Goal: Task Accomplishment & Management: Manage account settings

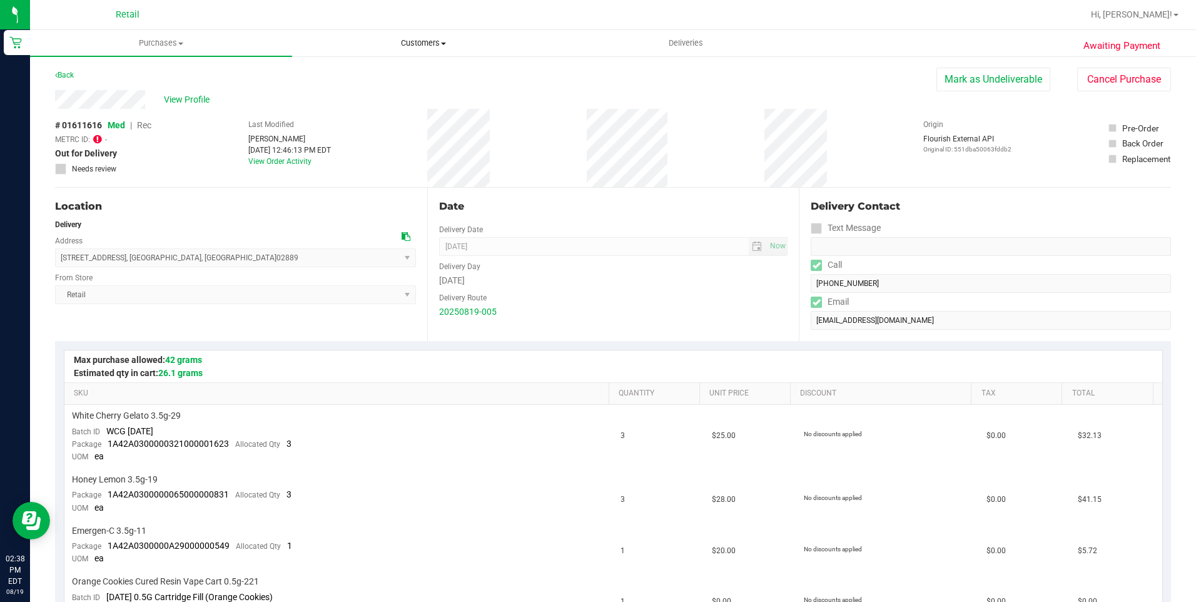
click at [429, 36] on uib-tab-heading "Customers All customers Add a new customer All physicians" at bounding box center [423, 43] width 261 height 25
click at [407, 71] on li "All customers" at bounding box center [423, 75] width 262 height 15
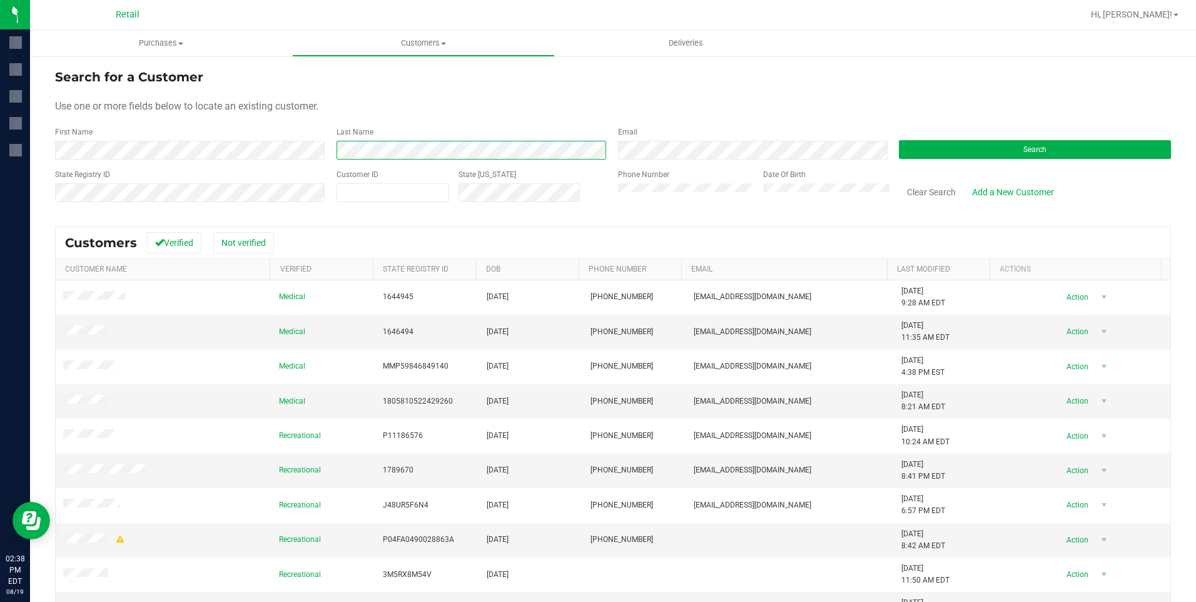
click at [312, 148] on div "First Name Last Name Email Search" at bounding box center [613, 142] width 1116 height 33
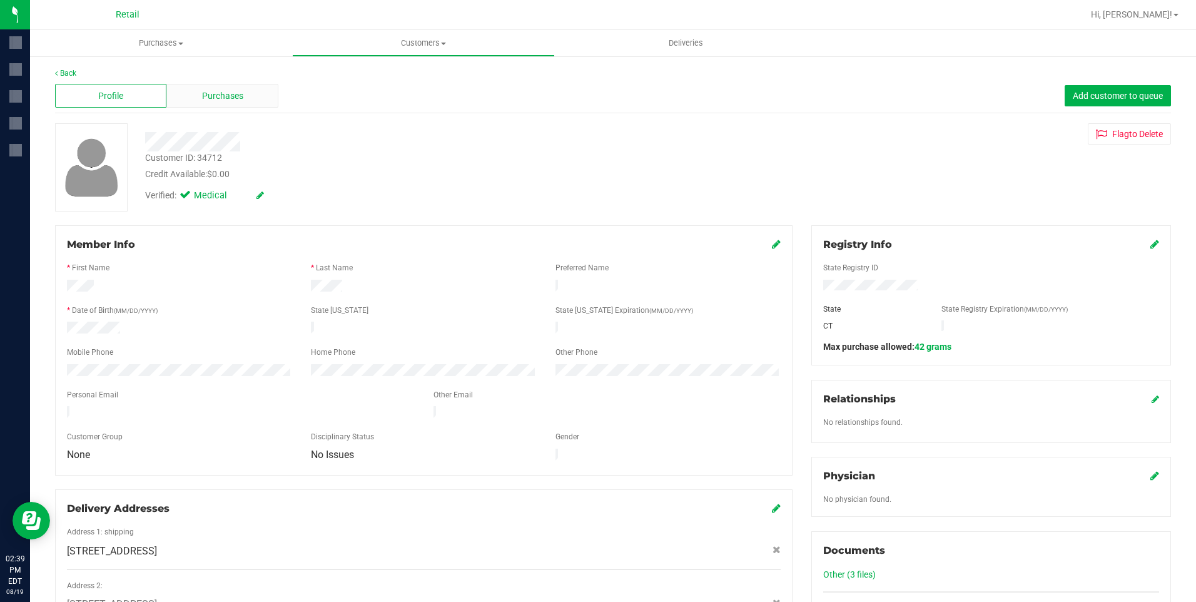
click at [240, 96] on span "Purchases" at bounding box center [222, 95] width 41 height 13
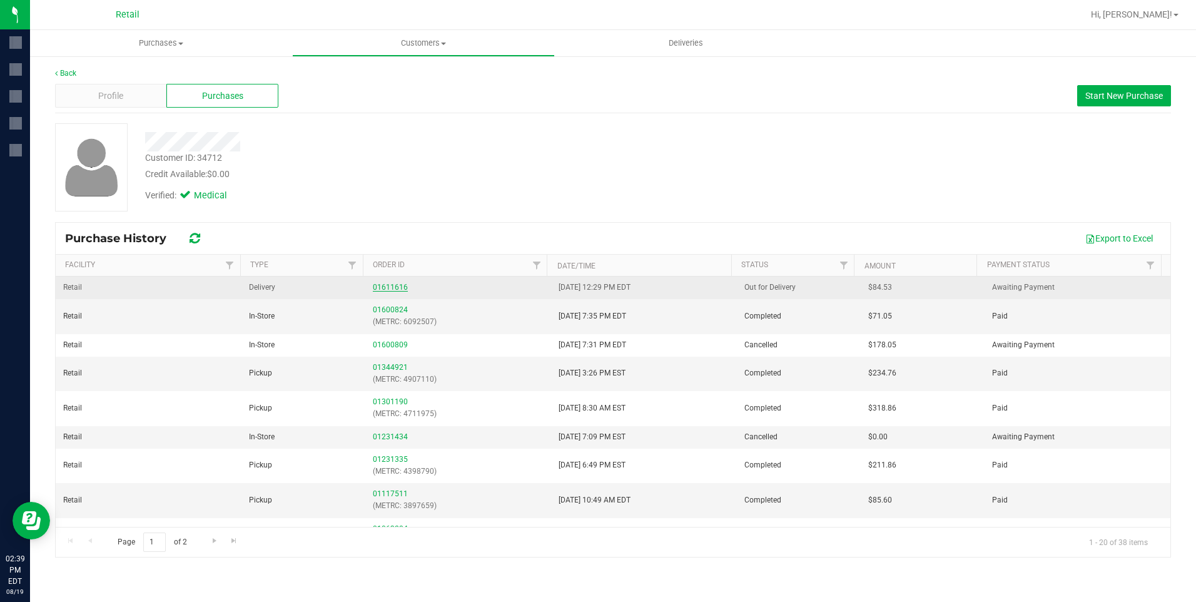
click at [386, 283] on link "01611616" at bounding box center [390, 287] width 35 height 9
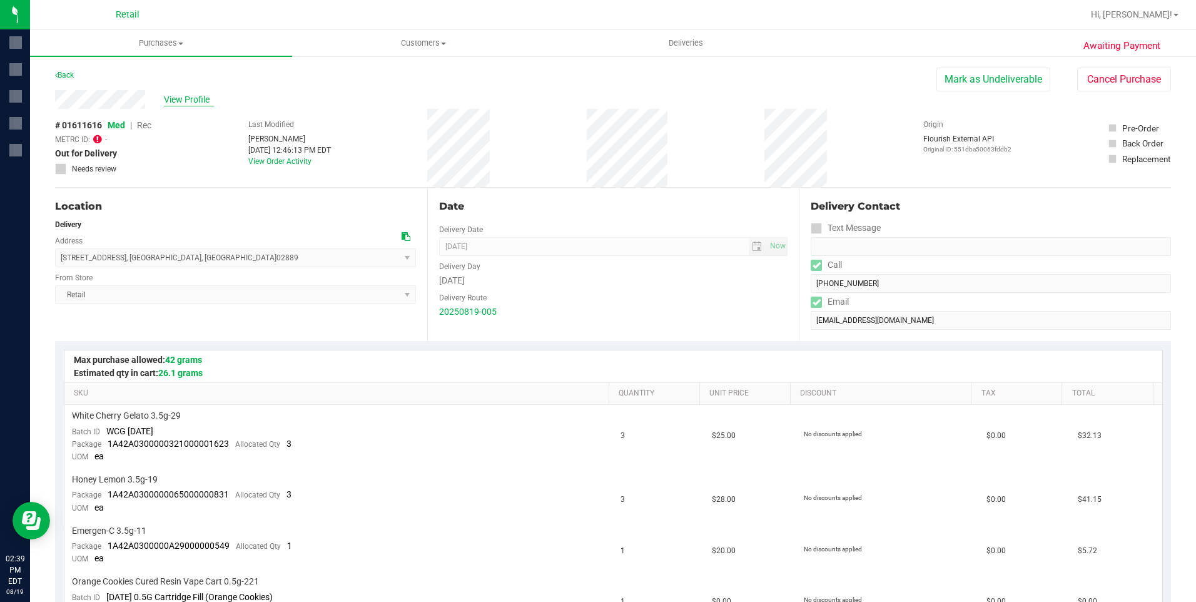
click at [180, 93] on span "View Profile" at bounding box center [189, 99] width 50 height 13
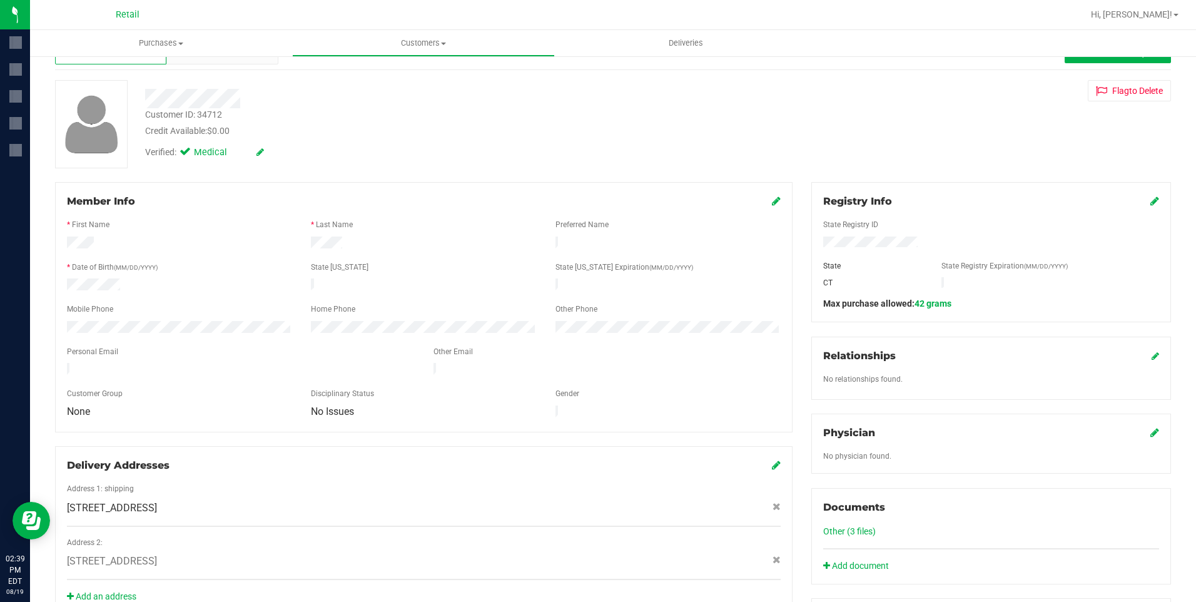
scroll to position [63, 0]
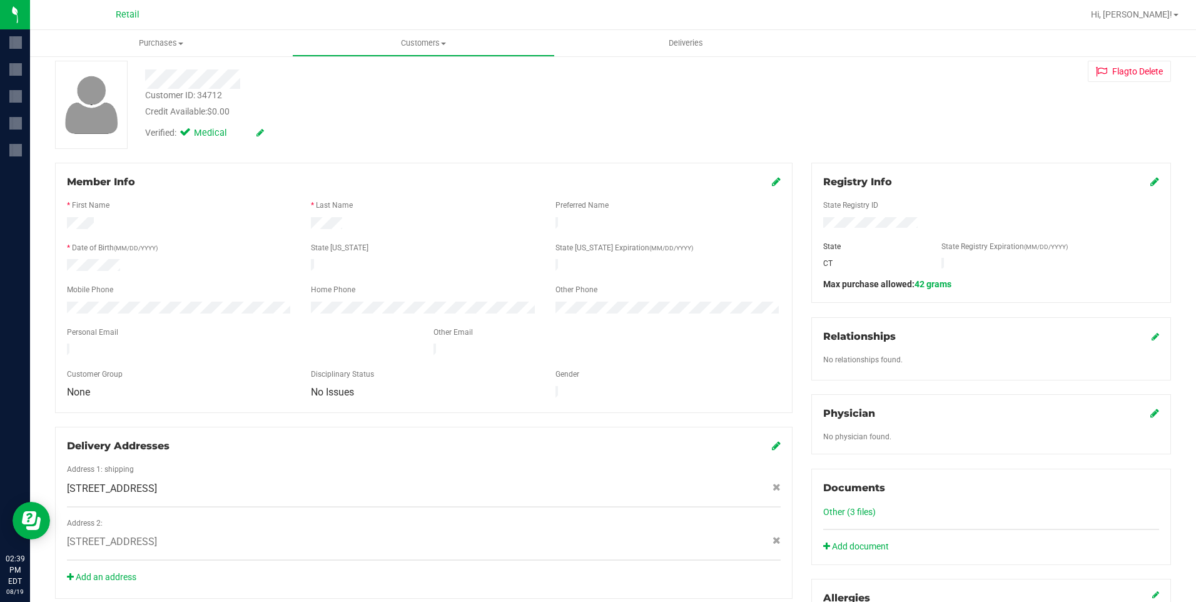
click at [1151, 181] on icon at bounding box center [1155, 181] width 9 height 10
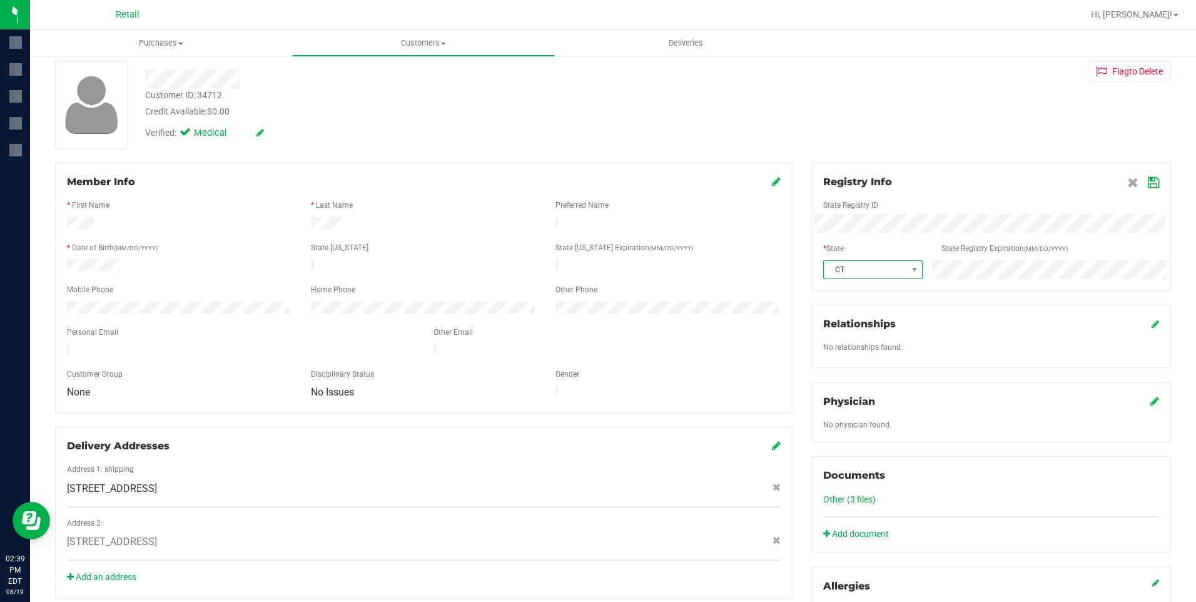
click at [867, 270] on span "CT" at bounding box center [865, 270] width 83 height 18
click at [855, 451] on li "RI" at bounding box center [866, 458] width 97 height 21
click at [1148, 183] on icon at bounding box center [1153, 183] width 11 height 10
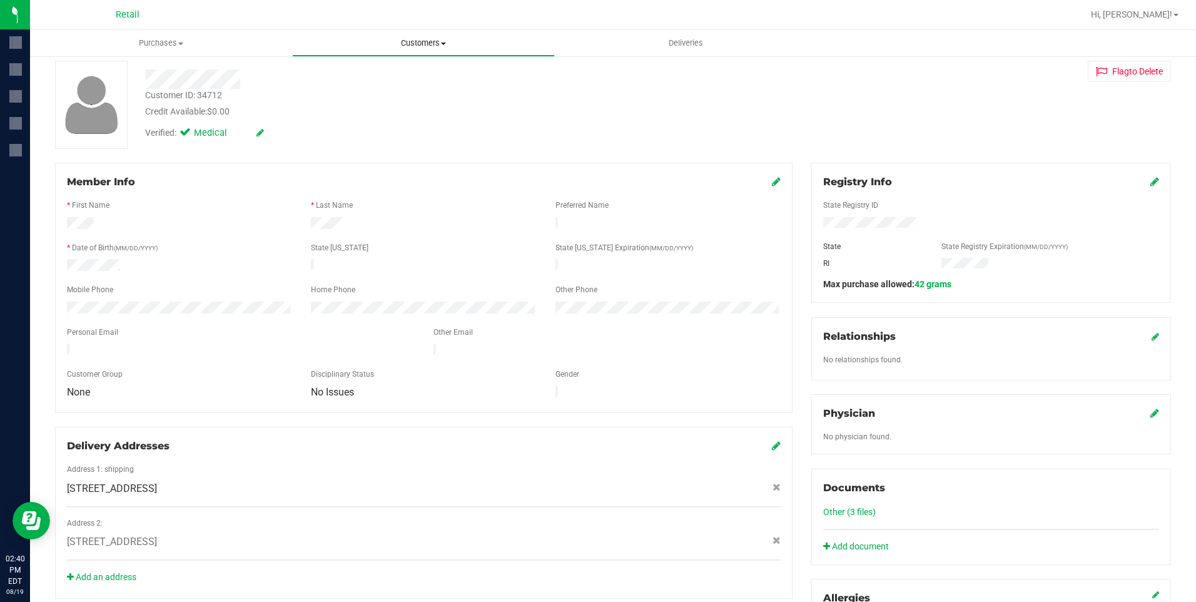
click at [445, 49] on uib-tab-heading "Customers All customers Add a new customer All physicians" at bounding box center [423, 43] width 261 height 25
click at [395, 73] on li "All customers" at bounding box center [423, 75] width 262 height 15
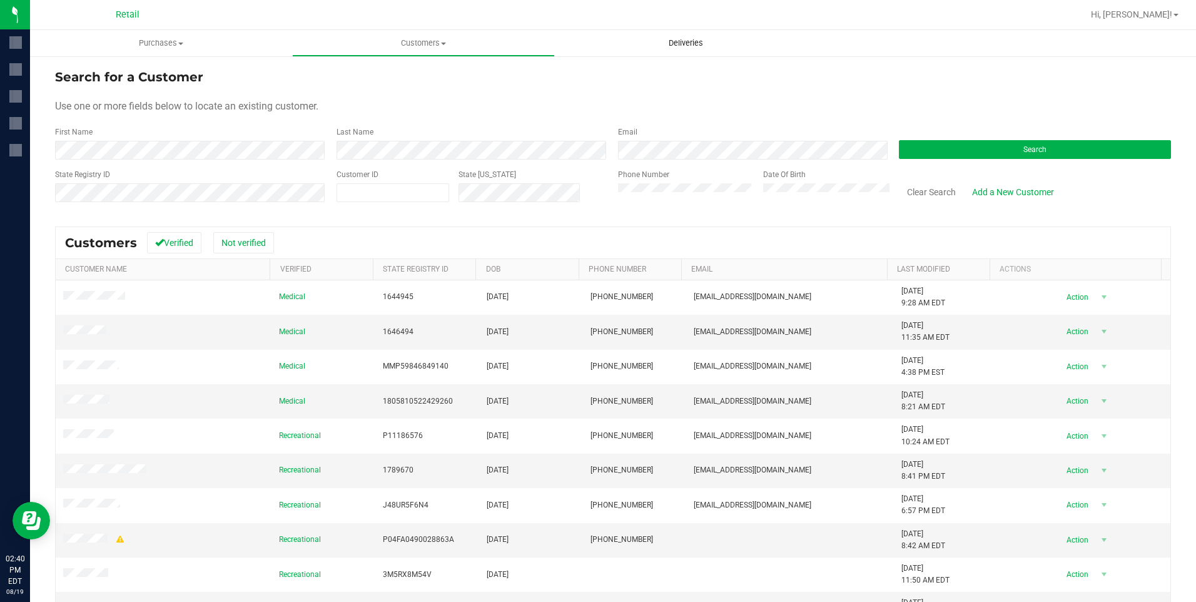
click at [678, 36] on uib-tab-heading "Deliveries" at bounding box center [686, 43] width 261 height 25
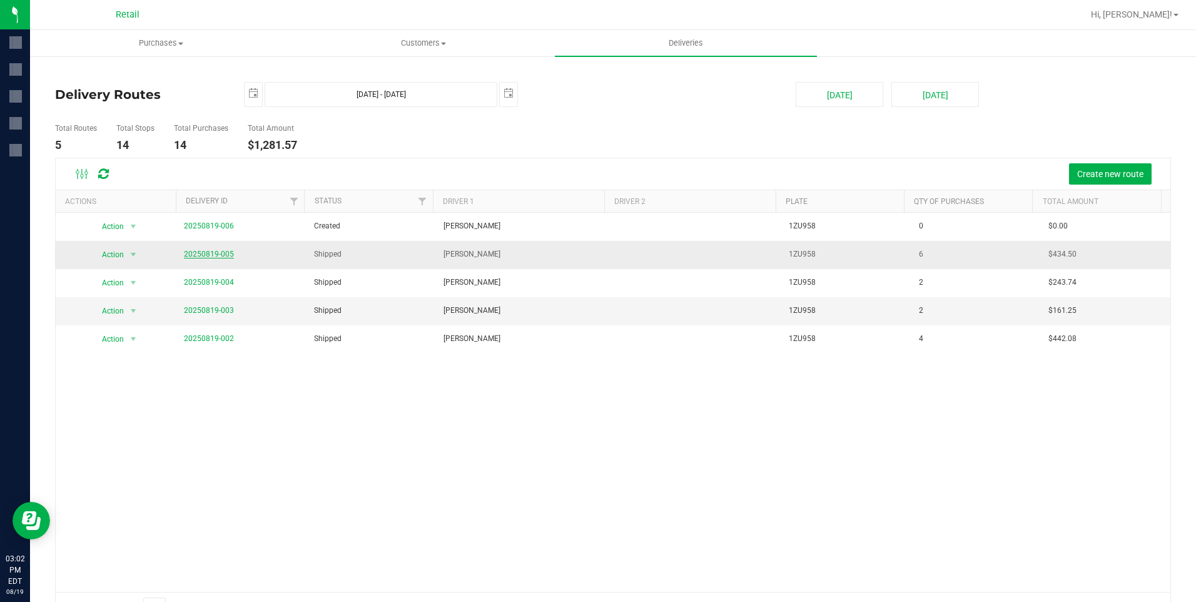
click at [204, 253] on link "20250819-005" at bounding box center [209, 254] width 50 height 9
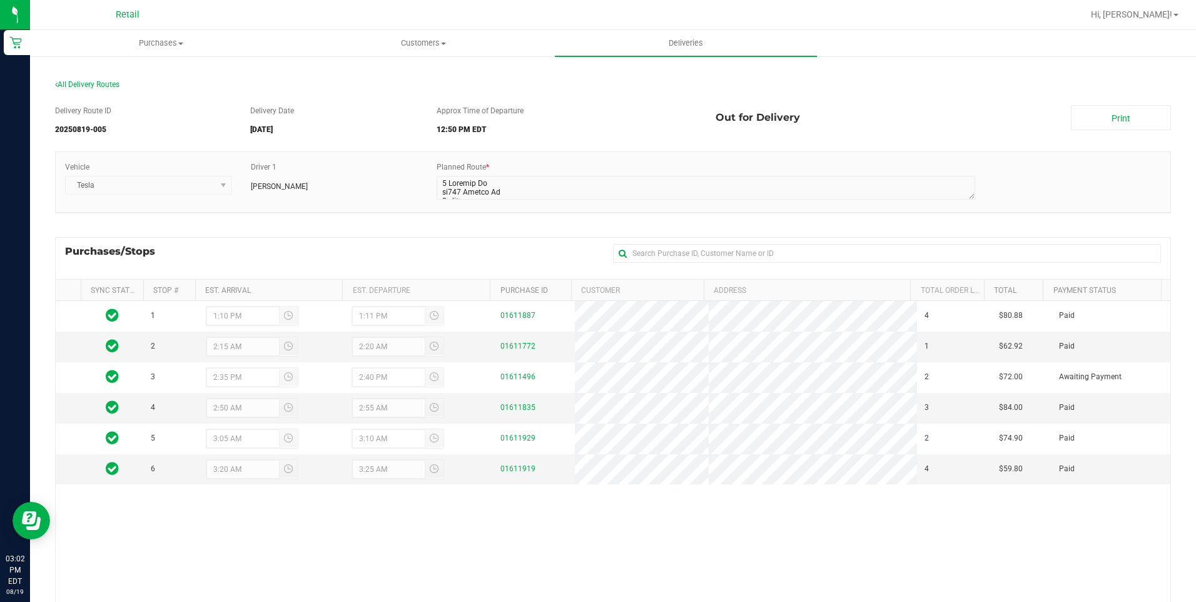
click at [638, 548] on div "1 1:10 PM 1:11 PM 01611887 4 $80.88 Paid 2 2:15 AM 2:20 AM 01611772 1 $62.92 Pa…" at bounding box center [613, 490] width 1115 height 379
click at [673, 43] on span "Deliveries" at bounding box center [686, 43] width 68 height 11
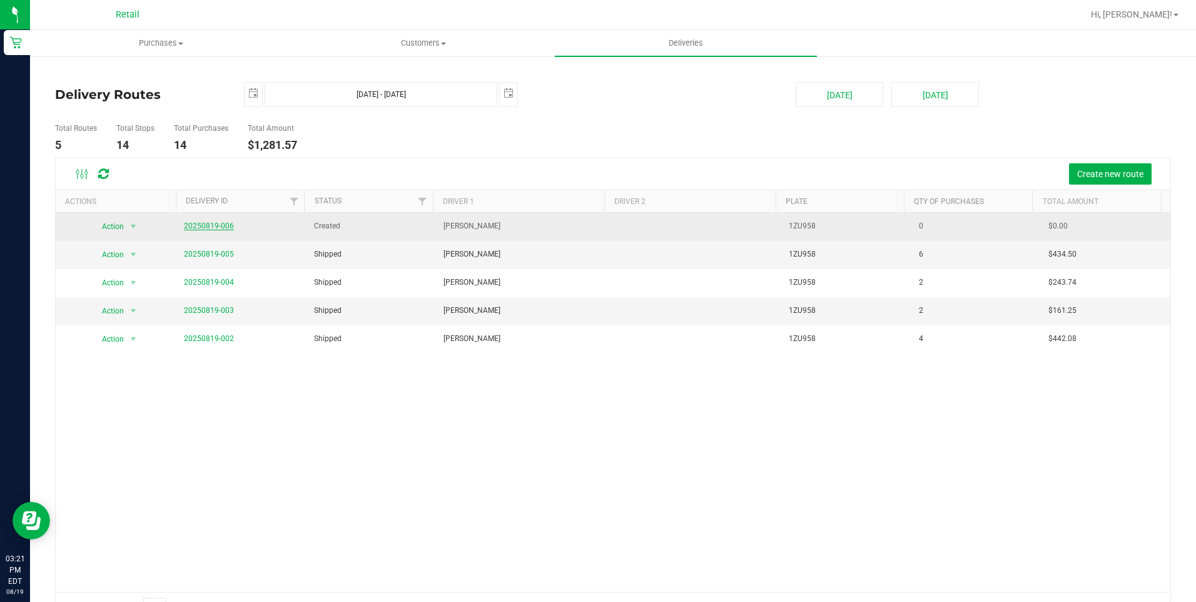
click at [220, 226] on link "20250819-006" at bounding box center [209, 225] width 50 height 9
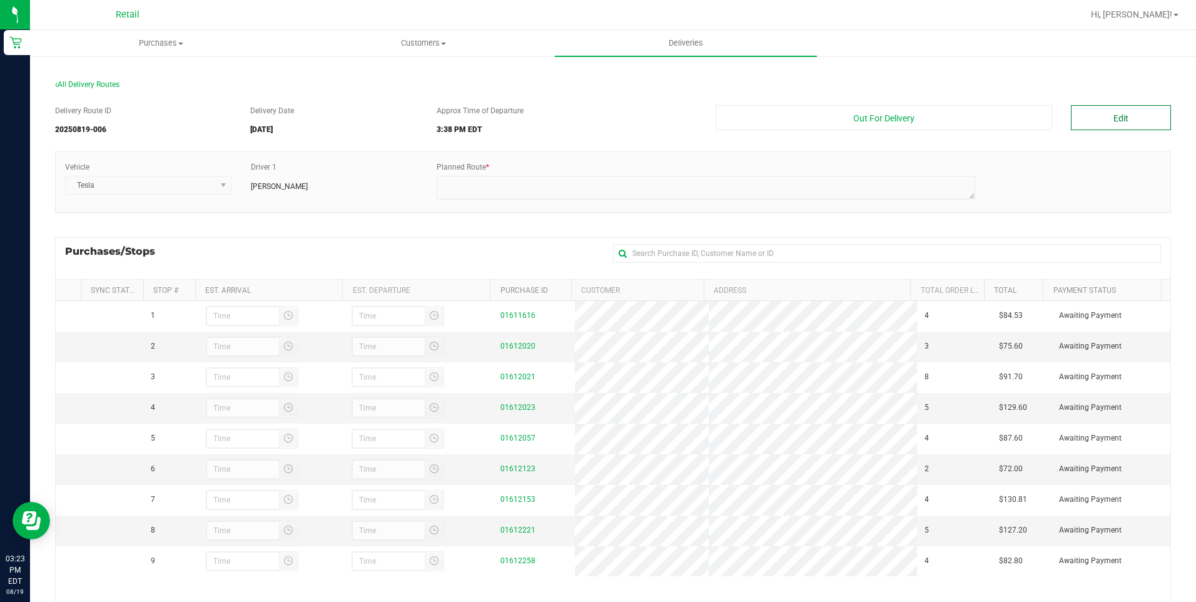
click at [1113, 124] on button "Edit" at bounding box center [1121, 117] width 100 height 25
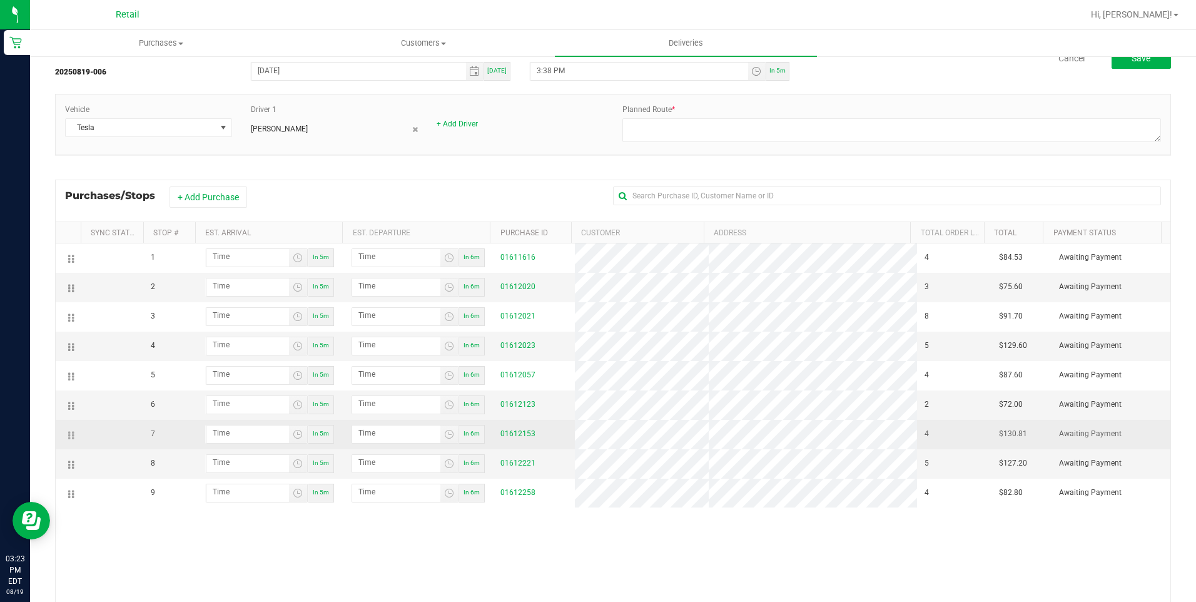
scroll to position [125, 0]
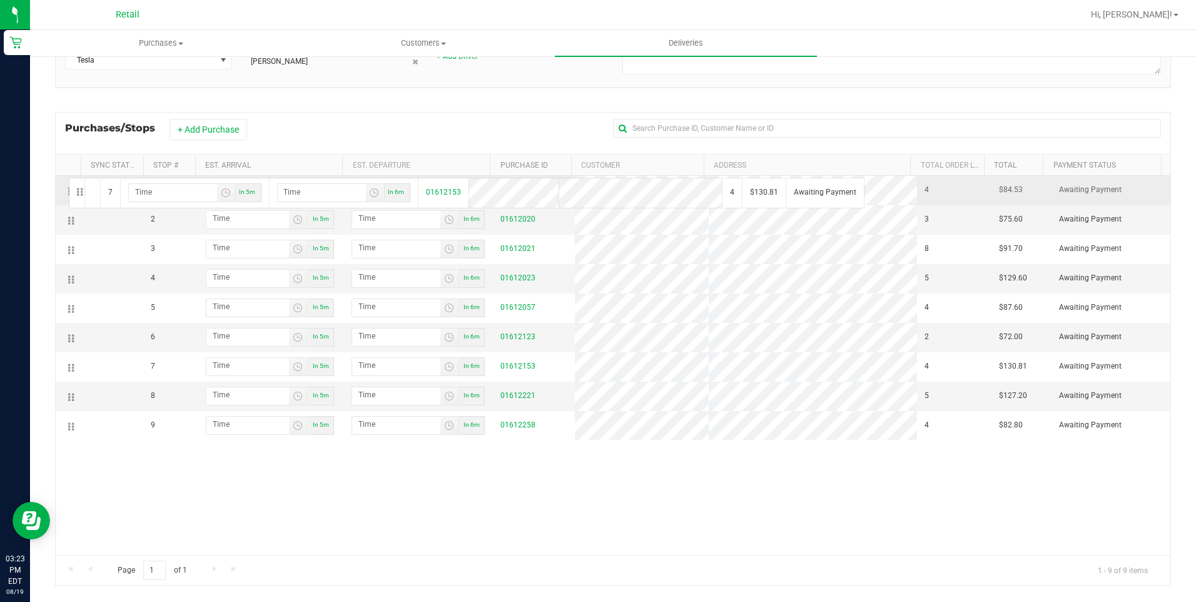
drag, startPoint x: 70, startPoint y: 368, endPoint x: 67, endPoint y: 176, distance: 191.5
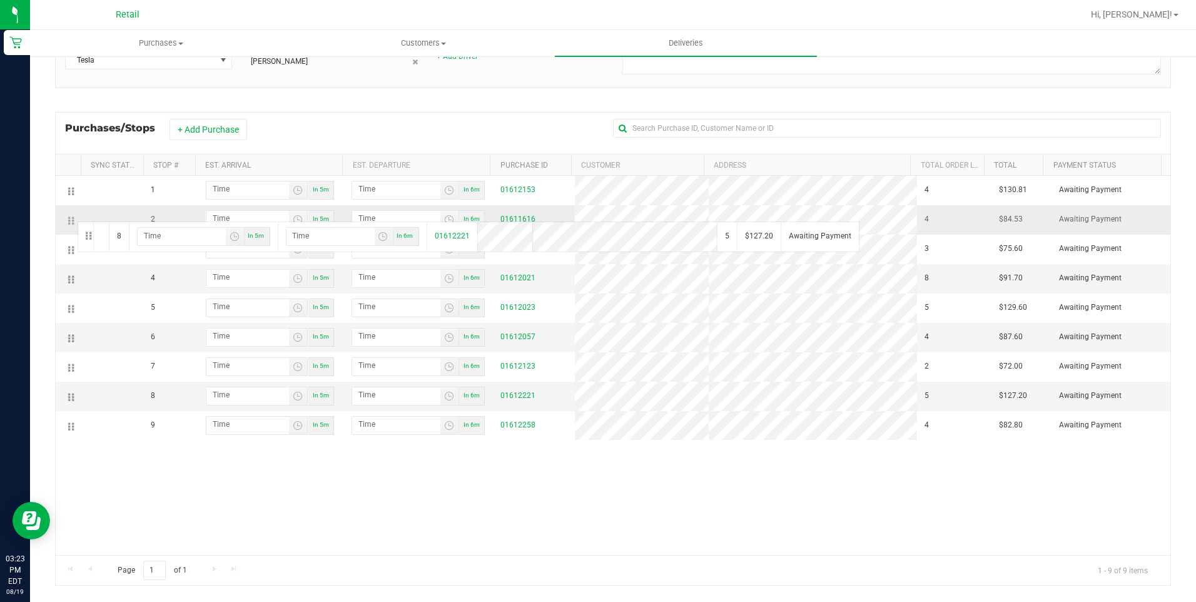
drag, startPoint x: 73, startPoint y: 398, endPoint x: 76, endPoint y: 220, distance: 177.7
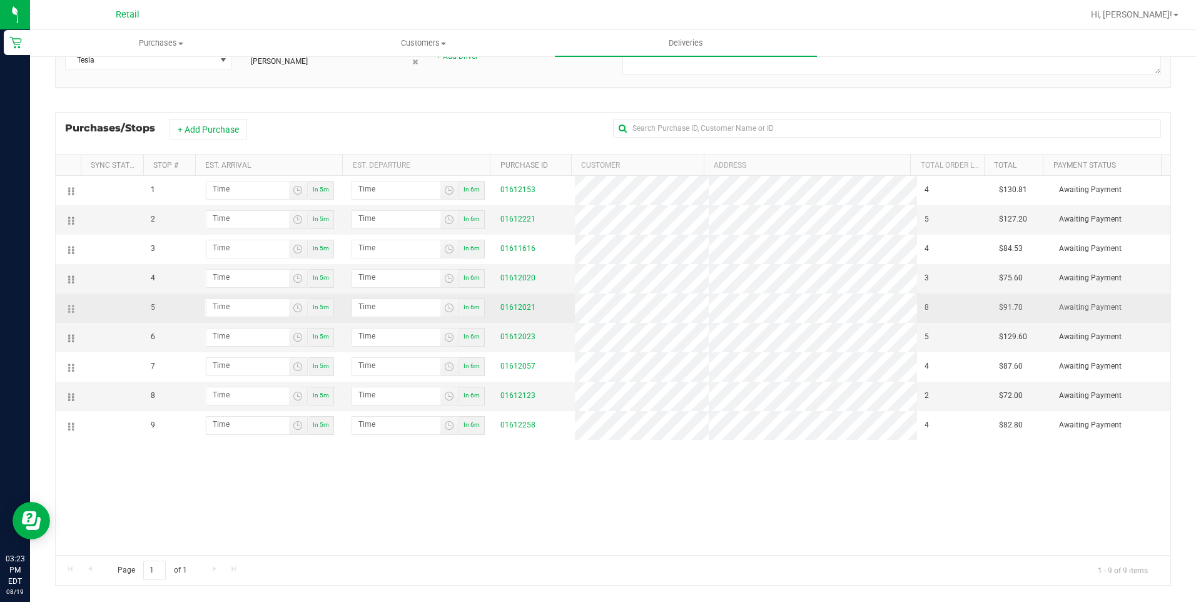
click at [71, 308] on td at bounding box center [68, 307] width 25 height 29
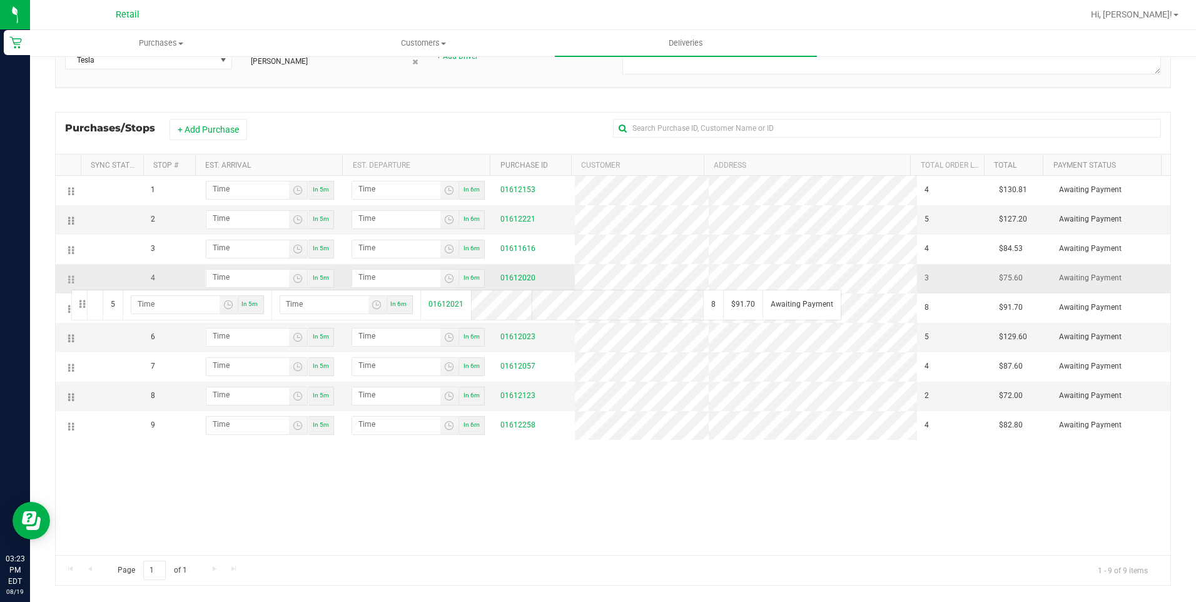
drag, startPoint x: 69, startPoint y: 312, endPoint x: 71, endPoint y: 275, distance: 37.6
drag, startPoint x: 69, startPoint y: 425, endPoint x: 81, endPoint y: 295, distance: 130.1
drag, startPoint x: 73, startPoint y: 424, endPoint x: 85, endPoint y: 328, distance: 96.5
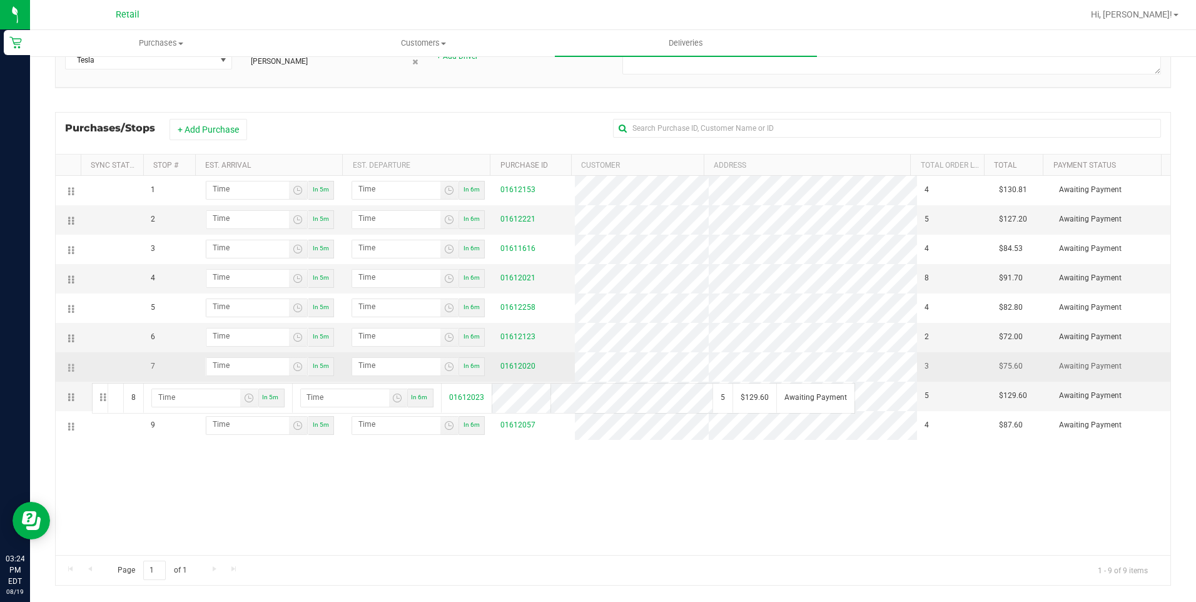
drag, startPoint x: 73, startPoint y: 395, endPoint x: 81, endPoint y: 365, distance: 31.3
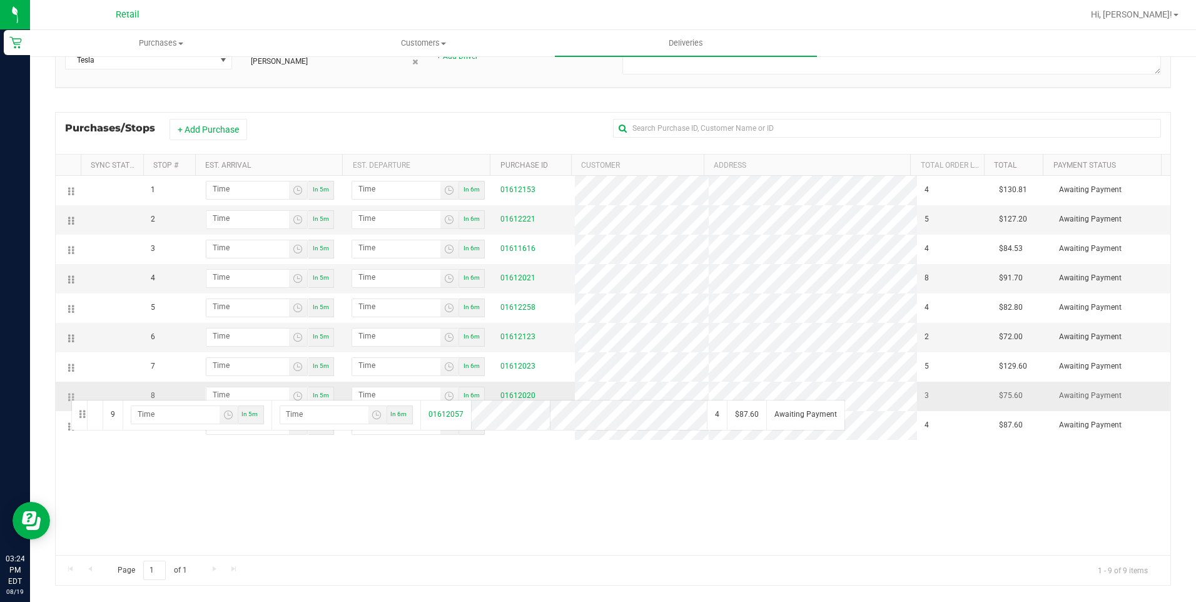
drag, startPoint x: 69, startPoint y: 426, endPoint x: 69, endPoint y: 396, distance: 30.0
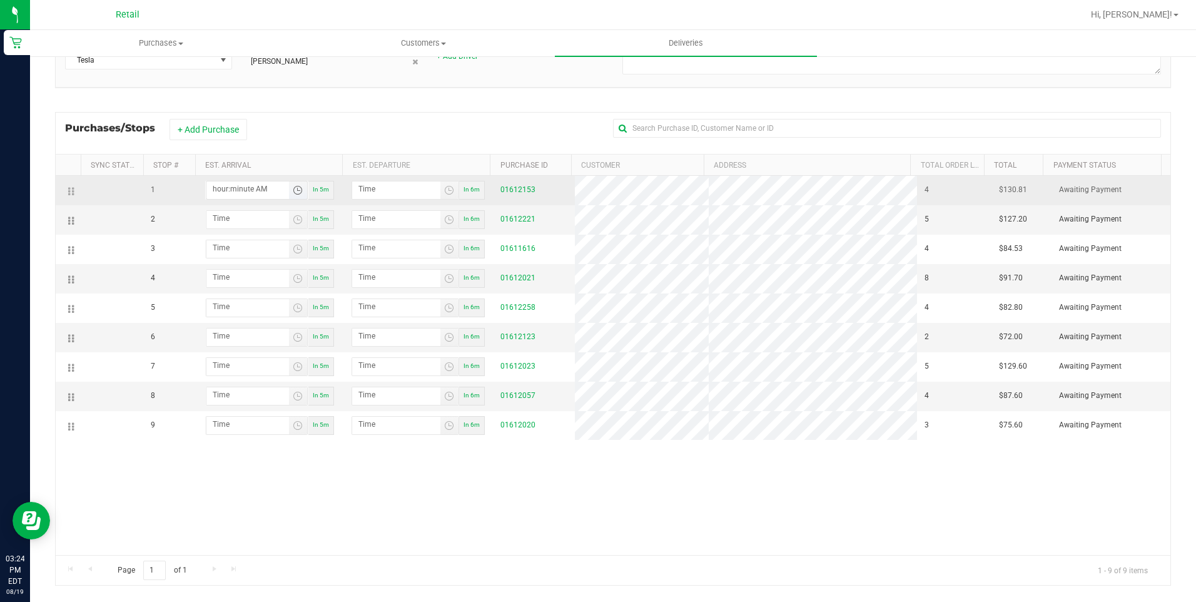
click at [250, 196] on input "hour:minute AM" at bounding box center [247, 189] width 83 height 16
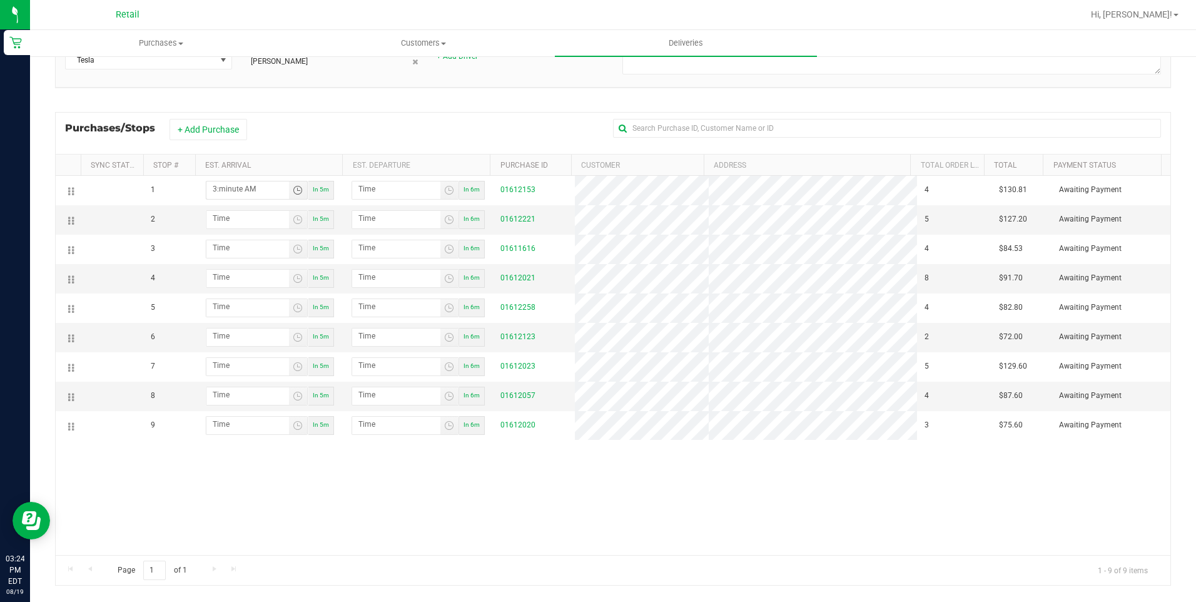
type input "3:03 AM"
type input "3:04 AM"
type input "3:30 AM"
type input "3:31 AM"
type input "3:30 PM"
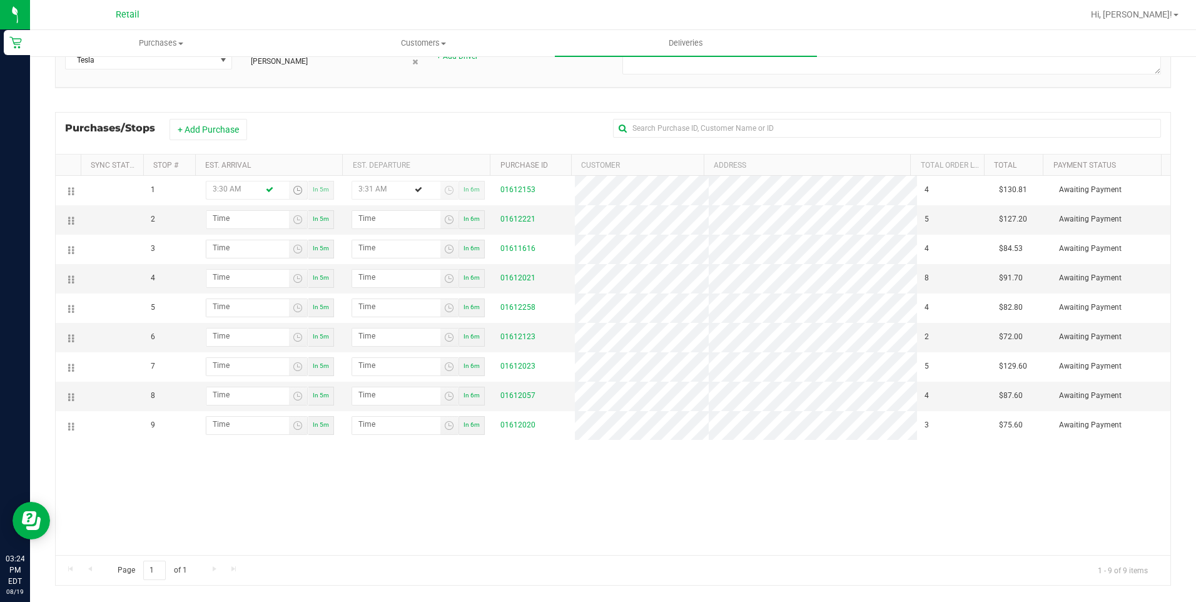
type input "3:31 PM"
type input "3:30 PM"
click at [258, 228] on span at bounding box center [247, 220] width 83 height 18
click at [258, 222] on input "hour:minute AM" at bounding box center [247, 219] width 83 height 16
type input "3:04 AM"
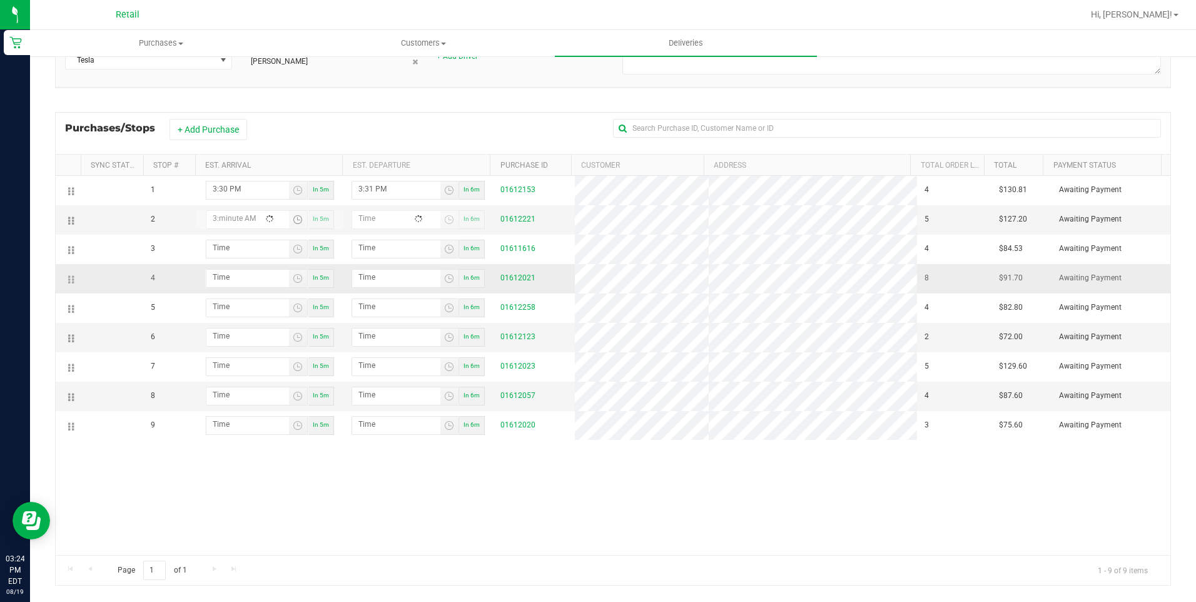
type input "3:05 AM"
type input "3:45 AM"
type input "3:46 AM"
type input "3:45 PM"
type input "3:46 PM"
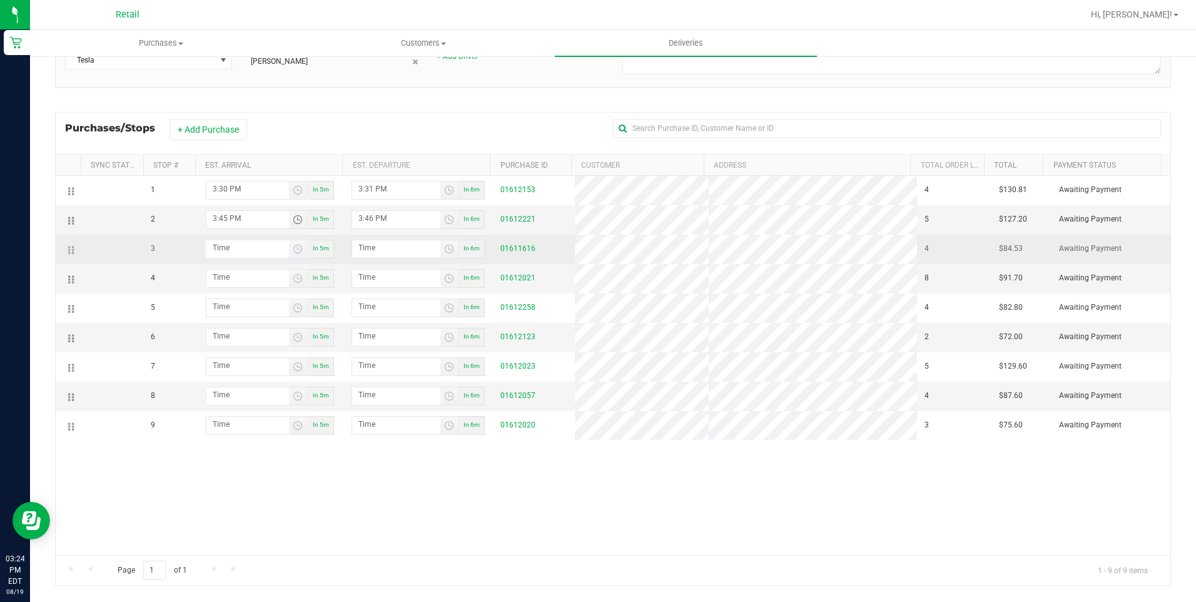
type input "3:45 PM"
type input "hour:minute AM"
click at [243, 251] on input "hour:minute AM" at bounding box center [247, 248] width 83 height 16
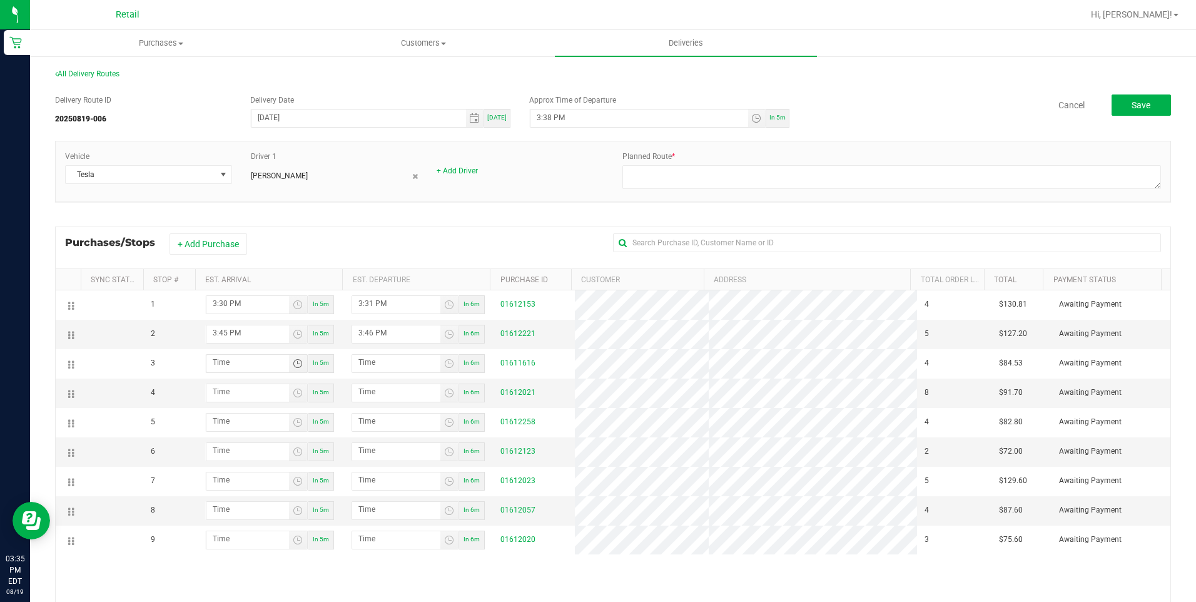
scroll to position [0, 0]
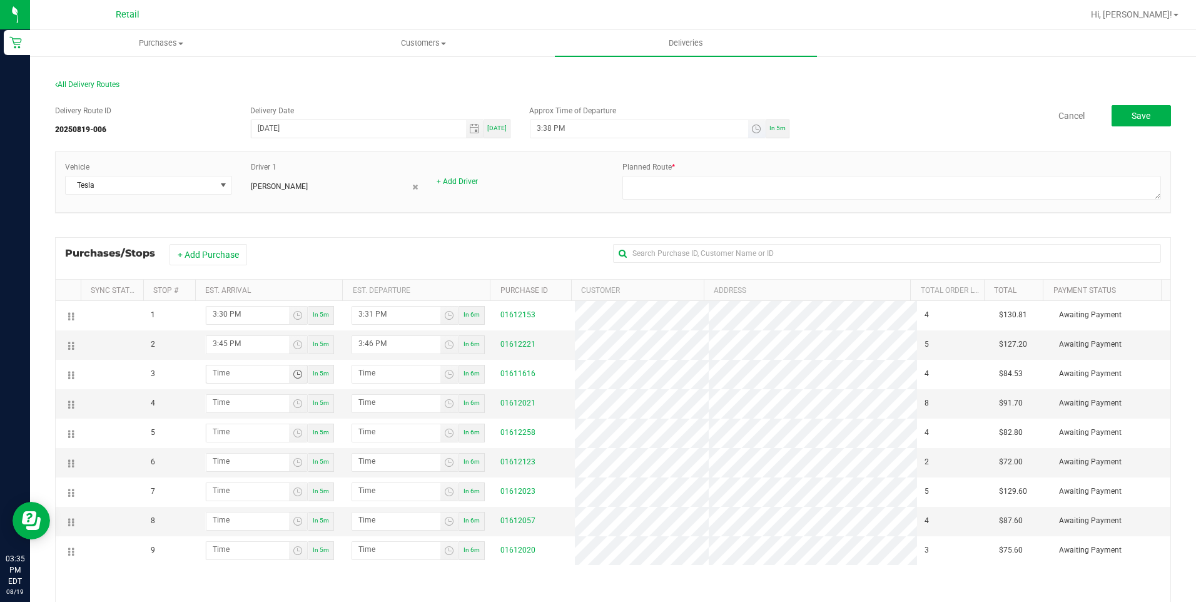
click at [548, 130] on input "3:38 PM" at bounding box center [639, 128] width 217 height 16
click at [562, 162] on div "+ Add Driver" at bounding box center [520, 174] width 186 height 26
click at [547, 128] on input "3:38 PM" at bounding box center [639, 128] width 217 height 16
type input "3:45 PM"
click at [554, 191] on div "Vehicle Tesla Driver 1 [PERSON_NAME] + Add Driver Planned Route *" at bounding box center [613, 181] width 1115 height 41
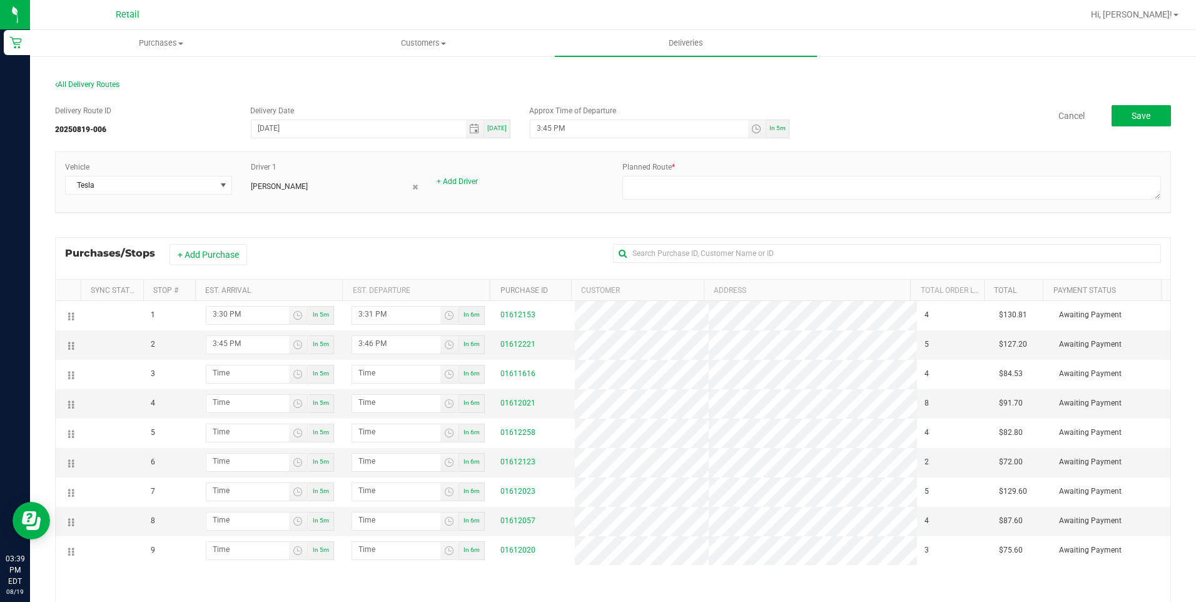
click at [890, 175] on div "Planned Route *" at bounding box center [891, 181] width 557 height 41
click at [888, 146] on div "Delivery Route ID 20250819-006 Delivery Date [DATE] [DATE] Approx Time of Depar…" at bounding box center [613, 408] width 1116 height 624
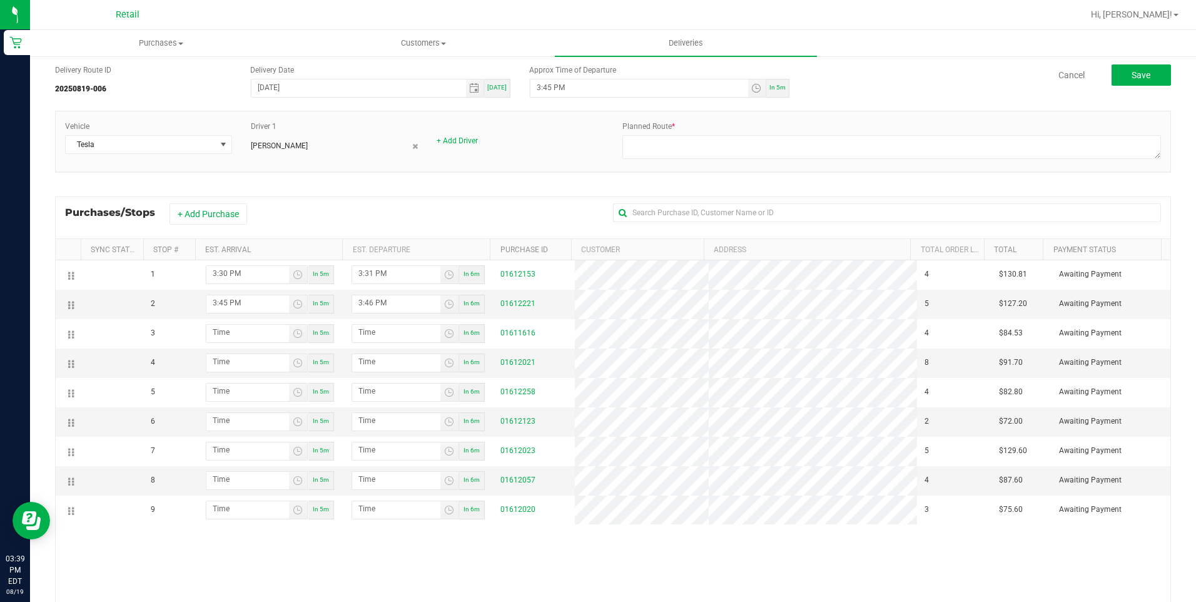
scroll to position [63, 0]
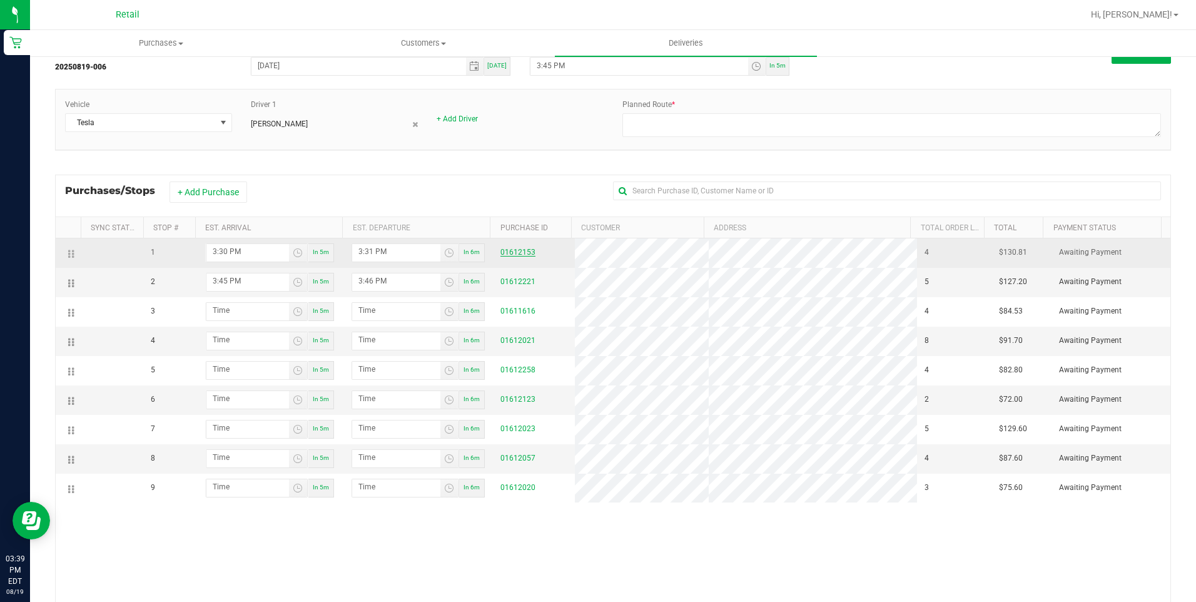
click at [502, 253] on link "01612153" at bounding box center [518, 252] width 35 height 9
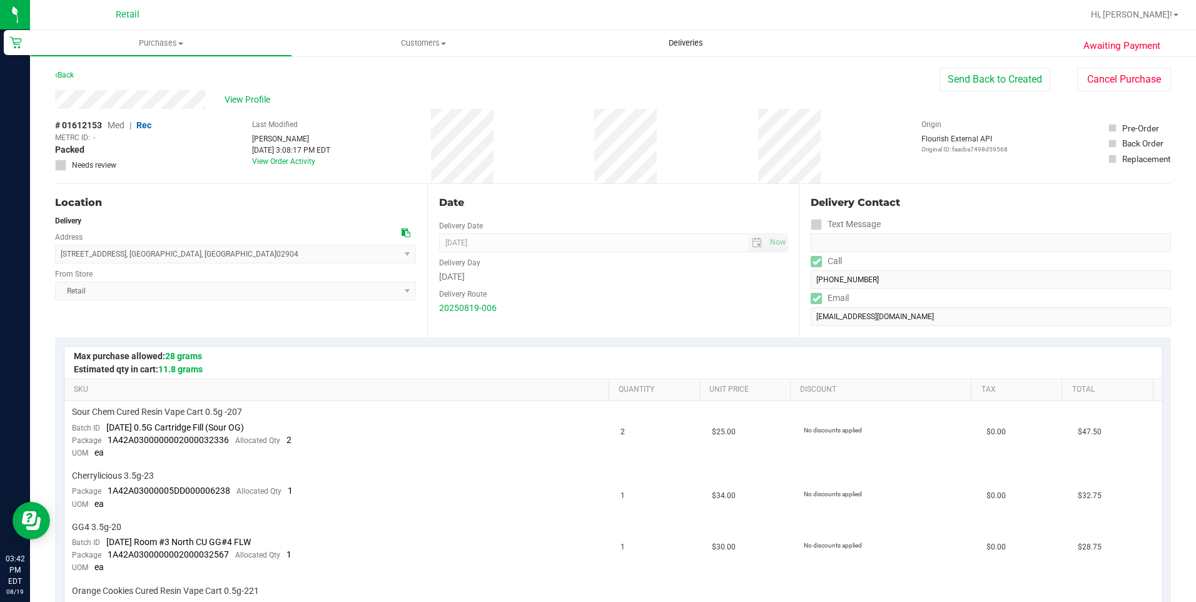
click at [701, 41] on span "Deliveries" at bounding box center [686, 43] width 68 height 11
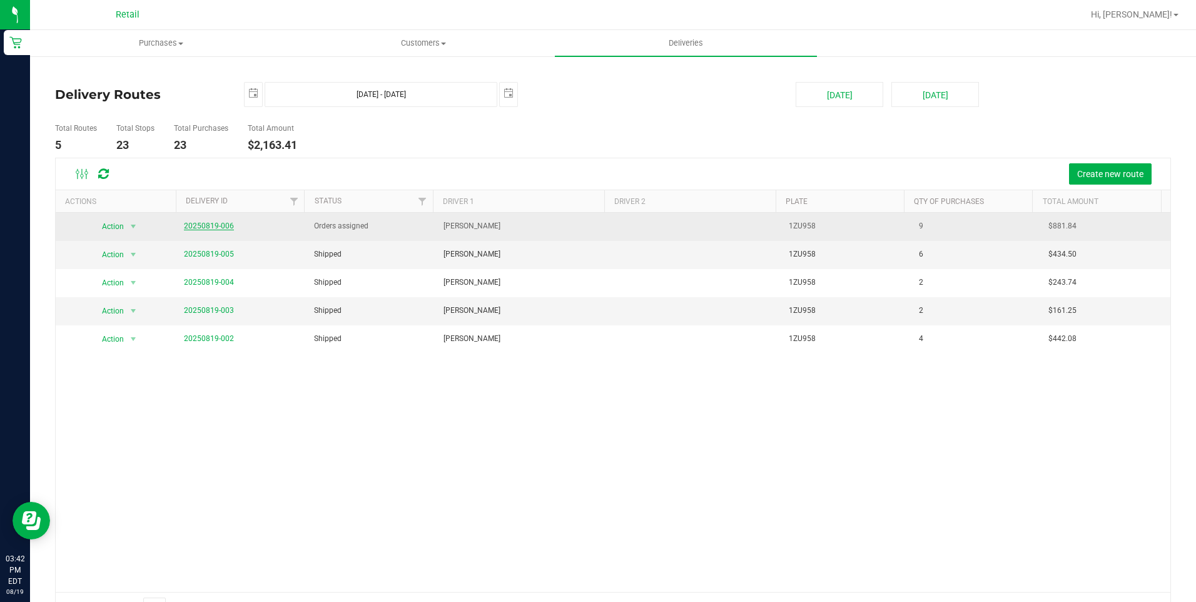
click at [208, 225] on link "20250819-006" at bounding box center [209, 225] width 50 height 9
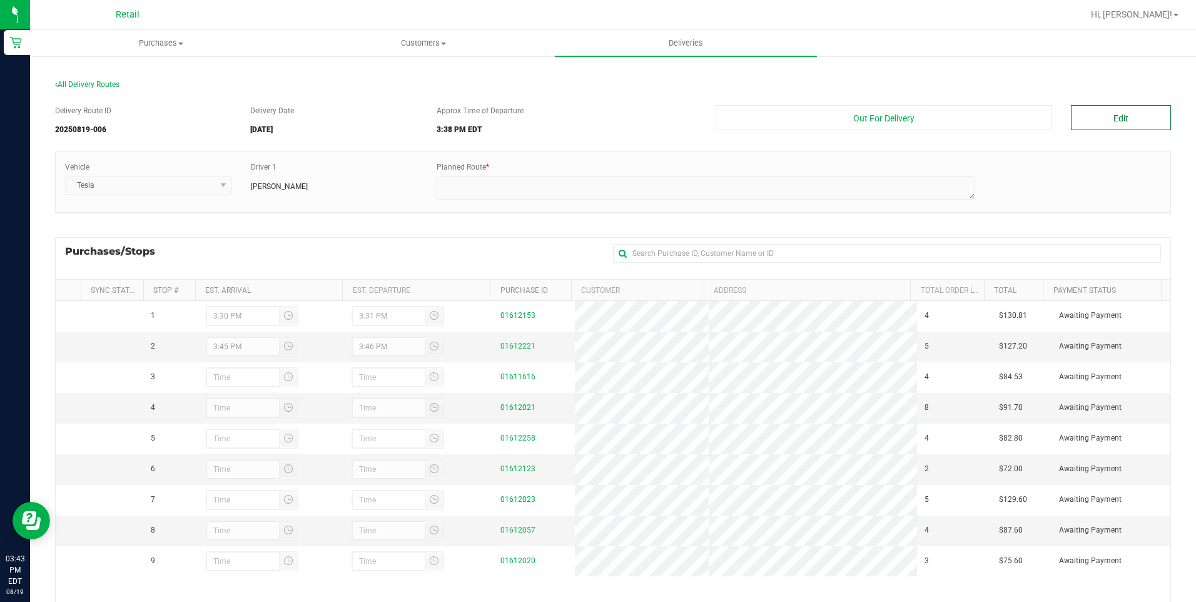
click at [1103, 122] on button "Edit" at bounding box center [1121, 117] width 100 height 25
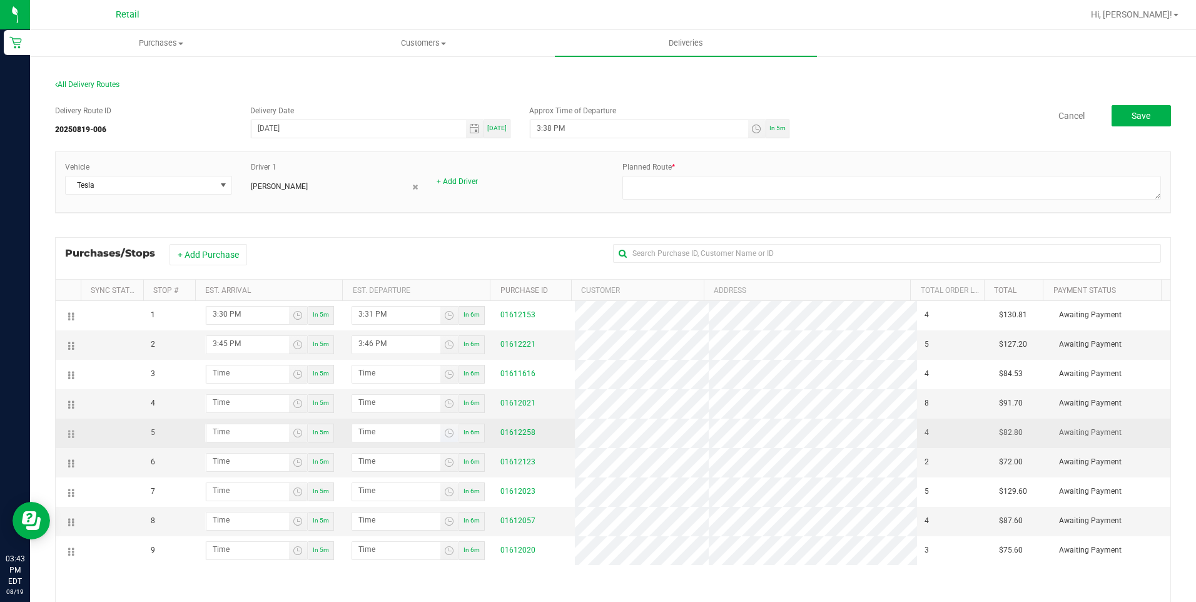
scroll to position [63, 0]
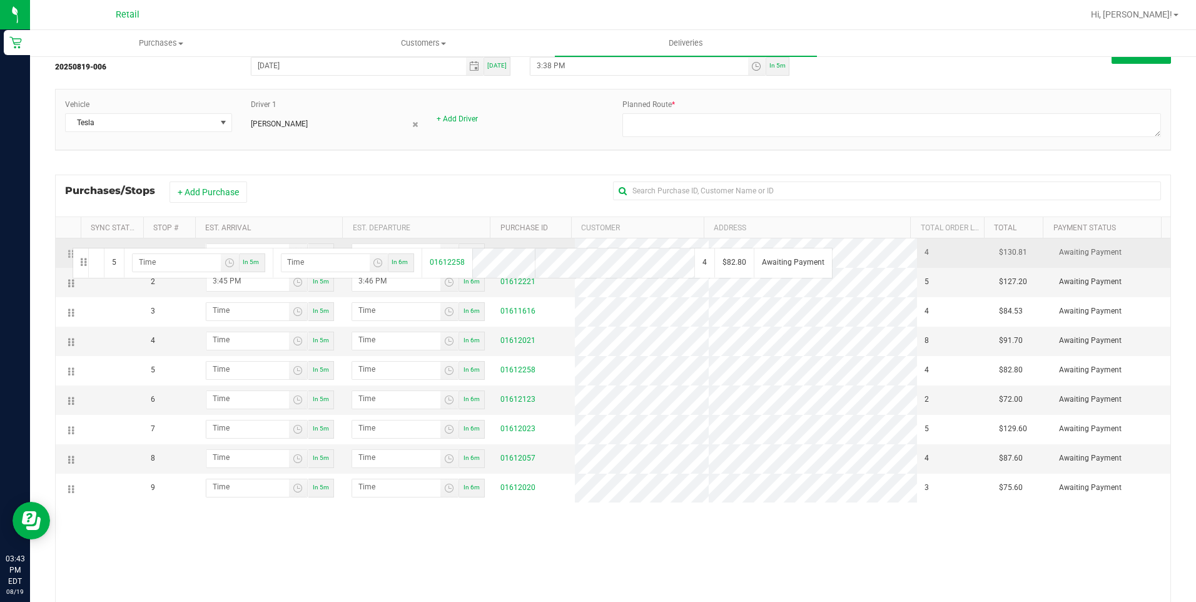
drag, startPoint x: 73, startPoint y: 372, endPoint x: 71, endPoint y: 247, distance: 125.8
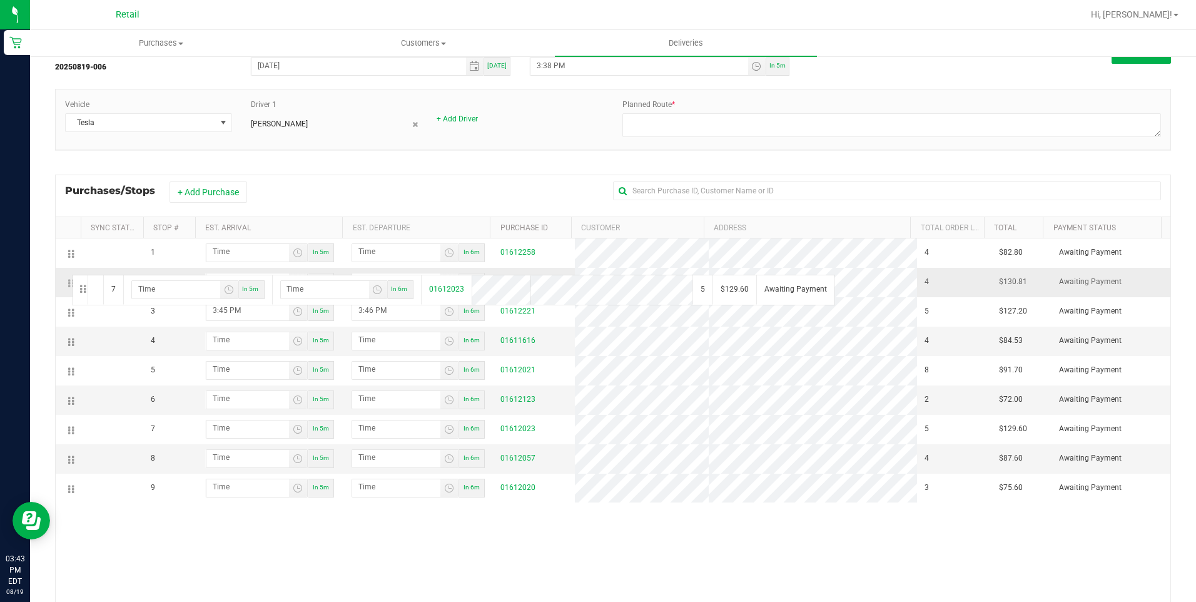
drag, startPoint x: 69, startPoint y: 431, endPoint x: 70, endPoint y: 273, distance: 157.7
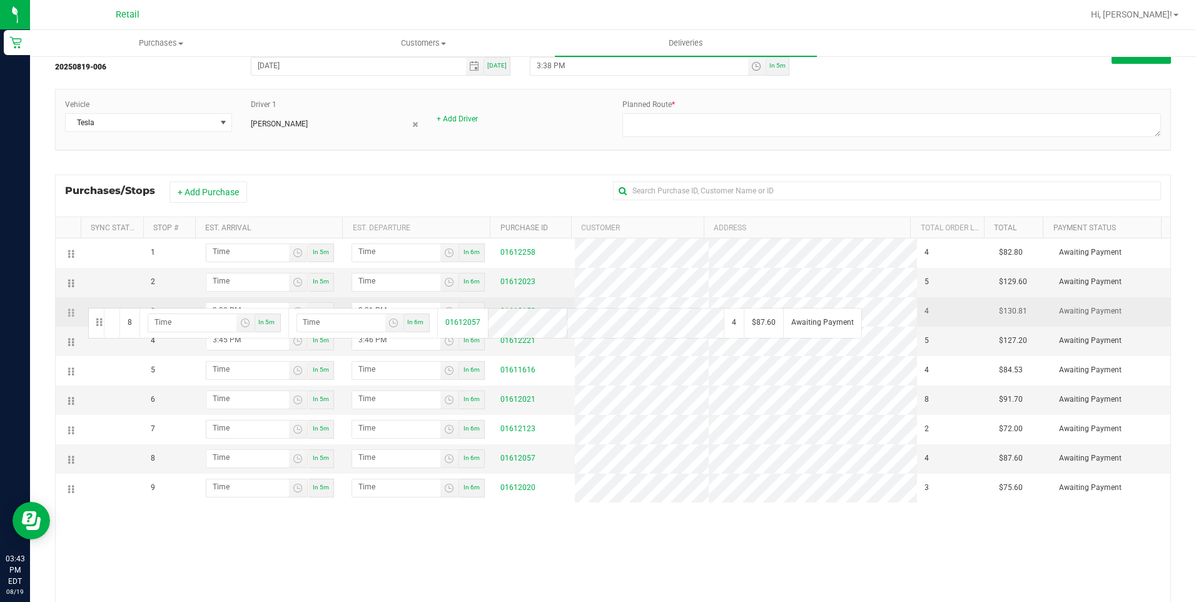
drag, startPoint x: 73, startPoint y: 459, endPoint x: 86, endPoint y: 307, distance: 153.2
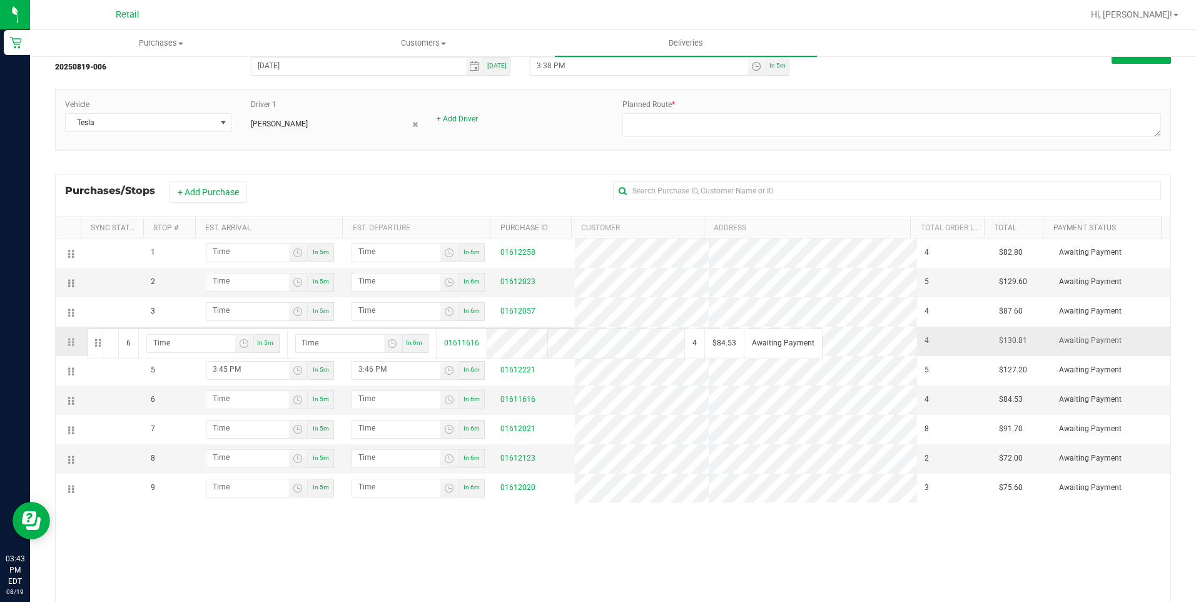
drag, startPoint x: 69, startPoint y: 397, endPoint x: 85, endPoint y: 327, distance: 71.3
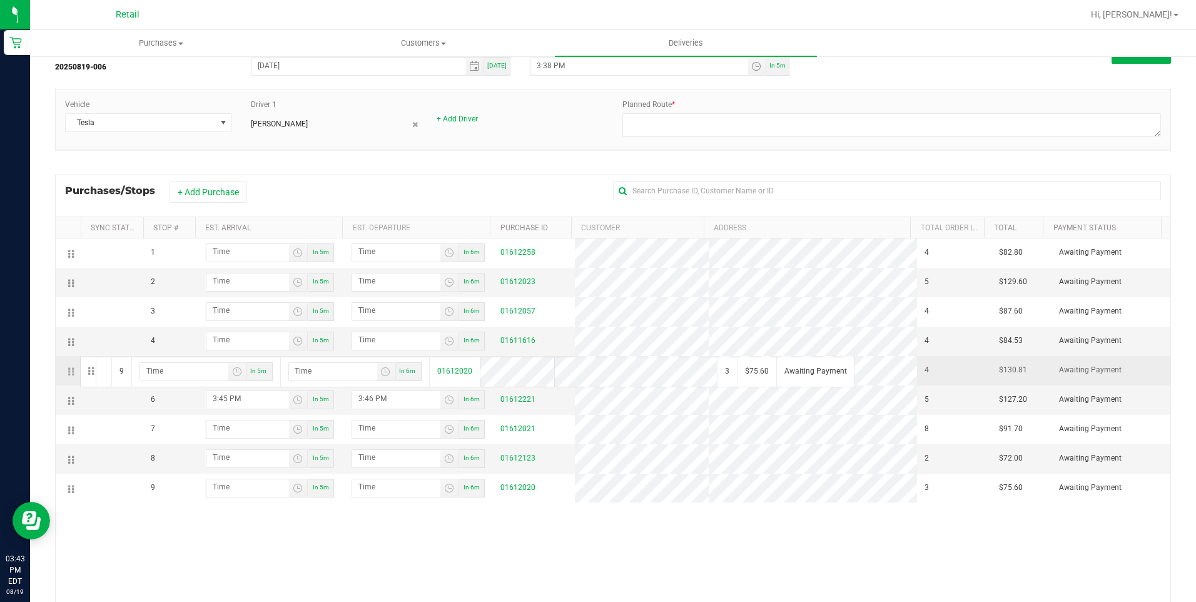
drag, startPoint x: 73, startPoint y: 488, endPoint x: 78, endPoint y: 355, distance: 132.8
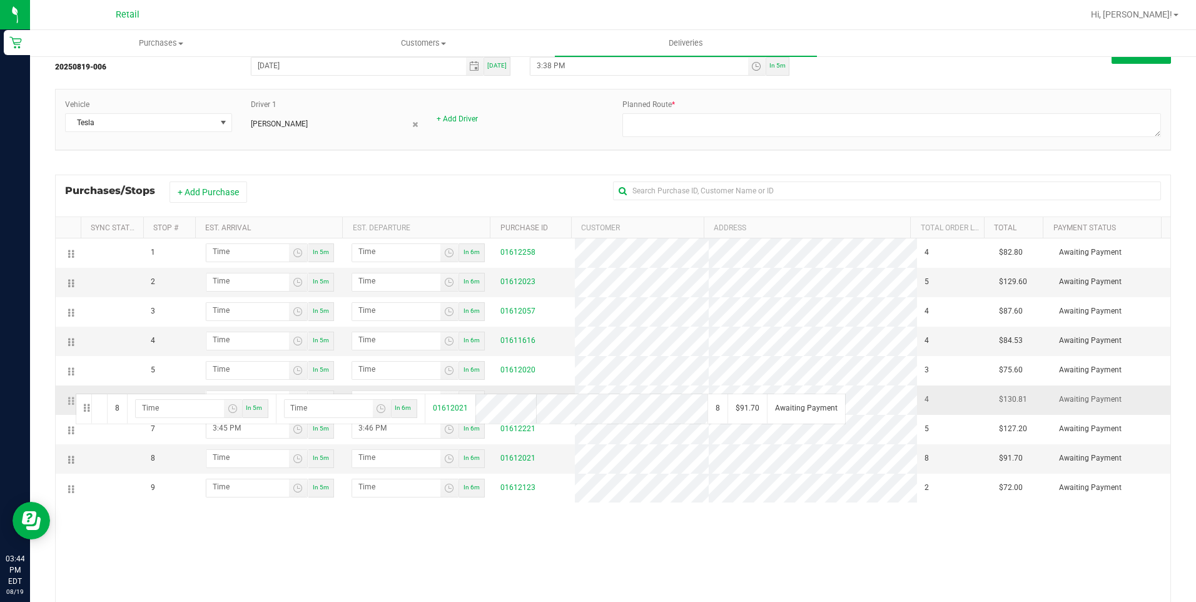
drag, startPoint x: 69, startPoint y: 459, endPoint x: 74, endPoint y: 392, distance: 66.5
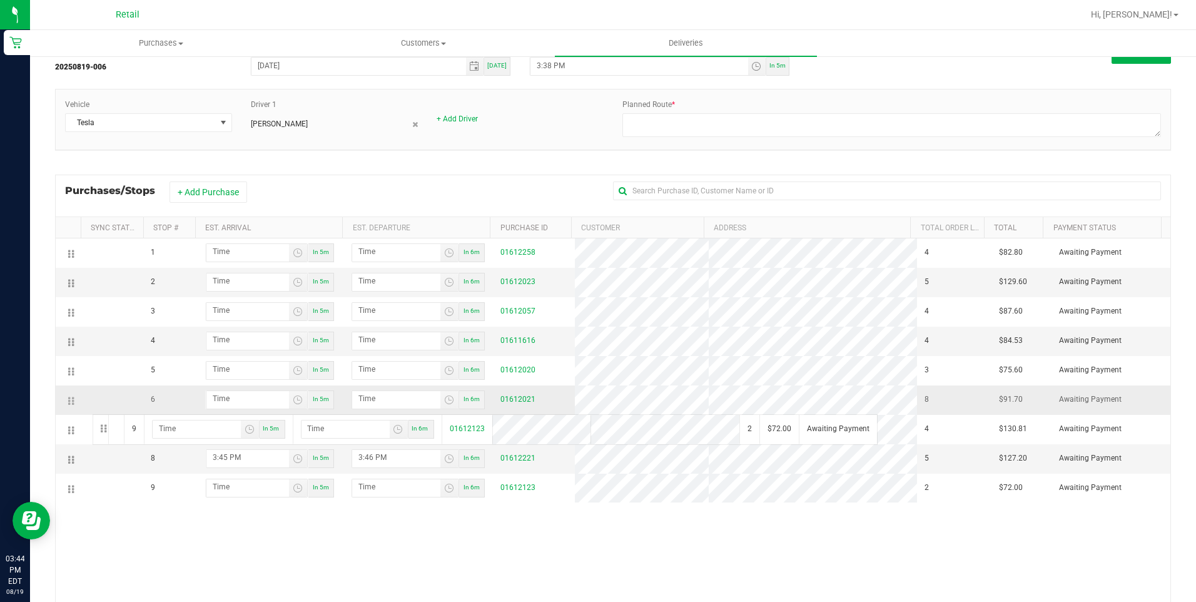
drag, startPoint x: 72, startPoint y: 489, endPoint x: 91, endPoint y: 413, distance: 78.0
drag, startPoint x: 69, startPoint y: 429, endPoint x: 79, endPoint y: 402, distance: 27.9
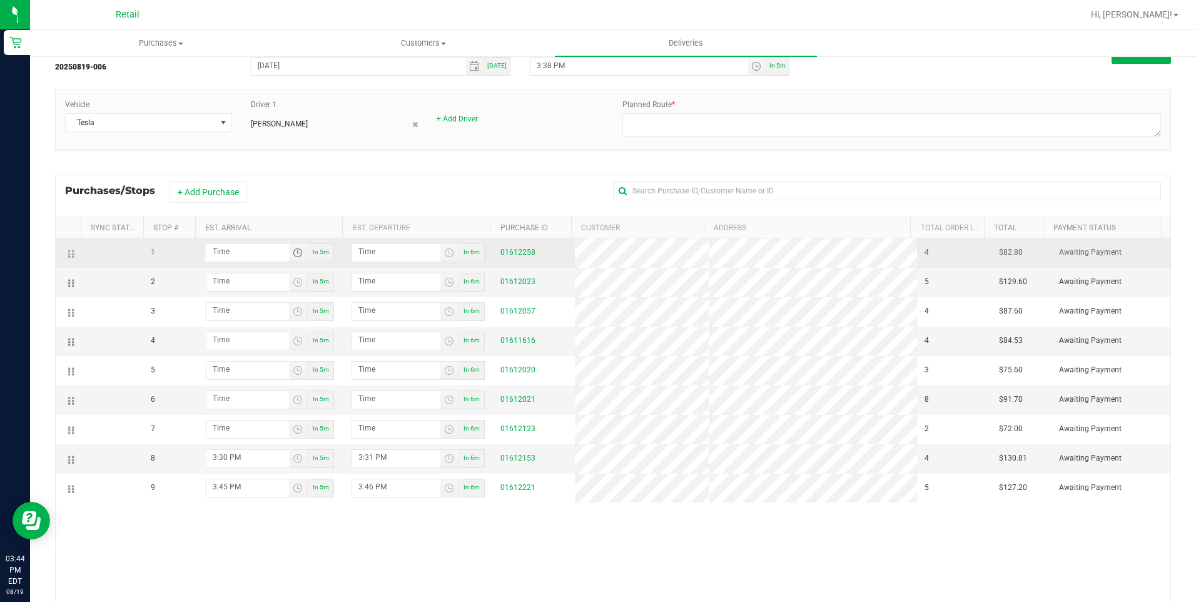
click at [295, 251] on span "Toggle time list" at bounding box center [298, 253] width 10 height 10
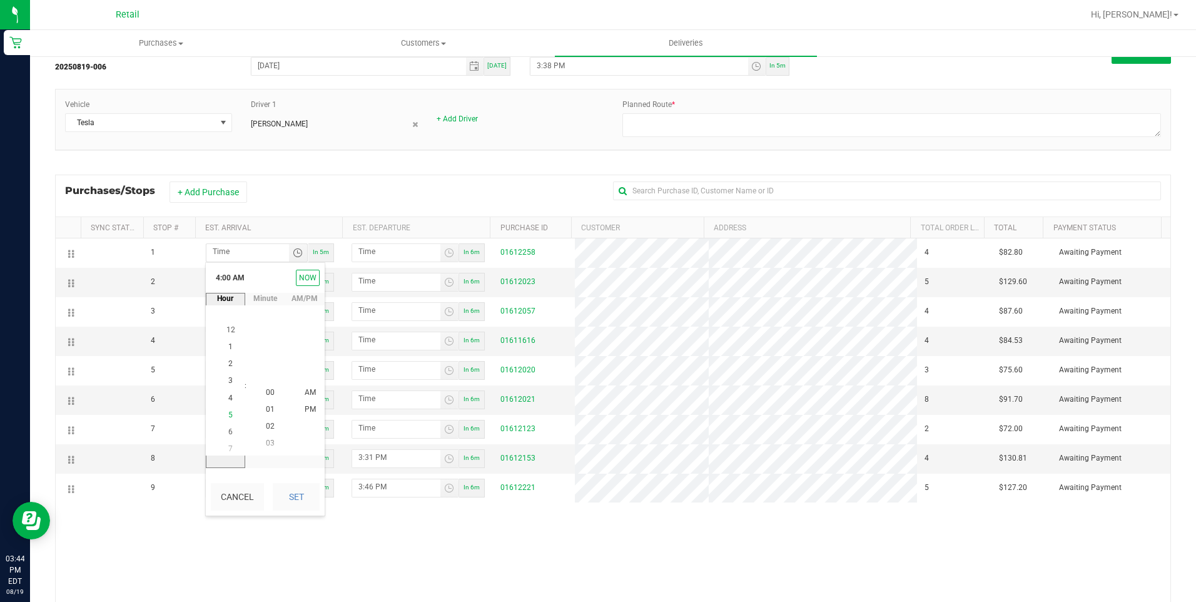
scroll to position [68, 0]
click at [228, 390] on span "4" at bounding box center [230, 392] width 4 height 9
click at [267, 390] on span "04" at bounding box center [270, 392] width 9 height 9
click at [307, 407] on span "PM" at bounding box center [310, 409] width 11 height 9
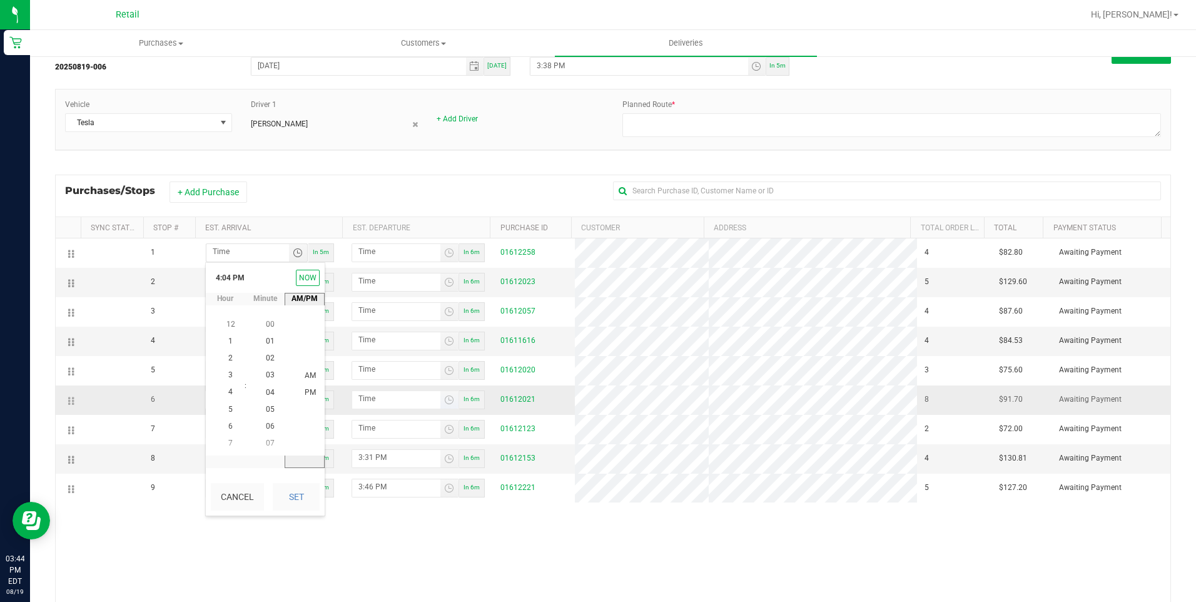
drag, startPoint x: 304, startPoint y: 487, endPoint x: 377, endPoint y: 407, distance: 108.0
click at [304, 487] on button "Set" at bounding box center [296, 497] width 47 height 28
type input "4:04 PM"
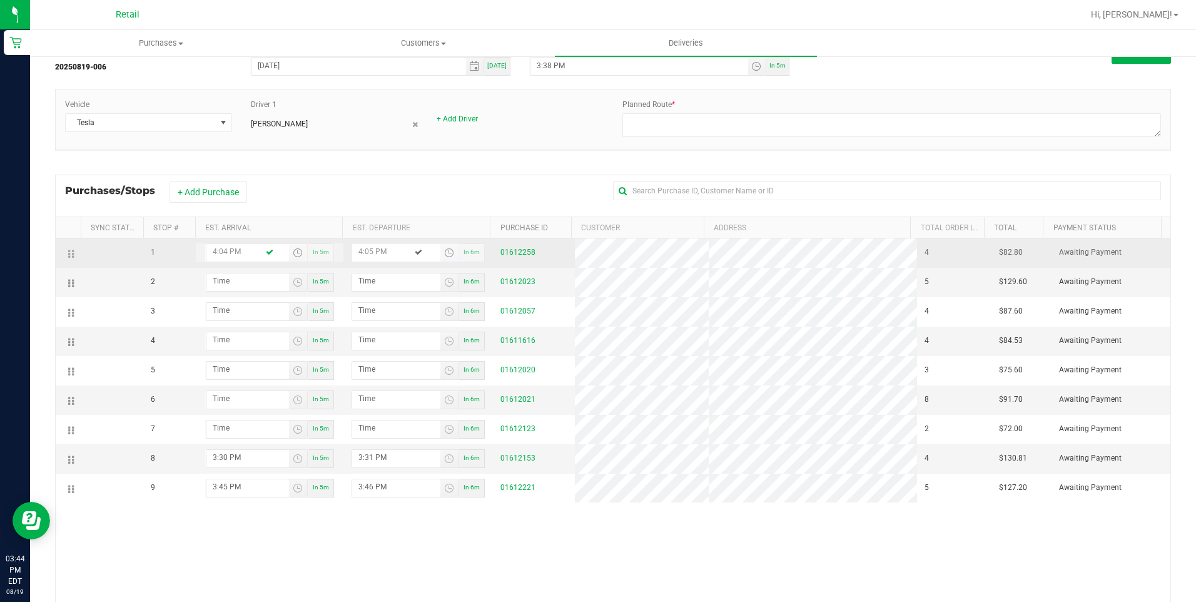
click at [444, 252] on span "Toggle time list" at bounding box center [449, 253] width 10 height 10
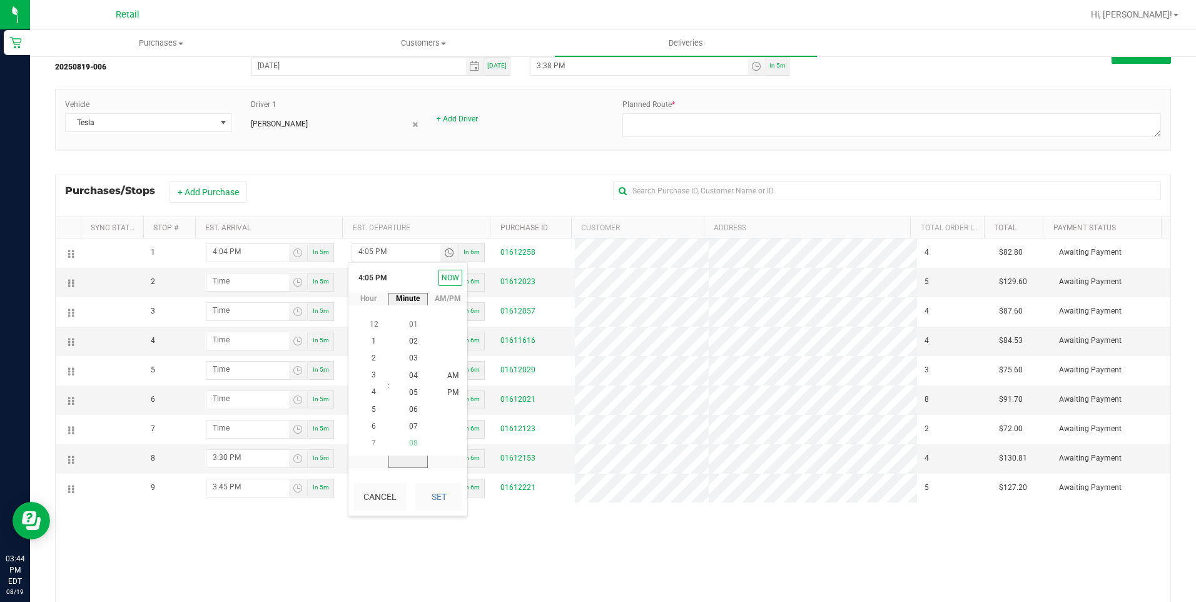
click at [410, 441] on span "08" at bounding box center [413, 443] width 9 height 9
click at [447, 395] on span "PM" at bounding box center [452, 393] width 11 height 9
click at [442, 501] on button "Set" at bounding box center [438, 497] width 47 height 28
type input "4:08 PM"
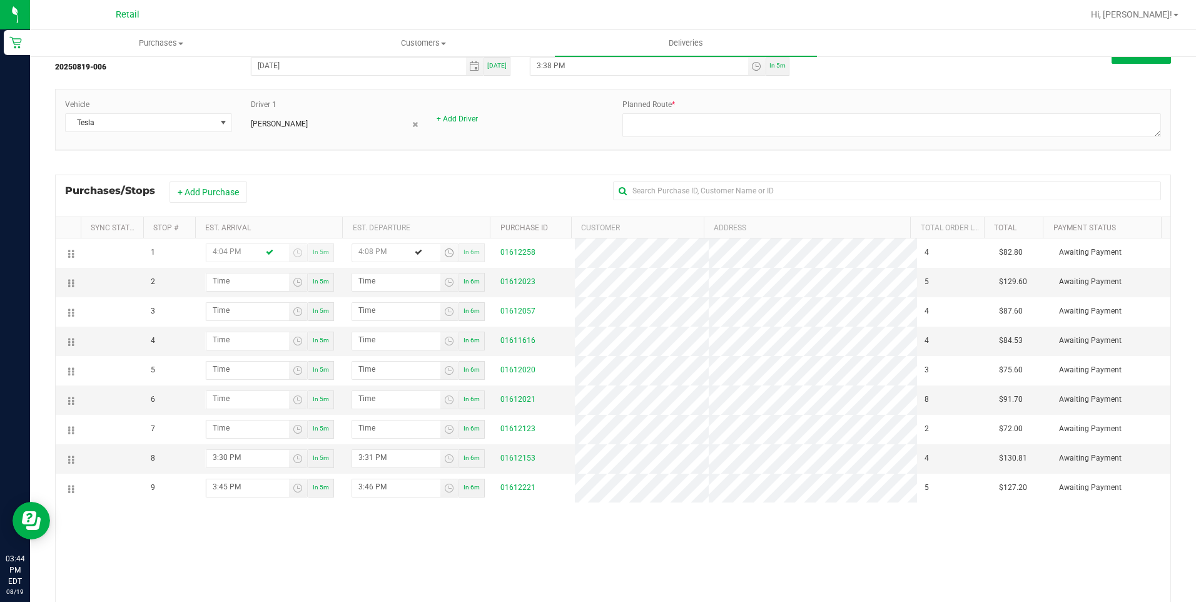
click at [542, 562] on div "1 4:04 PM In 5m 4:08 PM In 6m 01612258 4 $82.80 Awaiting Payment 2 In 5m In 6m …" at bounding box center [613, 427] width 1115 height 379
click at [293, 278] on span "Toggle time list" at bounding box center [298, 282] width 10 height 10
type input "hour:minute AM"
click at [295, 277] on span "Toggle time list" at bounding box center [298, 282] width 10 height 10
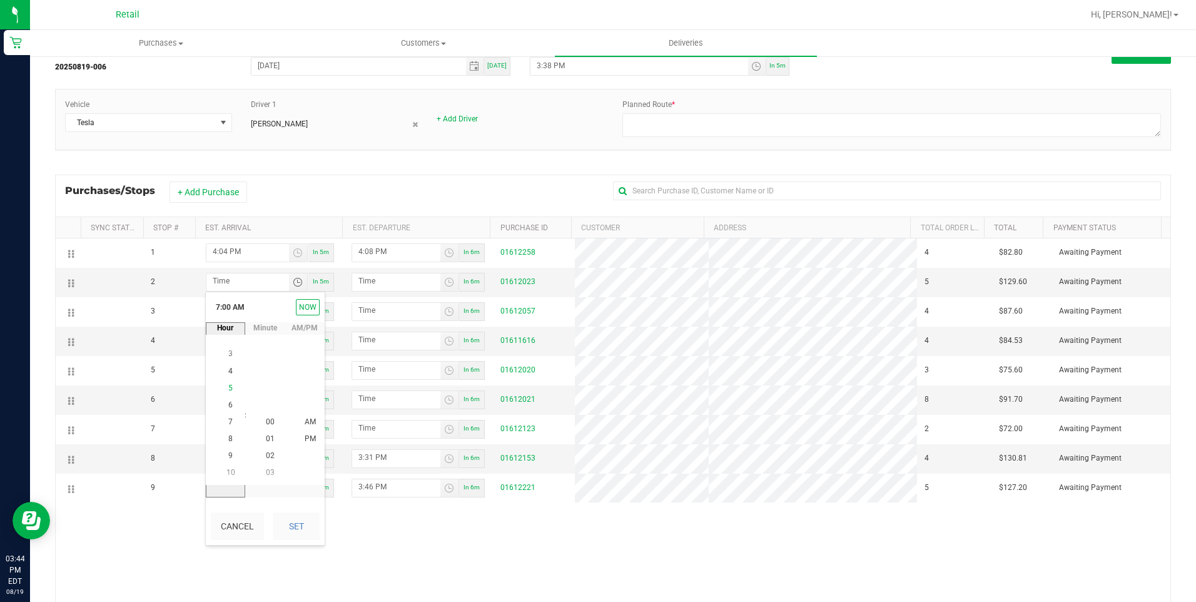
click at [230, 386] on li "5" at bounding box center [231, 388] width 30 height 17
click at [268, 452] on span "10" at bounding box center [270, 456] width 9 height 9
click at [305, 435] on span "PM" at bounding box center [310, 439] width 11 height 9
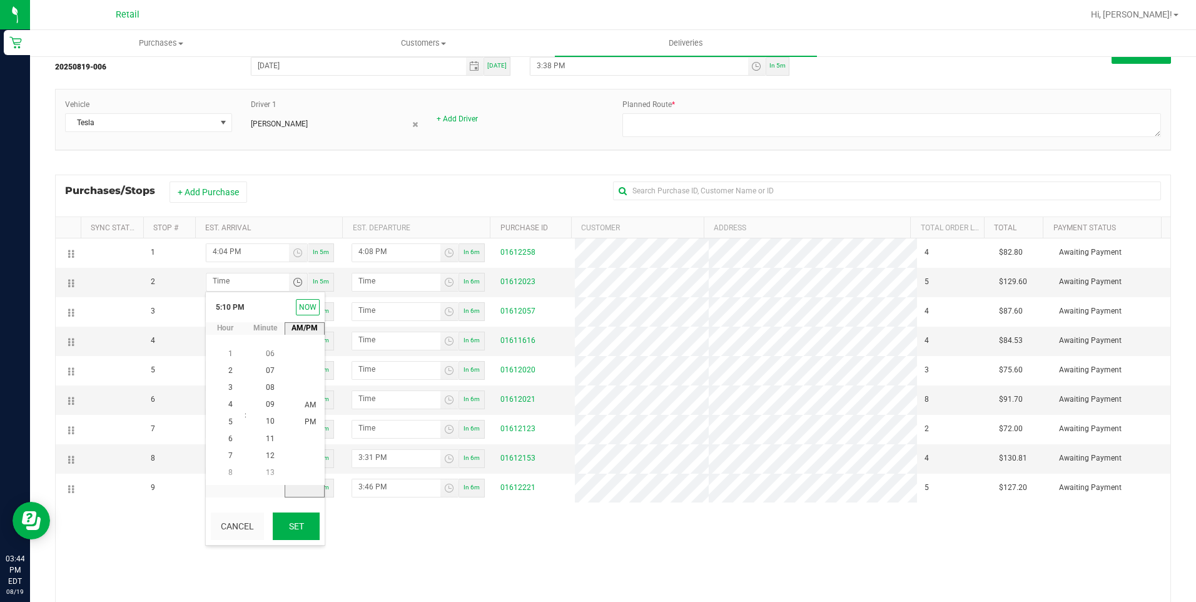
click at [302, 530] on button "Set" at bounding box center [296, 526] width 47 height 28
type input "5:10 PM"
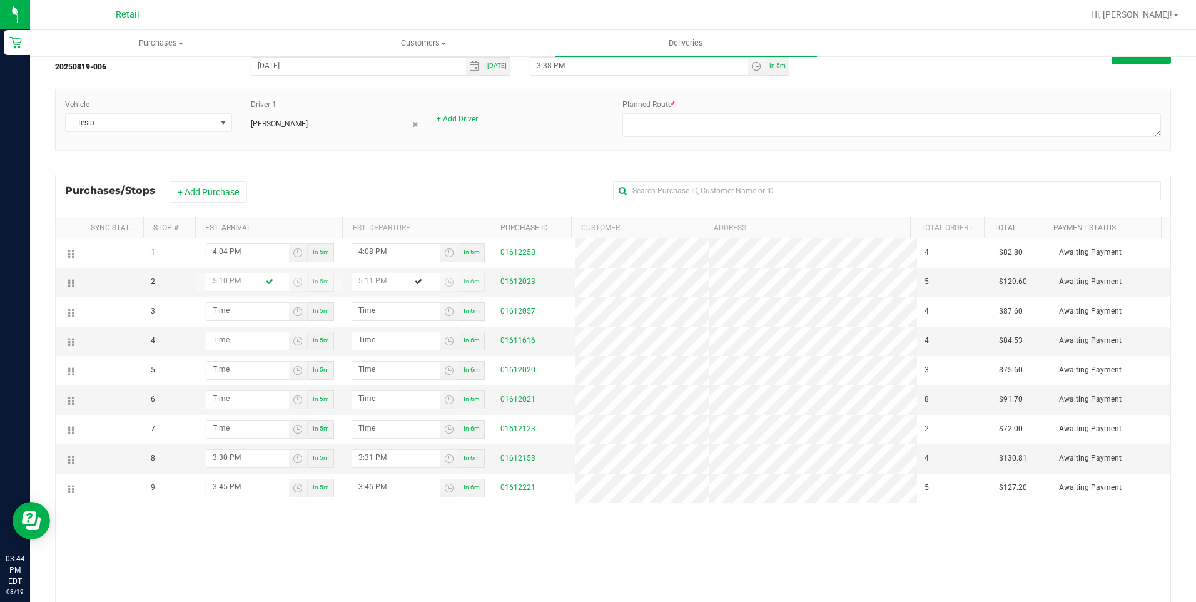
click at [395, 547] on div "1 4:04 PM In 5m 4:08 PM In 6m 01612258 4 $82.80 Awaiting Payment 2 5:10 PM In 5…" at bounding box center [613, 427] width 1115 height 379
click at [444, 280] on span "Toggle time list" at bounding box center [449, 282] width 10 height 10
click at [411, 404] on span "14" at bounding box center [413, 405] width 9 height 9
click at [448, 420] on span "PM" at bounding box center [452, 422] width 11 height 9
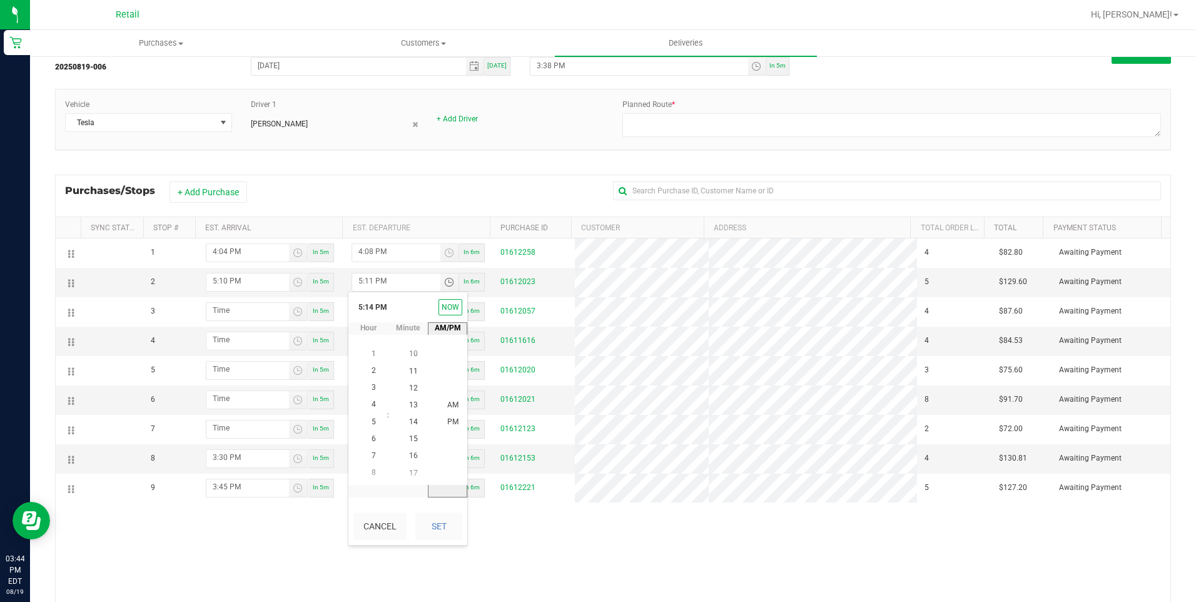
click at [435, 520] on button "Set" at bounding box center [438, 526] width 47 height 28
type input "5:14 PM"
click at [601, 547] on div "1 4:04 PM In 5m 4:08 PM In 6m 01612258 4 $82.80 Awaiting Payment 2 5:10 PM In 5…" at bounding box center [613, 427] width 1115 height 379
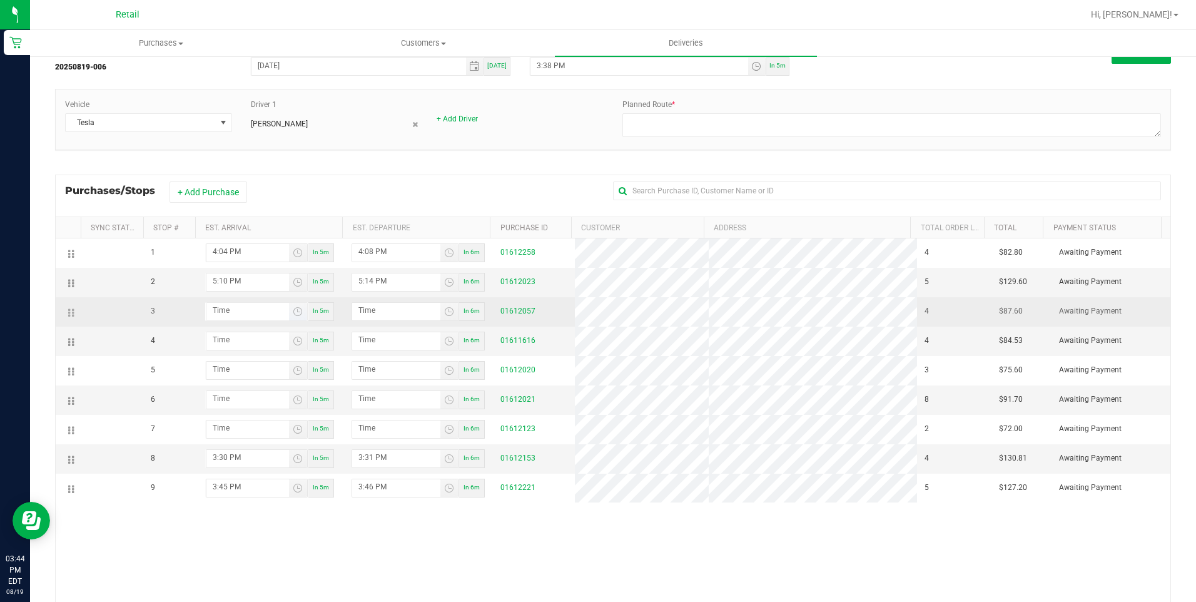
click at [289, 308] on span "Toggle time list" at bounding box center [298, 312] width 18 height 18
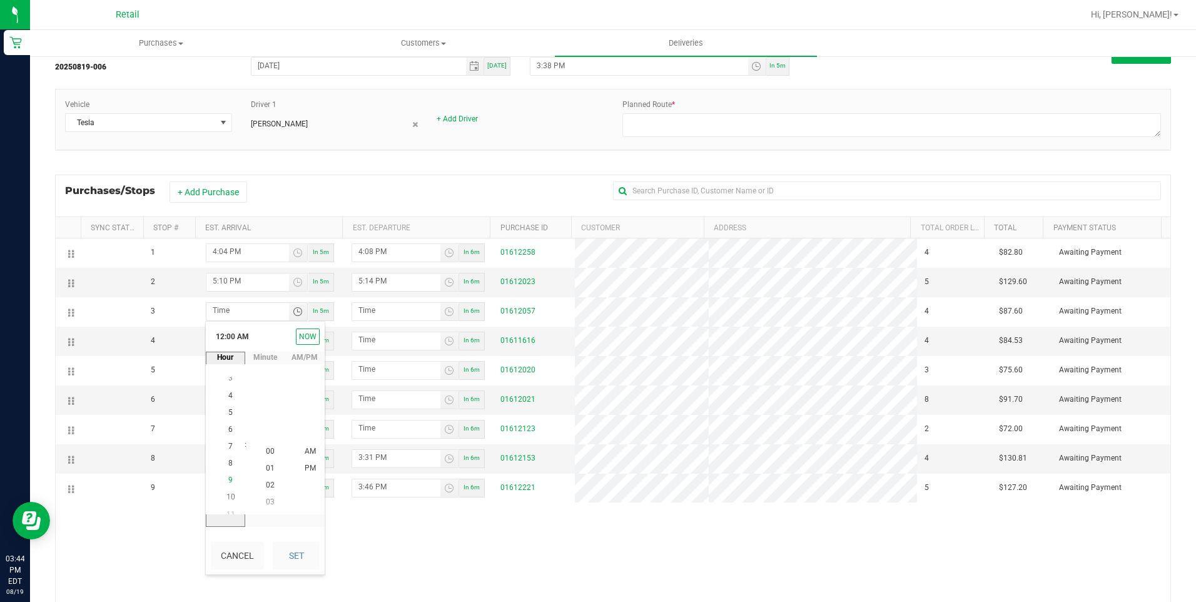
scroll to position [136, 0]
click at [228, 398] on span "5" at bounding box center [230, 400] width 4 height 9
click at [269, 415] on span "49" at bounding box center [270, 417] width 9 height 9
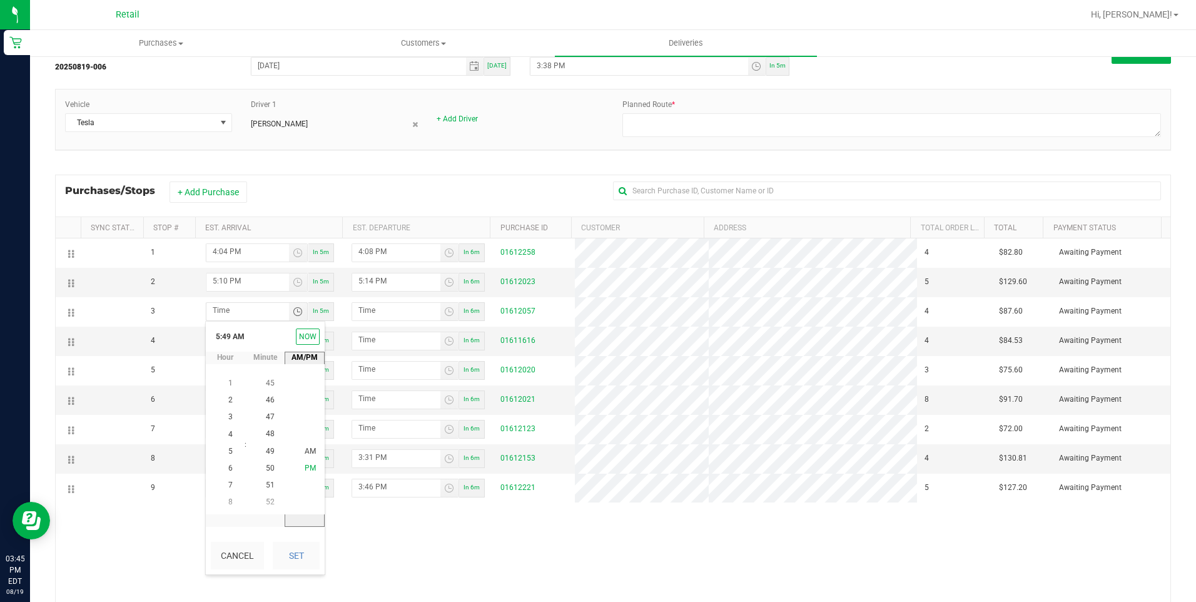
click at [306, 465] on span "PM" at bounding box center [310, 468] width 11 height 9
click at [305, 558] on button "Set" at bounding box center [296, 556] width 47 height 28
type input "5:49 PM"
click at [435, 556] on div "1 4:04 PM In 5m 4:08 PM In 6m 01612258 4 $82.80 Awaiting Payment 2 5:10 PM In 5…" at bounding box center [613, 427] width 1115 height 379
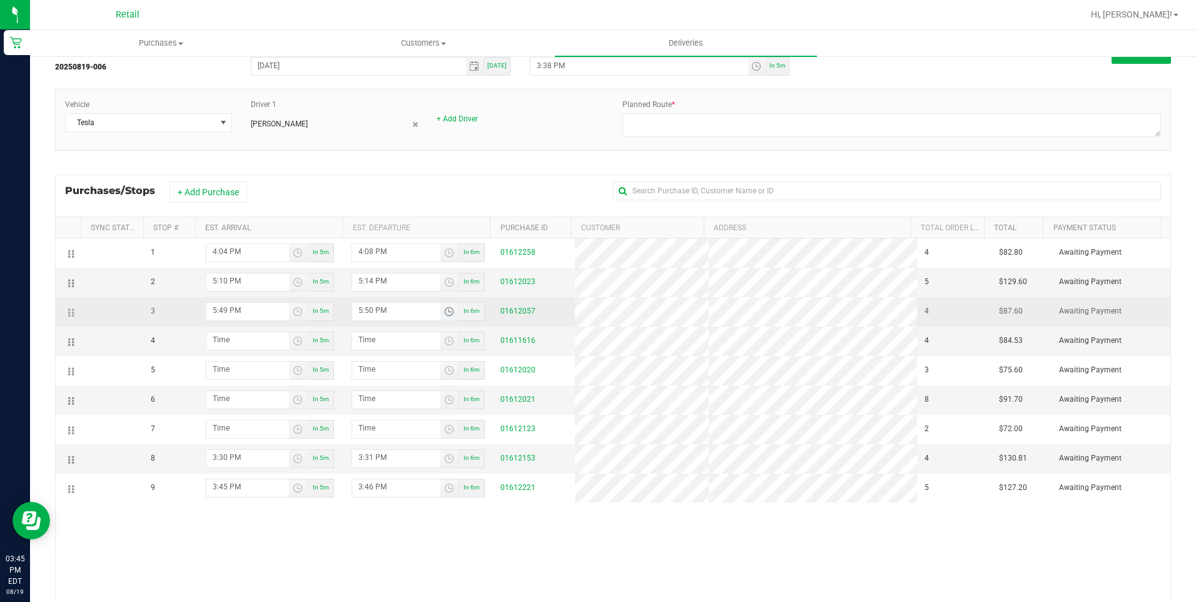
click at [445, 312] on span "Toggle time list" at bounding box center [449, 312] width 10 height 10
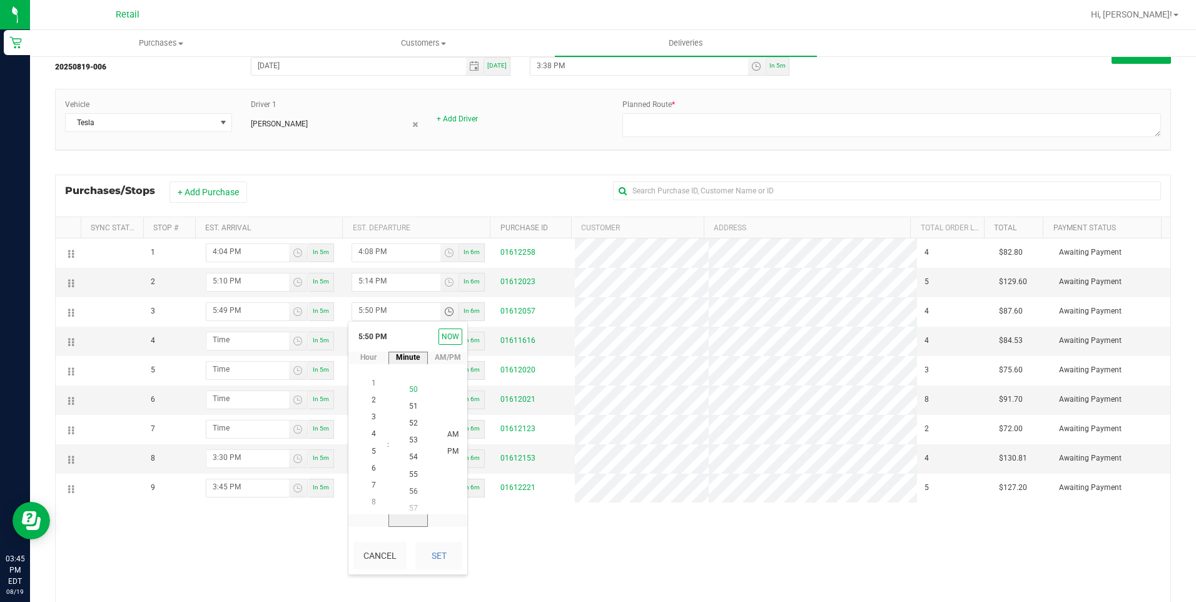
scroll to position [917, 0]
click at [409, 435] on span "53" at bounding box center [413, 434] width 9 height 9
click at [449, 448] on span "PM" at bounding box center [452, 451] width 11 height 9
click at [450, 546] on button "Set" at bounding box center [438, 556] width 47 height 28
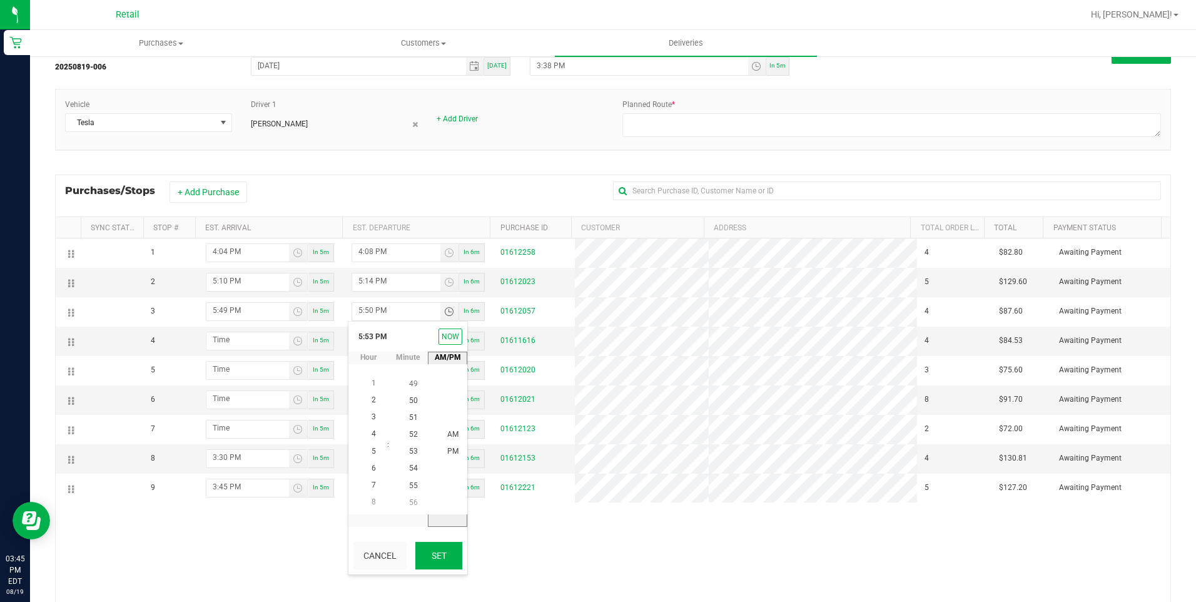
type input "5:53 PM"
click at [289, 338] on span "Toggle time list" at bounding box center [298, 341] width 18 height 18
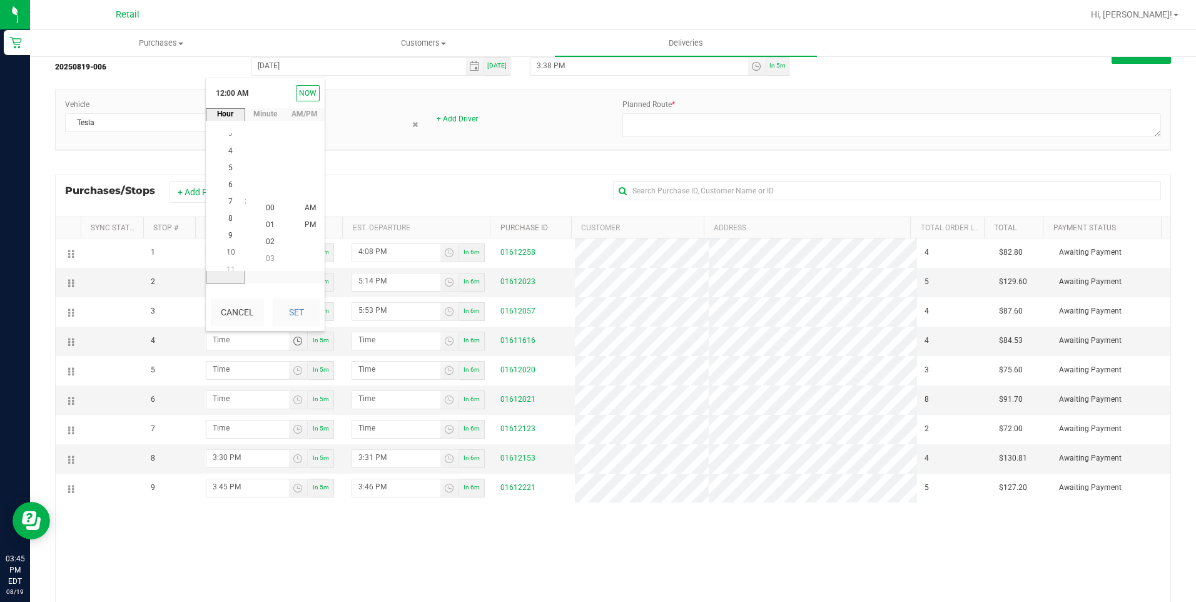
scroll to position [136, 0]
click at [229, 158] on li "5" at bounding box center [231, 157] width 30 height 17
click at [267, 203] on span "50" at bounding box center [270, 207] width 9 height 9
click at [303, 219] on li "PM" at bounding box center [310, 225] width 30 height 17
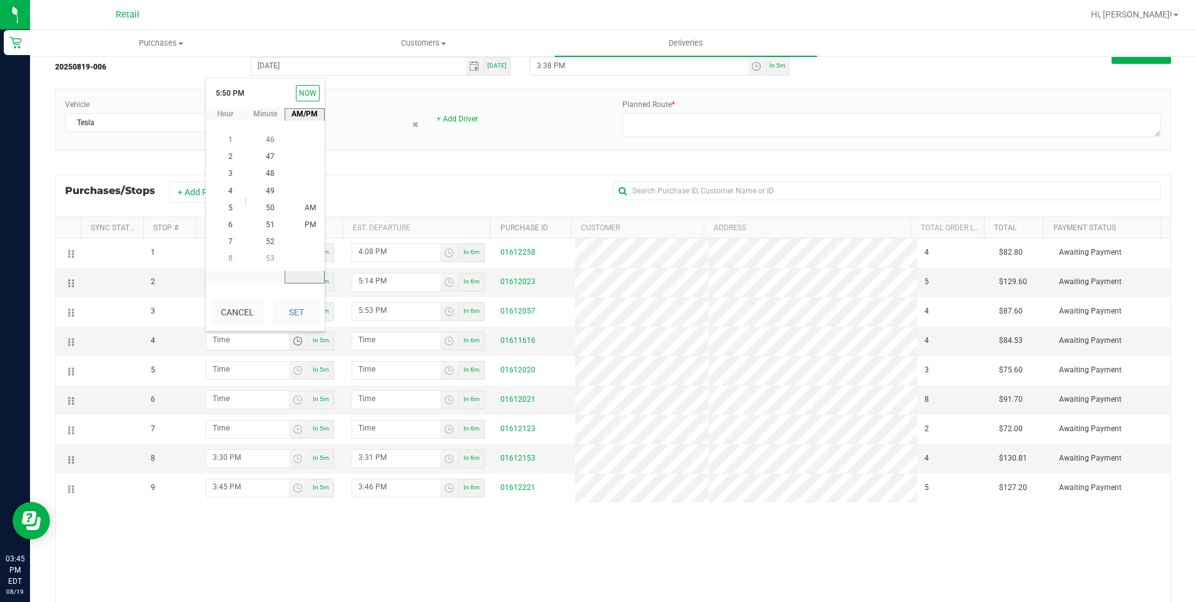
scroll to position [17, 0]
click at [297, 305] on button "Set" at bounding box center [296, 312] width 47 height 28
type input "5:50 PM"
click at [444, 337] on span "Toggle time list" at bounding box center [449, 341] width 10 height 10
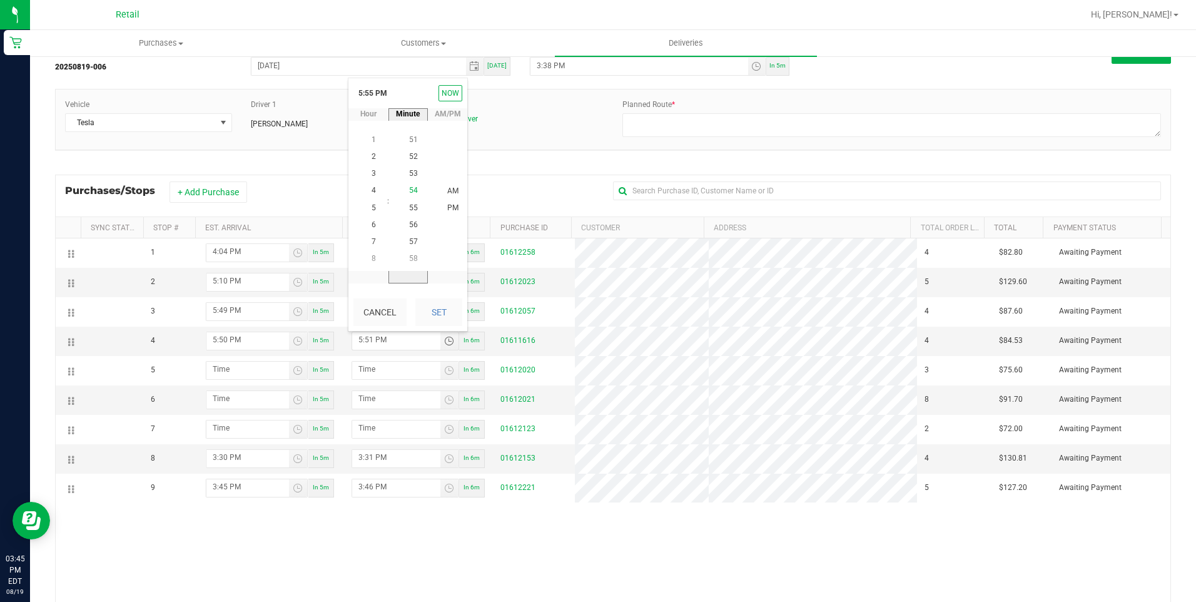
click at [414, 193] on li "54" at bounding box center [414, 191] width 30 height 17
click at [449, 207] on span "PM" at bounding box center [452, 208] width 11 height 9
click at [447, 309] on button "Set" at bounding box center [438, 312] width 47 height 28
type input "5:54 PM"
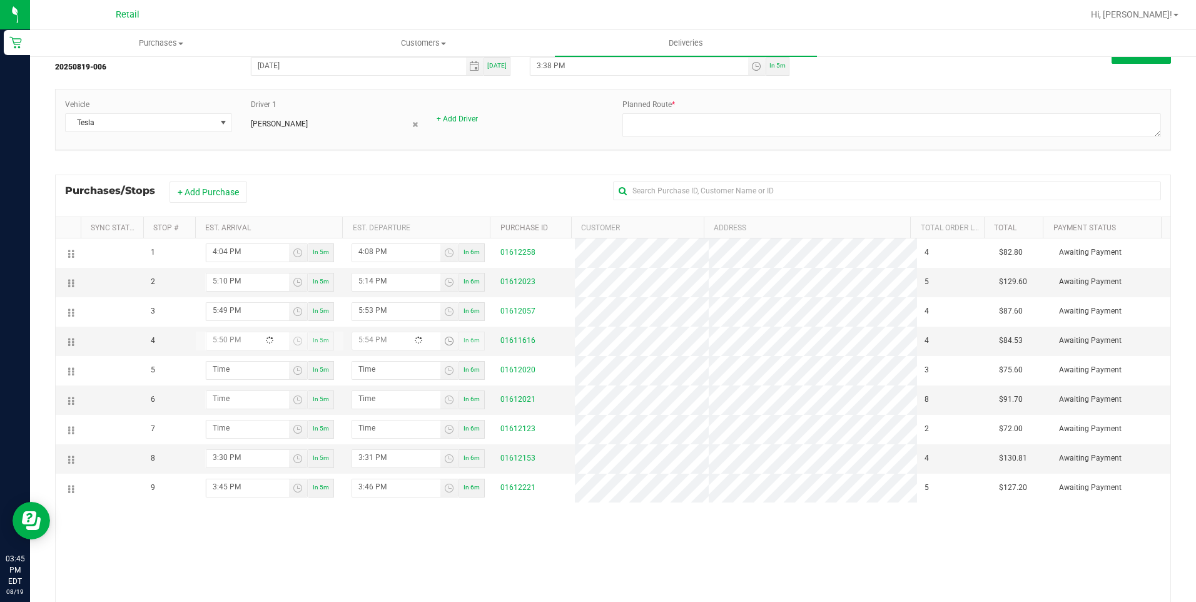
click at [629, 556] on div "1 4:04 PM In 5m 4:08 PM In 6m 01612258 4 $82.80 Awaiting Payment 2 5:10 PM In 5…" at bounding box center [613, 427] width 1115 height 379
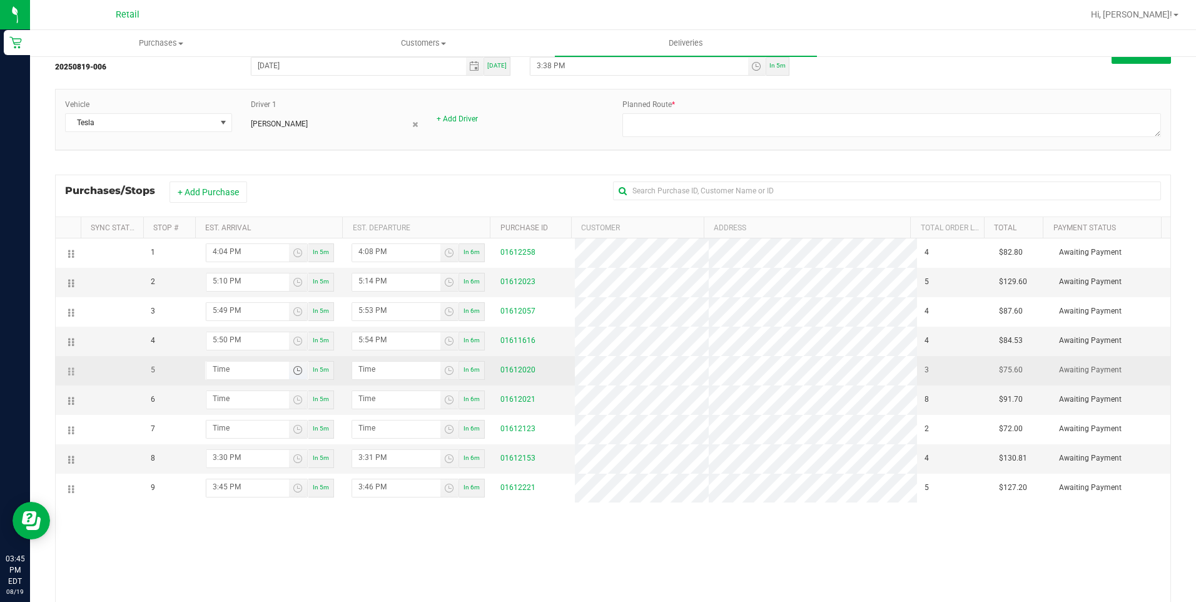
click at [299, 370] on span "Toggle time list" at bounding box center [298, 370] width 10 height 10
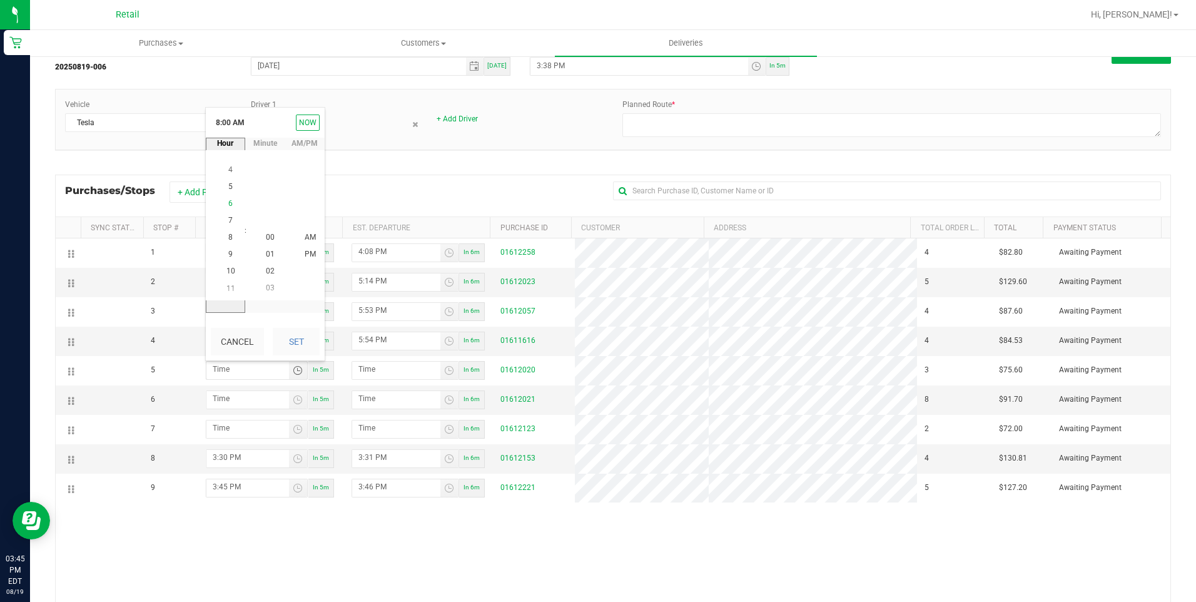
click at [230, 200] on li "6" at bounding box center [231, 203] width 30 height 17
click at [266, 220] on span "22" at bounding box center [270, 220] width 9 height 9
click at [312, 254] on li "PM" at bounding box center [310, 255] width 30 height 17
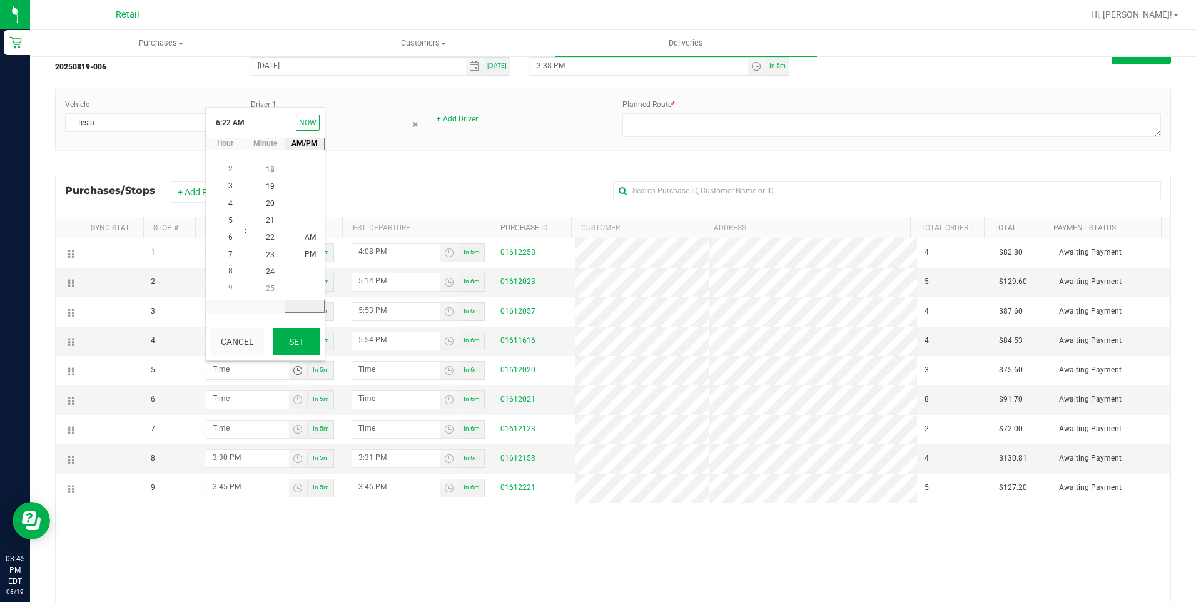
scroll to position [17, 0]
click at [303, 332] on button "Set" at bounding box center [296, 342] width 47 height 28
type input "6:22 PM"
click at [653, 588] on div "1 4:04 PM In 5m 4:08 PM In 6m 01612258 4 $82.80 Awaiting Payment 2 5:10 PM In 5…" at bounding box center [613, 427] width 1115 height 379
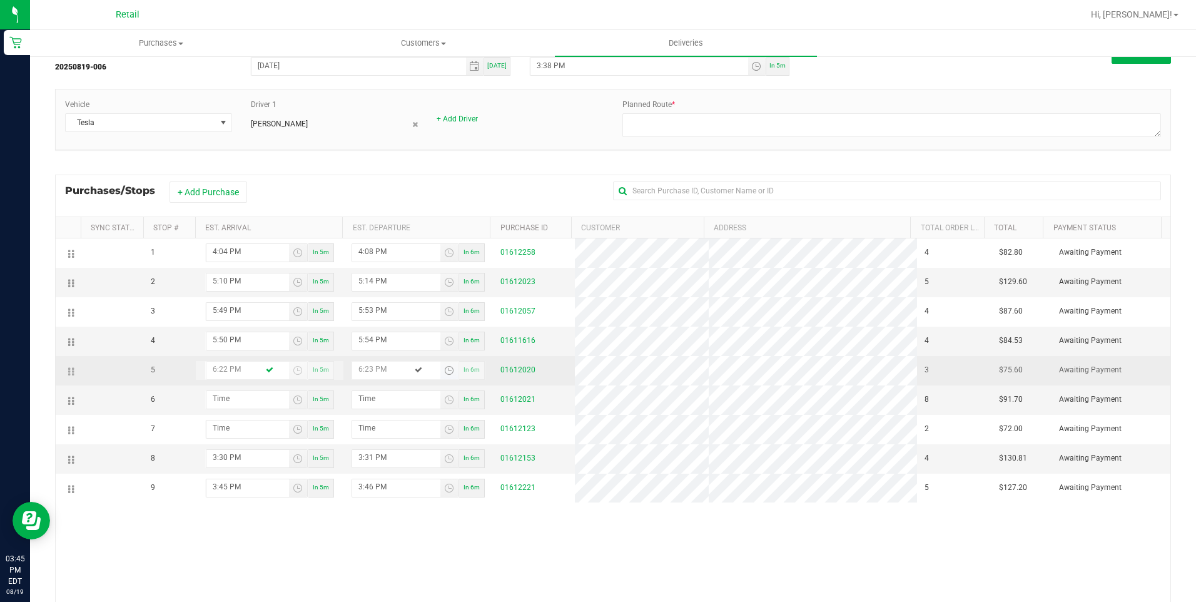
click at [447, 369] on span "Toggle time list" at bounding box center [449, 370] width 10 height 10
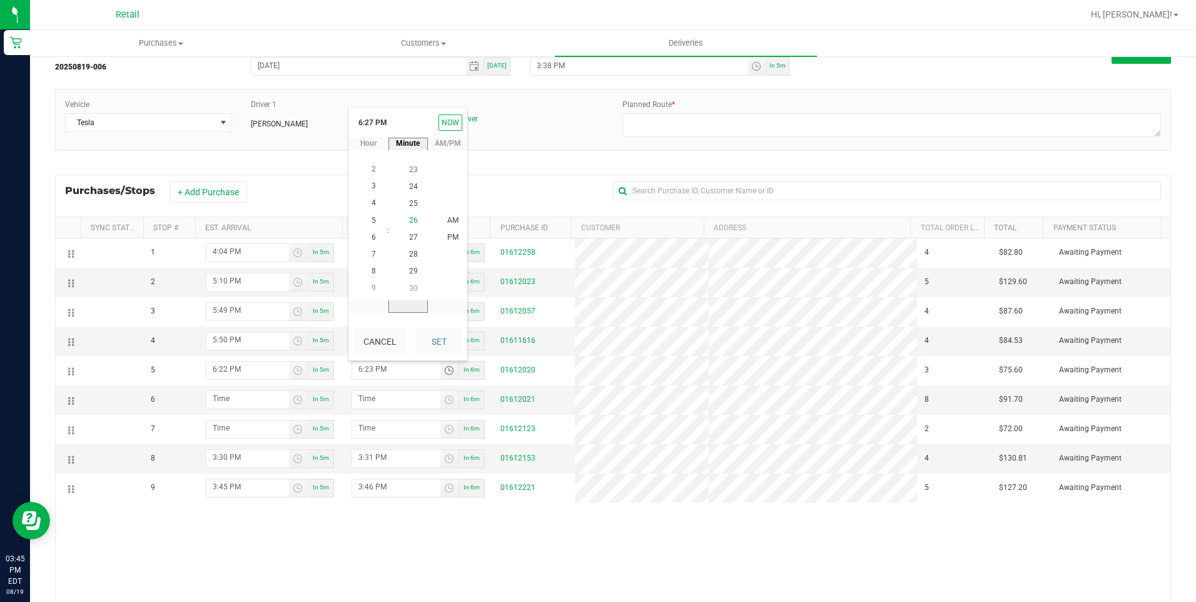
click at [409, 221] on span "26" at bounding box center [413, 220] width 9 height 9
click at [447, 238] on span "PM" at bounding box center [452, 237] width 11 height 9
click at [438, 338] on button "Set" at bounding box center [438, 342] width 47 height 28
type input "6:26 PM"
drag, startPoint x: 517, startPoint y: 551, endPoint x: 828, endPoint y: 561, distance: 311.1
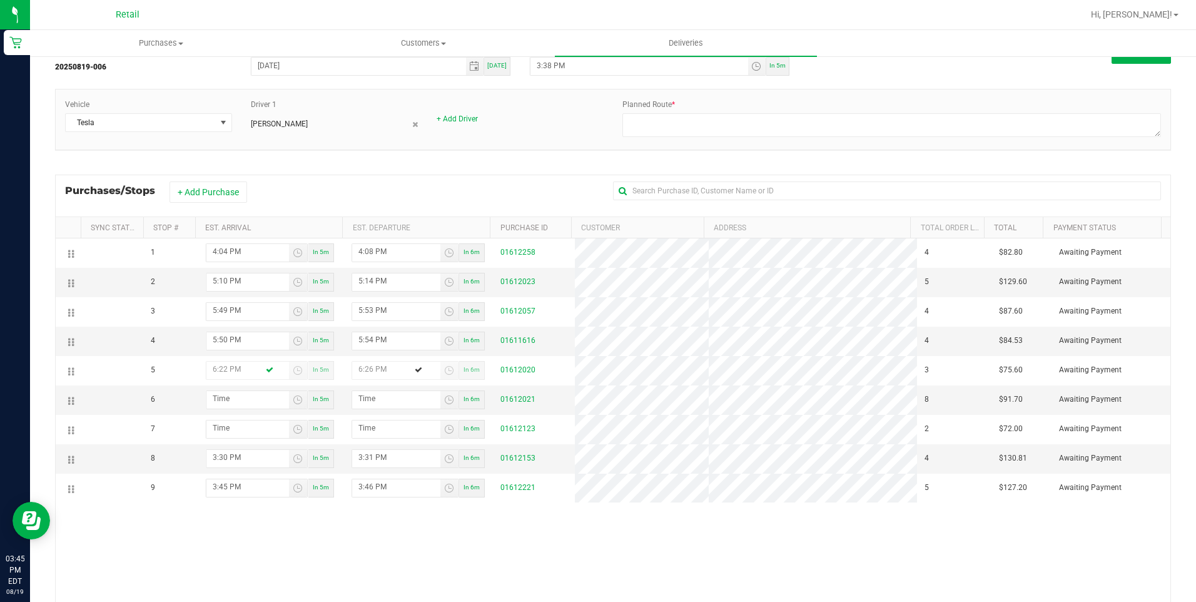
click at [527, 556] on div "1 4:04 PM In 5m 4:08 PM In 6m 01612258 4 $82.80 Awaiting Payment 2 5:10 PM In 5…" at bounding box center [613, 427] width 1115 height 379
click at [295, 399] on span "Toggle time list" at bounding box center [298, 400] width 10 height 10
click at [228, 299] on span "6" at bounding box center [230, 300] width 4 height 9
click at [267, 232] on span "47" at bounding box center [270, 232] width 9 height 9
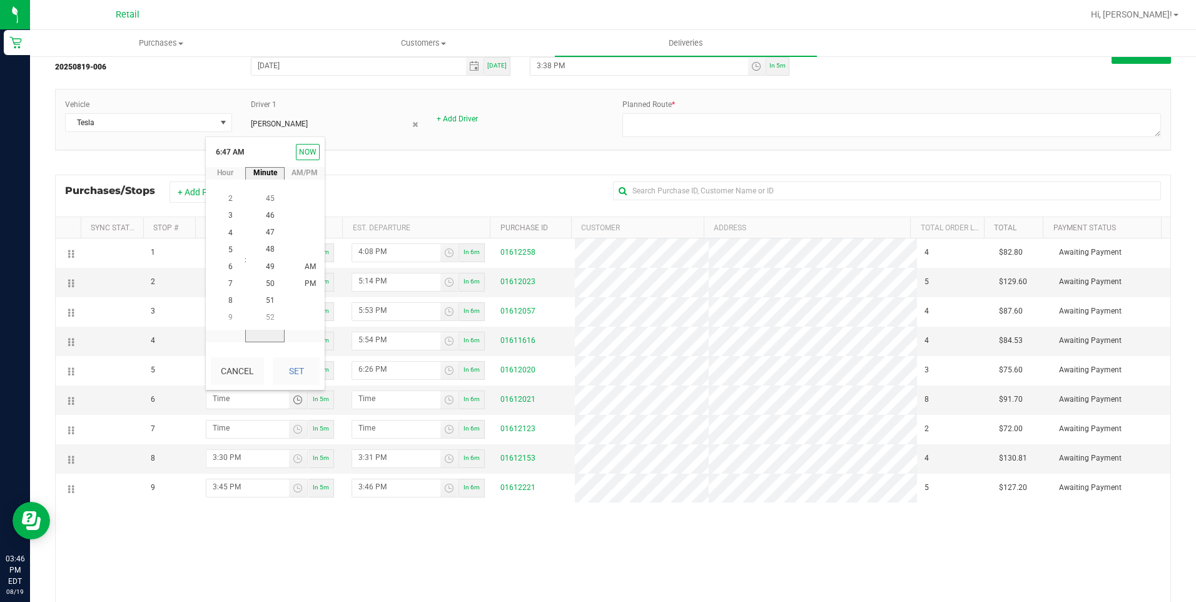
scroll to position [798, 0]
click at [309, 280] on span "PM" at bounding box center [310, 284] width 11 height 9
click at [308, 364] on button "Set" at bounding box center [296, 371] width 47 height 28
type input "6:47 PM"
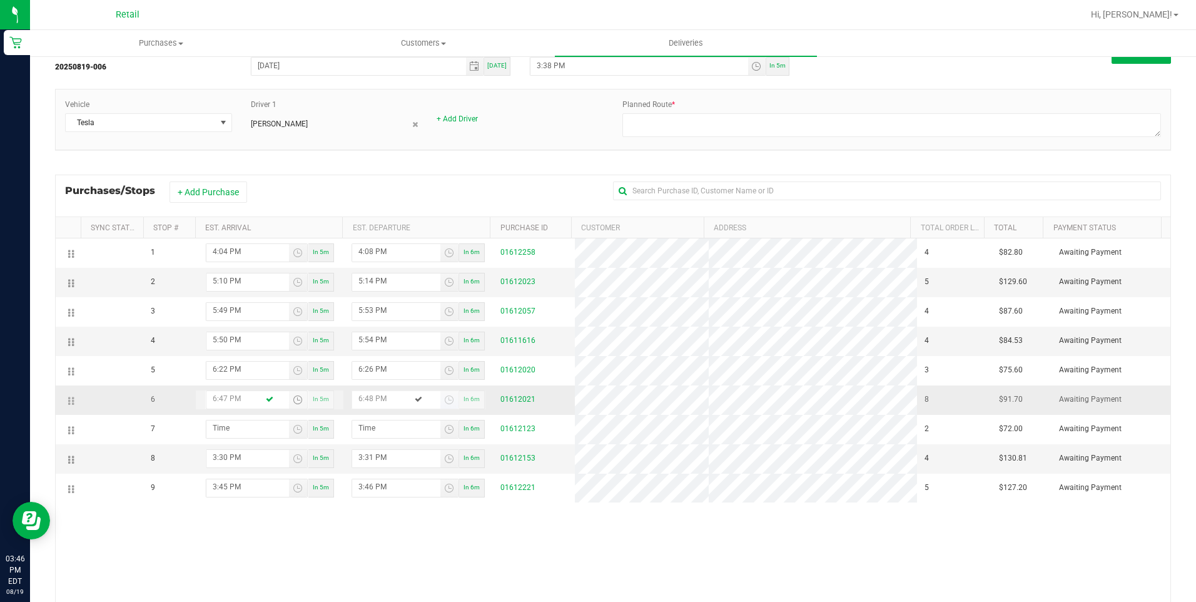
click at [440, 395] on span "Toggle time list" at bounding box center [449, 400] width 18 height 18
click at [412, 312] on li "51" at bounding box center [414, 317] width 30 height 17
click at [436, 363] on button "Set" at bounding box center [438, 371] width 47 height 28
type input "6:51 PM"
click at [520, 529] on div "1 4:04 PM In 5m 4:08 PM In 6m 01612258 4 $82.80 Awaiting Payment 2 5:10 PM In 5…" at bounding box center [613, 427] width 1115 height 379
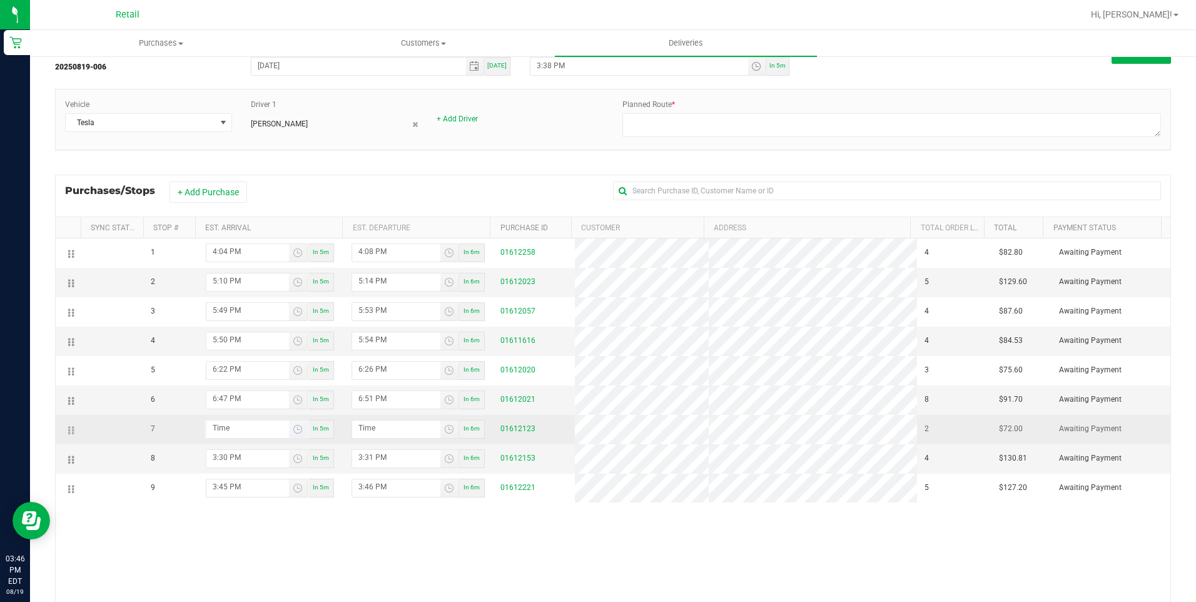
click at [301, 429] on span "Toggle time list" at bounding box center [298, 429] width 18 height 18
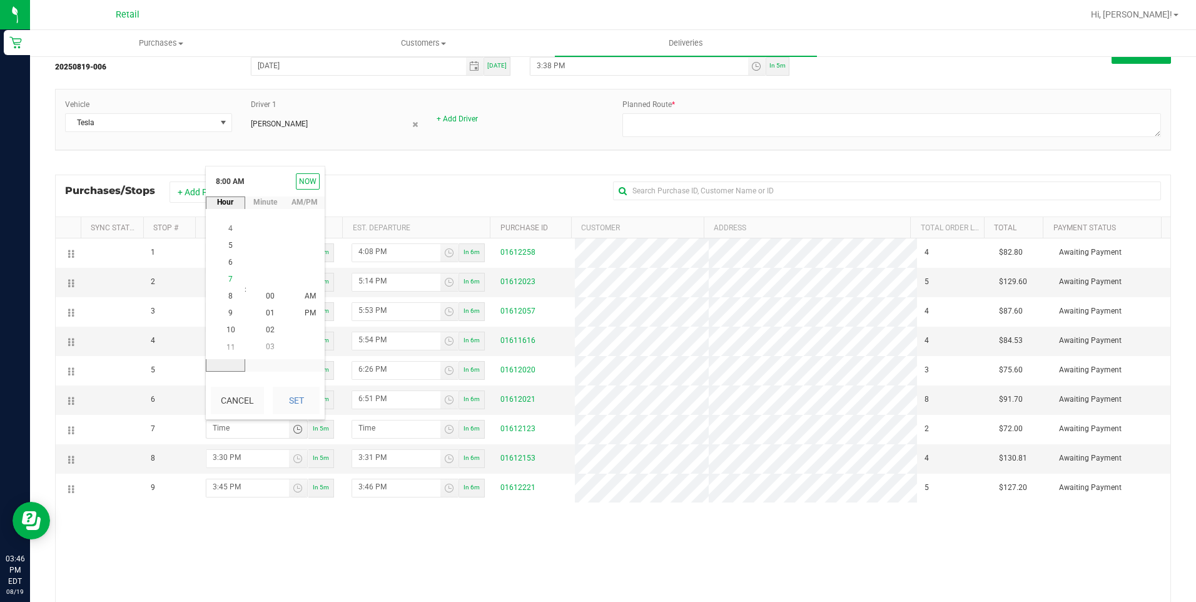
click at [228, 277] on span "7" at bounding box center [230, 279] width 4 height 9
click at [266, 294] on span "00" at bounding box center [270, 296] width 9 height 9
click at [305, 315] on span "PM" at bounding box center [310, 313] width 11 height 9
click at [307, 395] on button "Set" at bounding box center [296, 401] width 47 height 28
type input "7:00 PM"
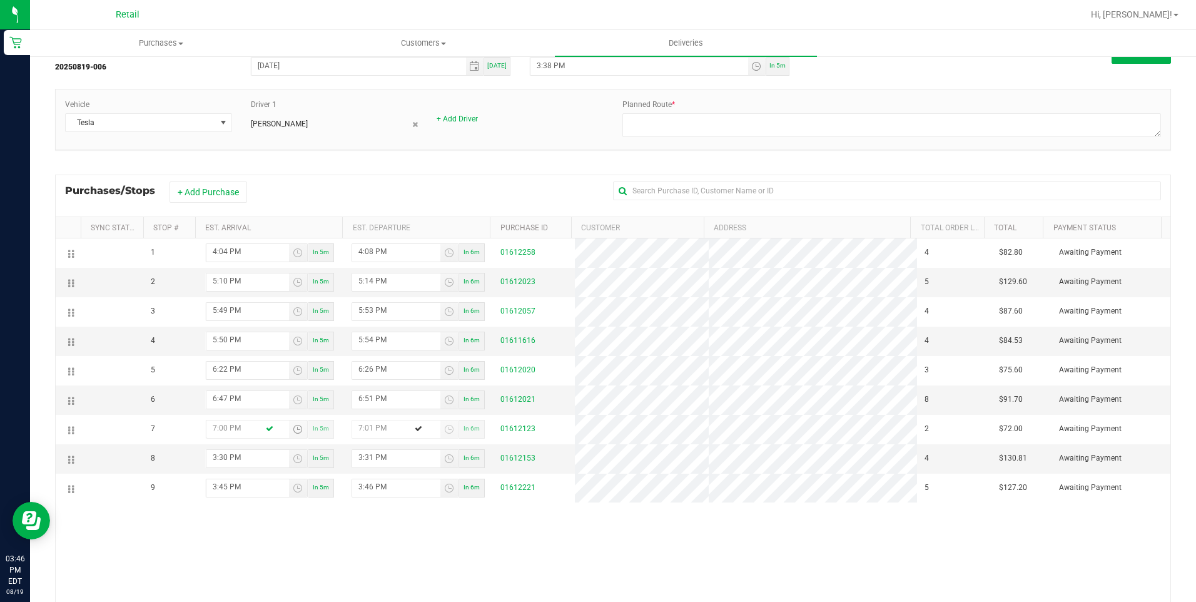
click at [471, 584] on div "1 4:04 PM In 5m 4:08 PM In 6m 01612258 4 $82.80 Awaiting Payment 2 5:10 PM In 5…" at bounding box center [613, 427] width 1115 height 379
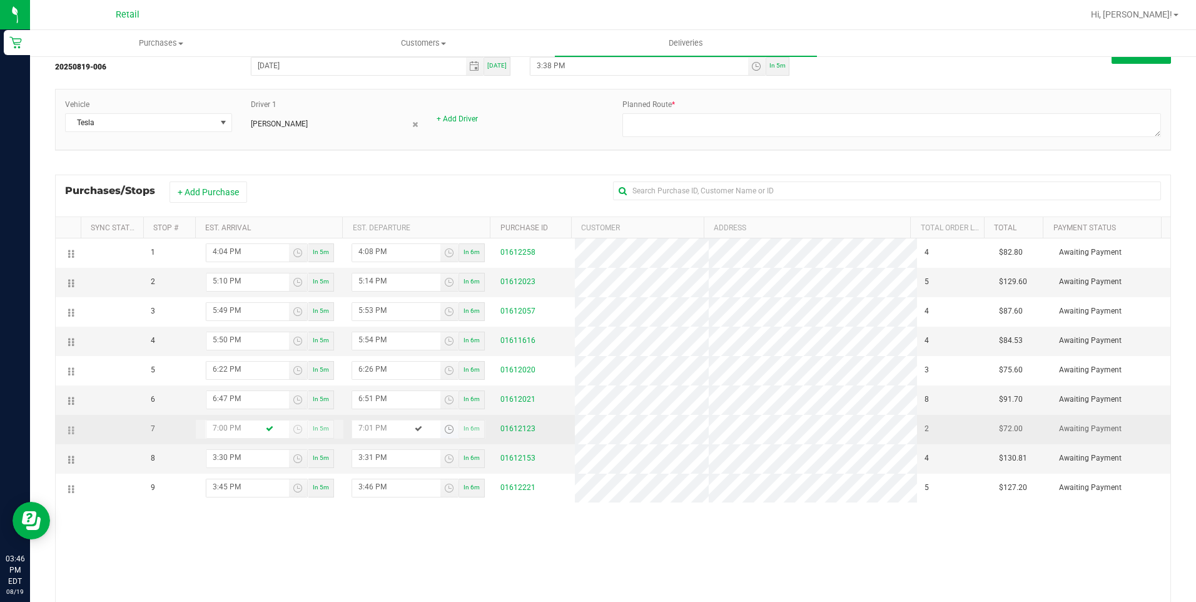
click at [446, 430] on span "Toggle time list" at bounding box center [449, 429] width 10 height 10
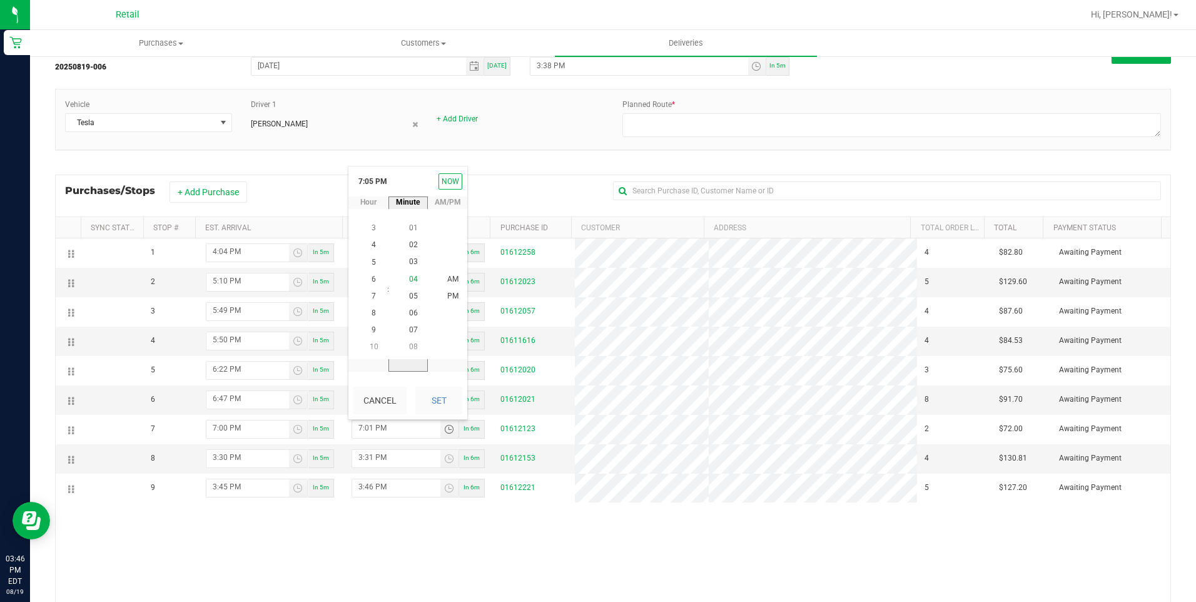
click at [409, 278] on span "04" at bounding box center [413, 279] width 9 height 9
click at [447, 298] on span "PM" at bounding box center [452, 296] width 11 height 9
click at [437, 401] on button "Set" at bounding box center [438, 401] width 47 height 28
type input "7:04 PM"
click at [469, 536] on div "1 4:04 PM In 5m 4:08 PM In 6m 01612258 4 $82.80 Awaiting Payment 2 5:10 PM In 5…" at bounding box center [613, 427] width 1115 height 379
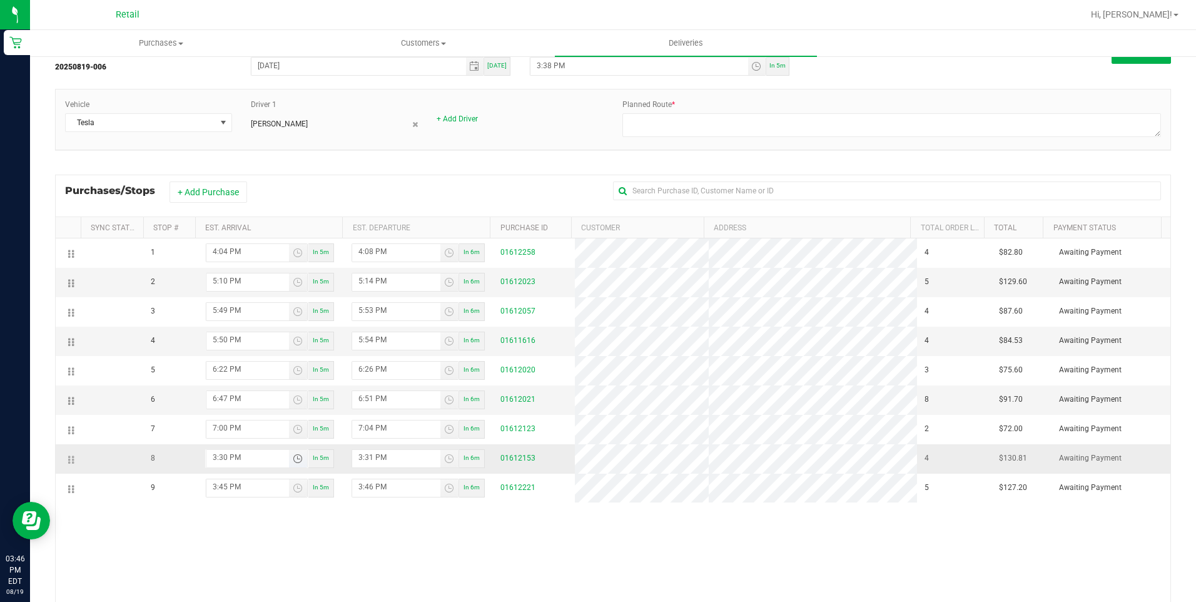
drag, startPoint x: 292, startPoint y: 468, endPoint x: 292, endPoint y: 458, distance: 10.0
click at [292, 466] on td "3:30 PM In 5m" at bounding box center [269, 458] width 149 height 29
click at [293, 454] on span "Toggle time list" at bounding box center [298, 459] width 10 height 10
click at [228, 256] on span "7" at bounding box center [230, 257] width 4 height 9
click at [266, 374] on span "18" at bounding box center [270, 376] width 9 height 9
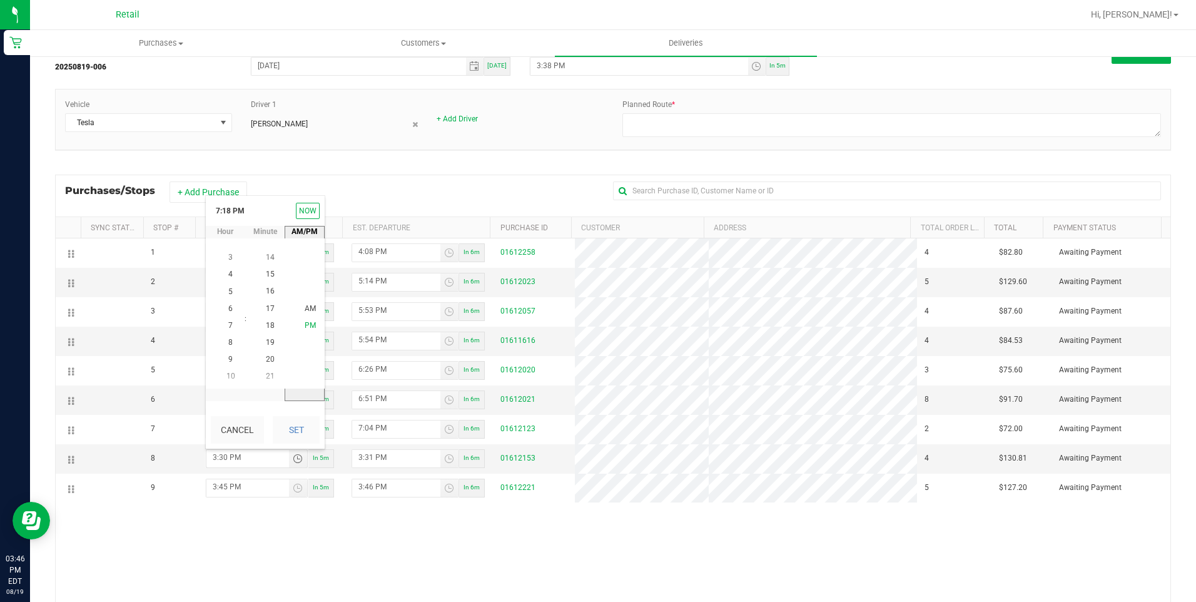
click at [298, 318] on li "PM" at bounding box center [310, 326] width 30 height 17
drag, startPoint x: 307, startPoint y: 316, endPoint x: 317, endPoint y: 371, distance: 56.0
click at [307, 315] on li "AM" at bounding box center [310, 308] width 30 height 17
click at [305, 344] on span "PM" at bounding box center [310, 342] width 11 height 9
click at [301, 433] on button "Set" at bounding box center [296, 430] width 47 height 28
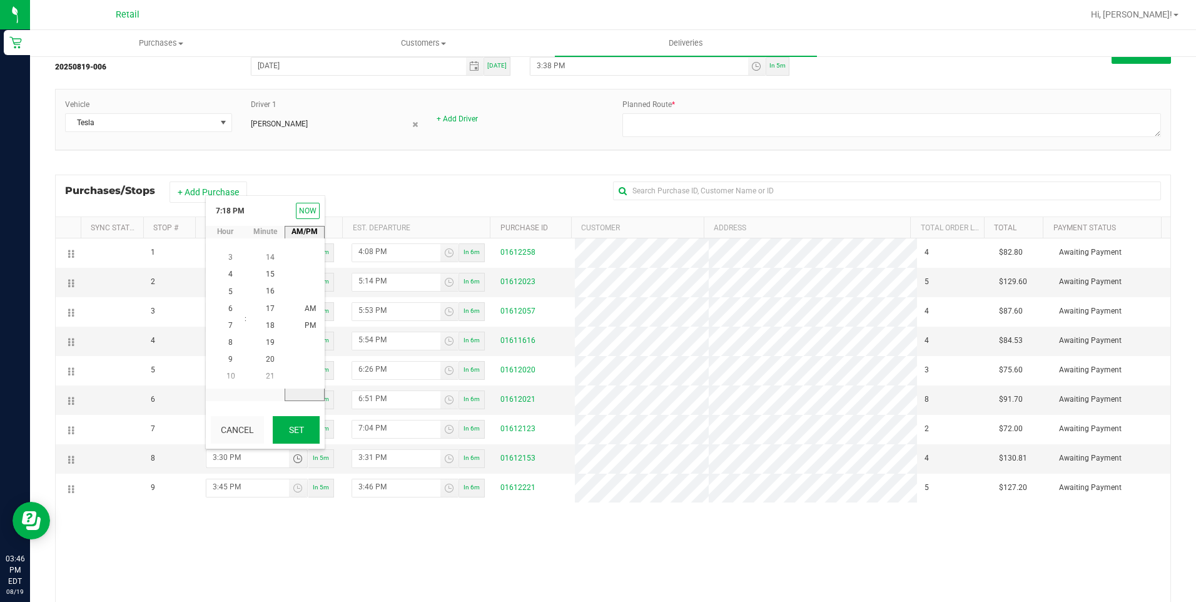
type input "7:18 PM"
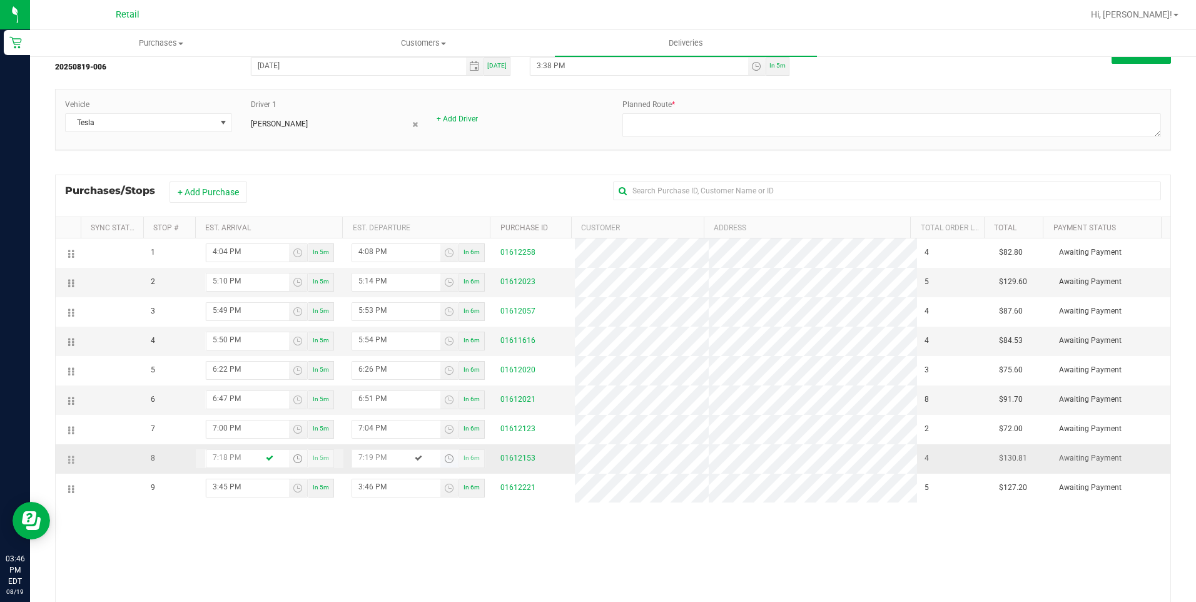
click at [446, 463] on span "Toggle time list" at bounding box center [449, 459] width 10 height 10
click at [409, 310] on span "22" at bounding box center [413, 308] width 9 height 9
click at [450, 327] on span "PM" at bounding box center [452, 326] width 11 height 9
click at [441, 420] on button "Set" at bounding box center [438, 430] width 47 height 28
type input "7:22 PM"
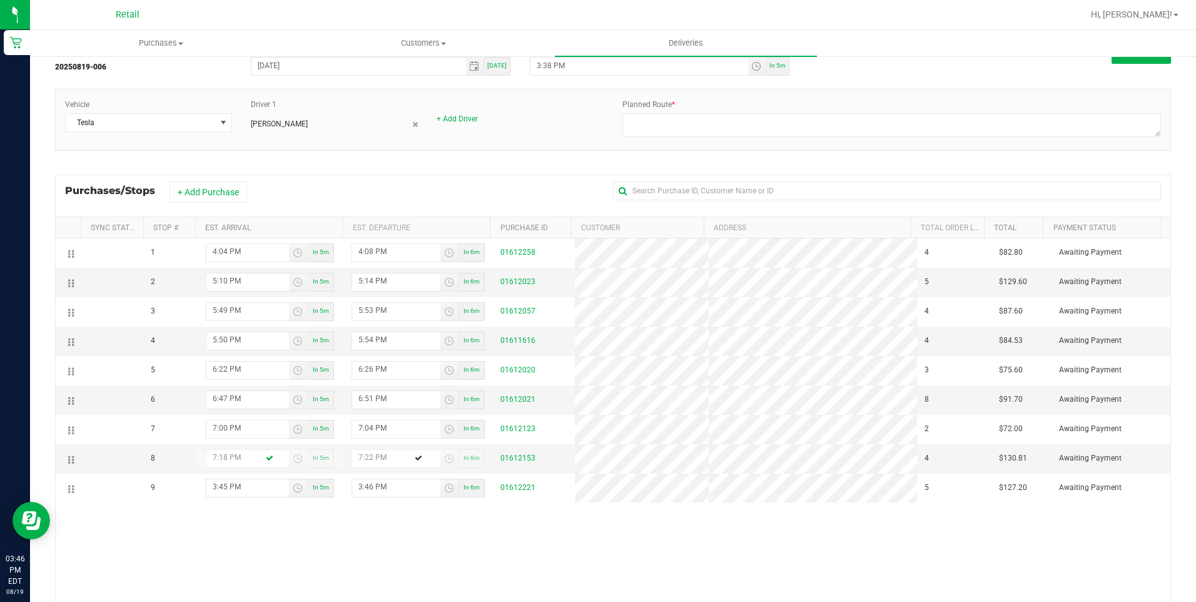
click at [492, 534] on div "1 4:04 PM In 5m 4:08 PM In 6m 01612258 4 $82.80 Awaiting Payment 2 5:10 PM In 5…" at bounding box center [613, 427] width 1115 height 379
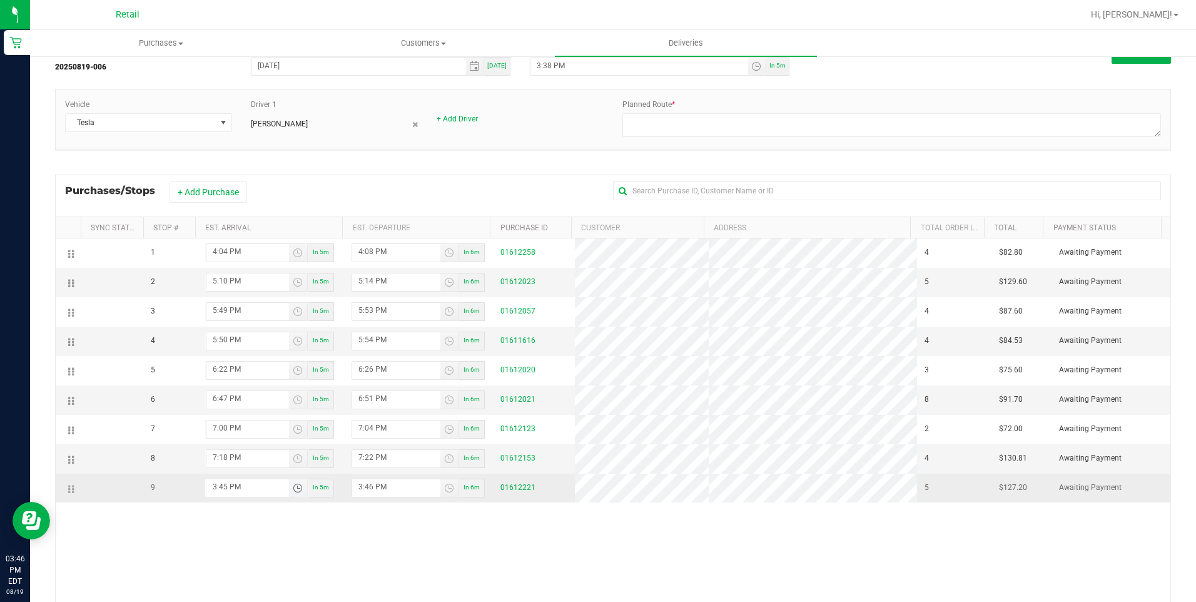
click at [295, 486] on span "Toggle time list" at bounding box center [298, 488] width 10 height 10
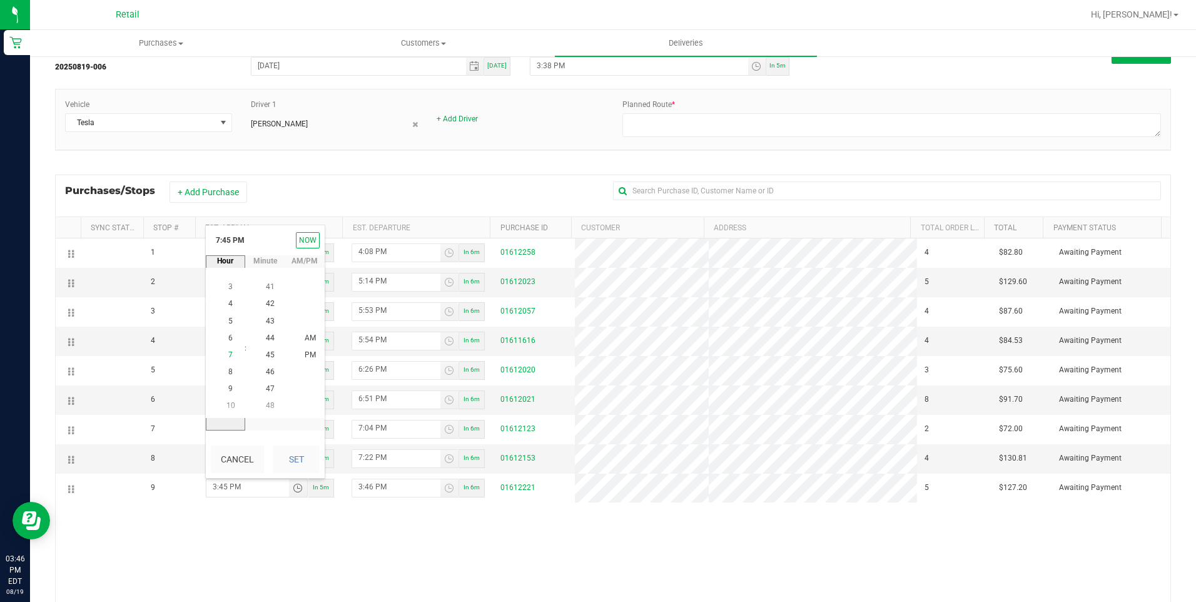
click at [225, 350] on li "7" at bounding box center [231, 355] width 30 height 17
click at [268, 317] on span "35" at bounding box center [270, 321] width 9 height 9
click at [311, 352] on li "PM" at bounding box center [310, 355] width 30 height 17
click at [292, 460] on button "Set" at bounding box center [296, 459] width 47 height 28
type input "7:35 PM"
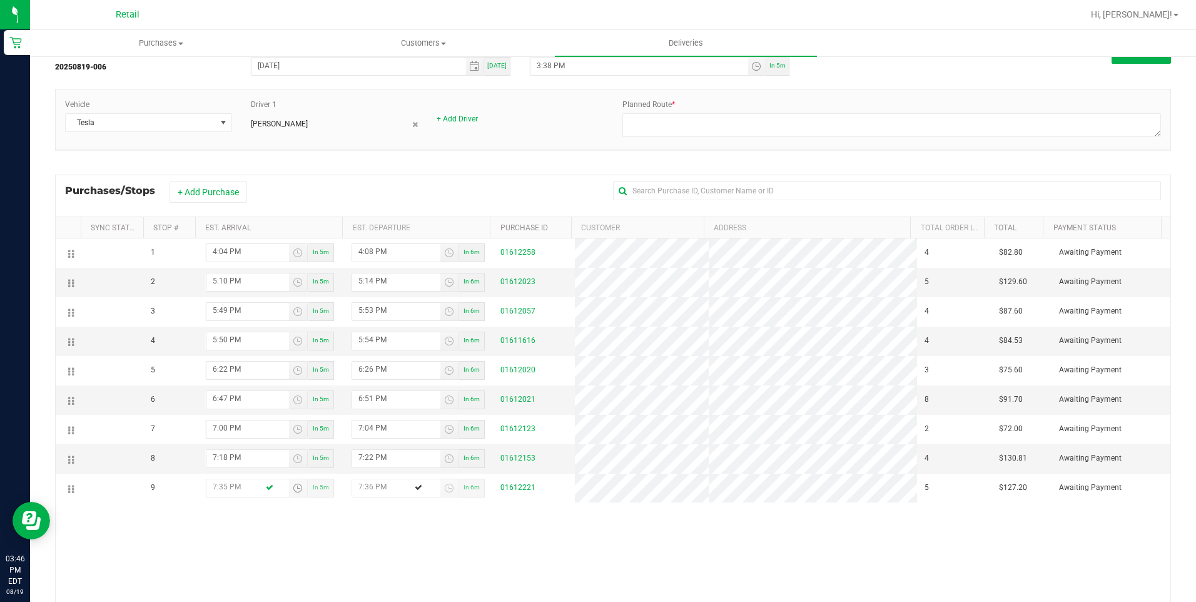
click at [398, 527] on div "1 4:04 PM In 5m 4:08 PM In 6m 01612258 4 $82.80 Awaiting Payment 2 5:10 PM In 5…" at bounding box center [613, 427] width 1115 height 379
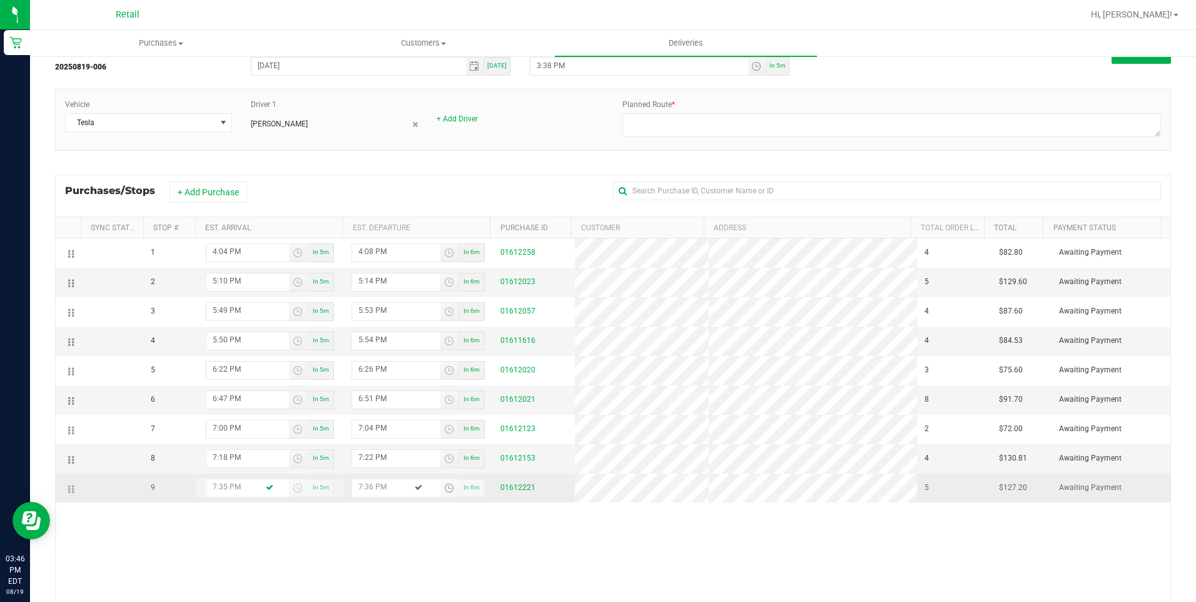
click at [449, 490] on span "Toggle time list" at bounding box center [449, 488] width 18 height 18
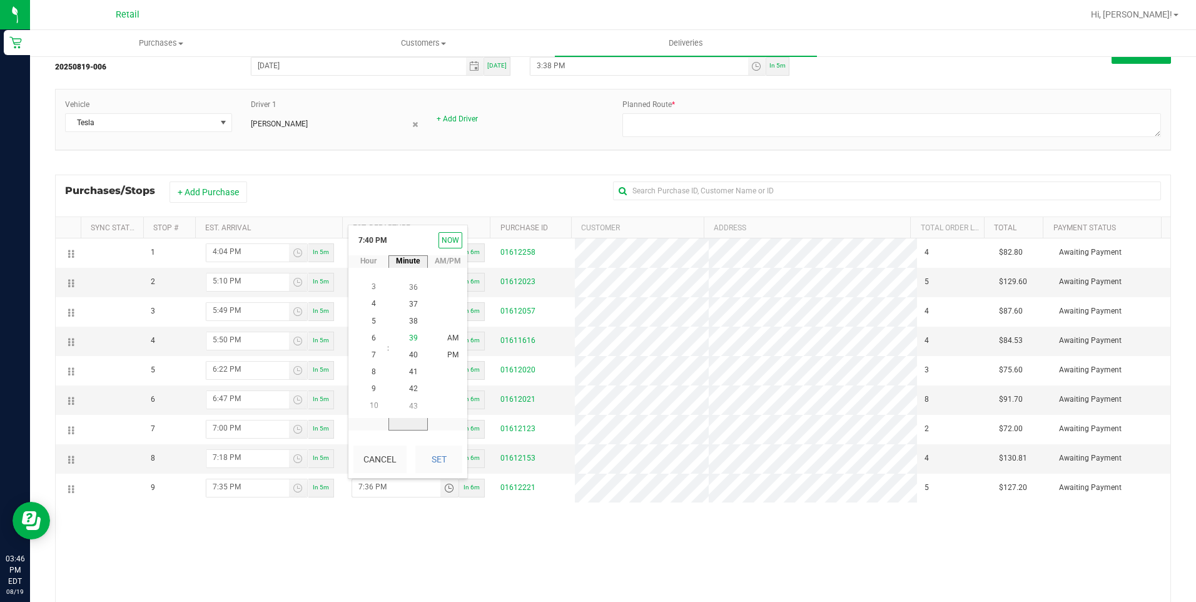
click at [409, 340] on span "39" at bounding box center [413, 337] width 9 height 9
click at [452, 355] on span "PM" at bounding box center [452, 355] width 11 height 9
click at [447, 454] on button "Set" at bounding box center [438, 459] width 47 height 28
type input "7:39 PM"
click at [556, 545] on div "1 4:04 PM In 5m 4:08 PM In 6m 01612258 4 $82.80 Awaiting Payment 2 5:10 PM In 5…" at bounding box center [613, 427] width 1115 height 379
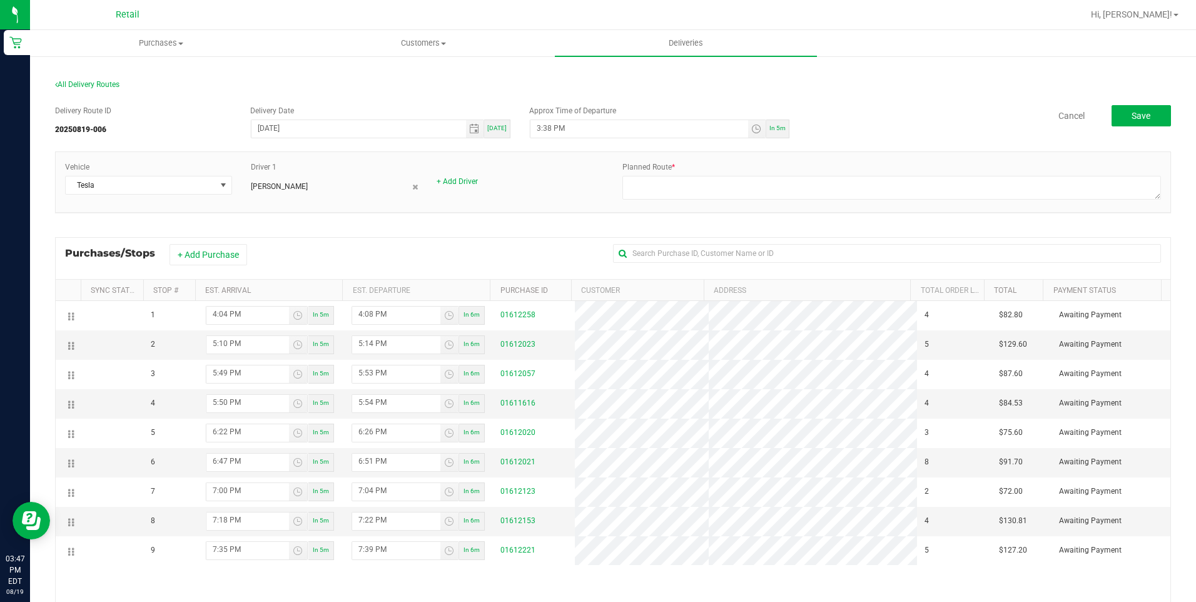
click at [751, 175] on div "Planned Route *" at bounding box center [891, 181] width 557 height 41
click at [746, 185] on textarea at bounding box center [892, 188] width 539 height 24
type textarea "o"
type textarea "ONFLEET ROUTE 5 [DATE]"
click at [1166, 125] on div "All Delivery Routes Delivery Route ID 20250819-006 Delivery Date [DATE] [DATE] …" at bounding box center [613, 400] width 1135 height 664
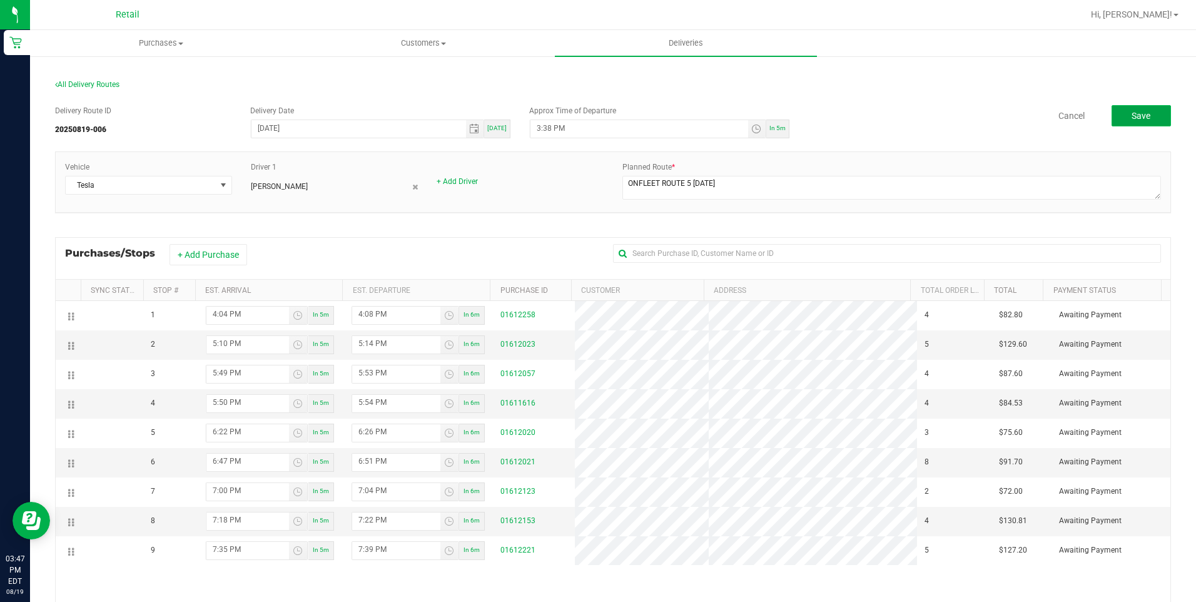
click at [1154, 124] on button "Save" at bounding box center [1141, 115] width 59 height 21
drag, startPoint x: 493, startPoint y: 126, endPoint x: 534, endPoint y: 135, distance: 42.1
click at [493, 126] on span "[DATE]" at bounding box center [496, 128] width 19 height 7
click at [751, 128] on span "Toggle time list" at bounding box center [756, 129] width 10 height 10
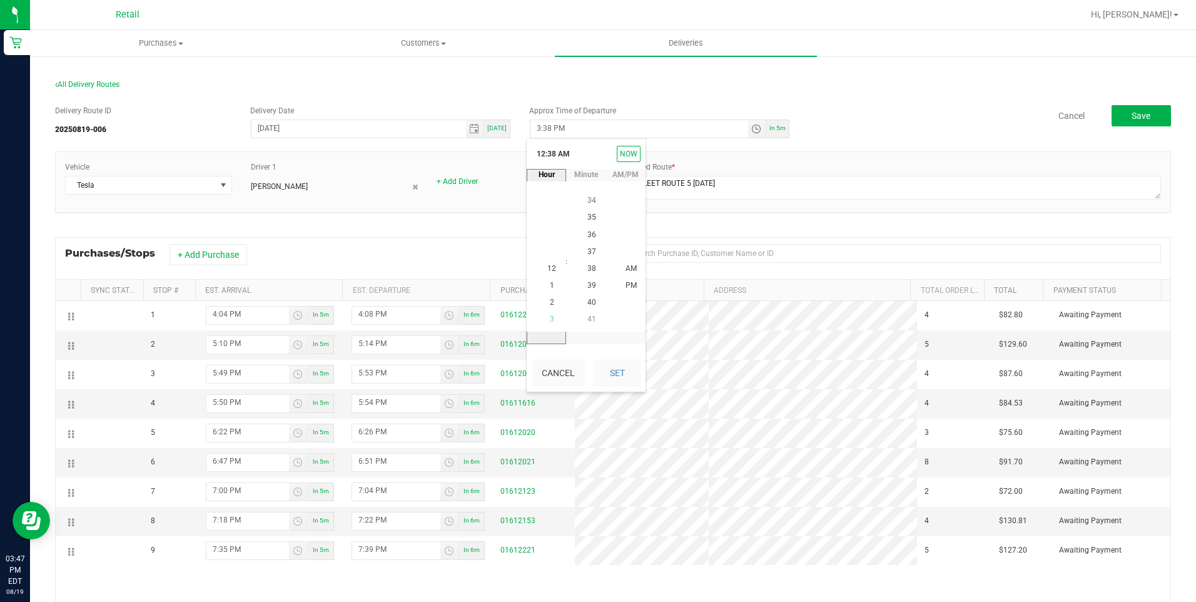
click at [550, 312] on li "3" at bounding box center [552, 320] width 30 height 17
click at [588, 286] on span "55" at bounding box center [592, 286] width 9 height 9
click at [635, 280] on li "PM" at bounding box center [631, 286] width 30 height 17
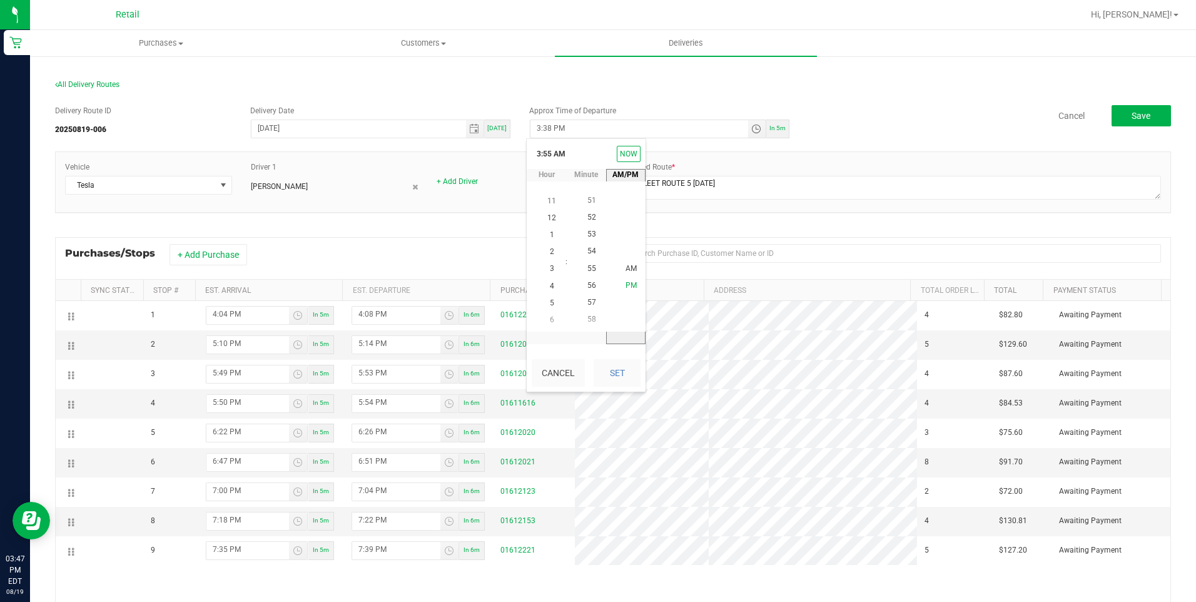
scroll to position [17, 0]
click at [625, 375] on button "Set" at bounding box center [617, 373] width 47 height 28
type input "3:55 PM"
click at [997, 155] on div "Vehicle Tesla Driver 1 [PERSON_NAME] + Add Driver Planned Route *" at bounding box center [613, 182] width 1115 height 60
click at [1133, 116] on span "Save" at bounding box center [1141, 116] width 19 height 10
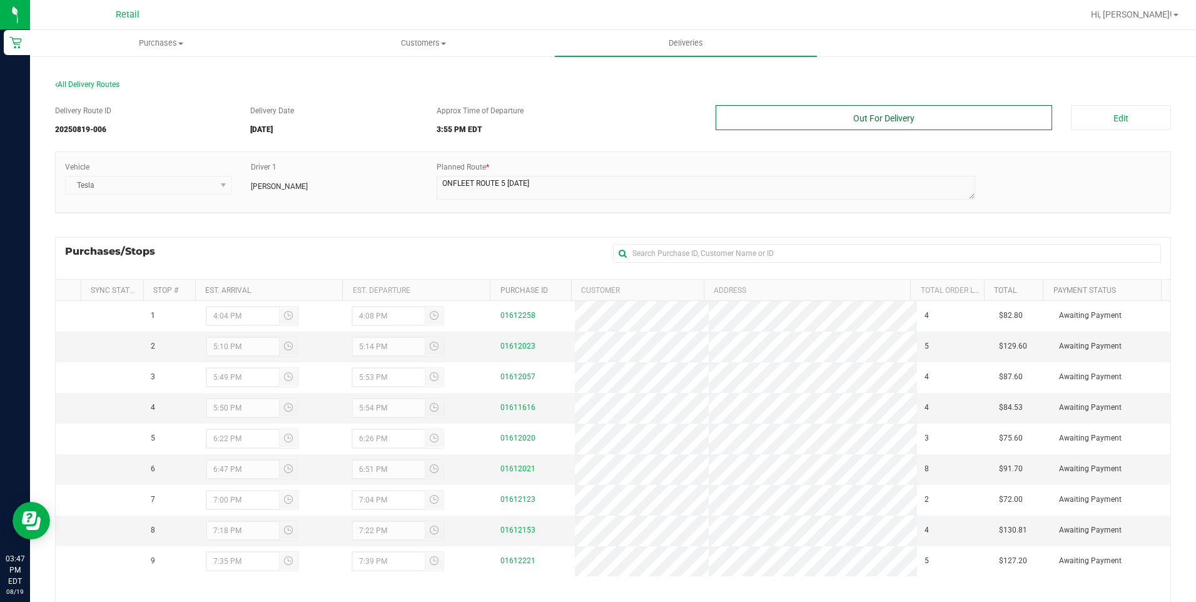
click at [893, 121] on button "Out For Delivery" at bounding box center [884, 117] width 337 height 25
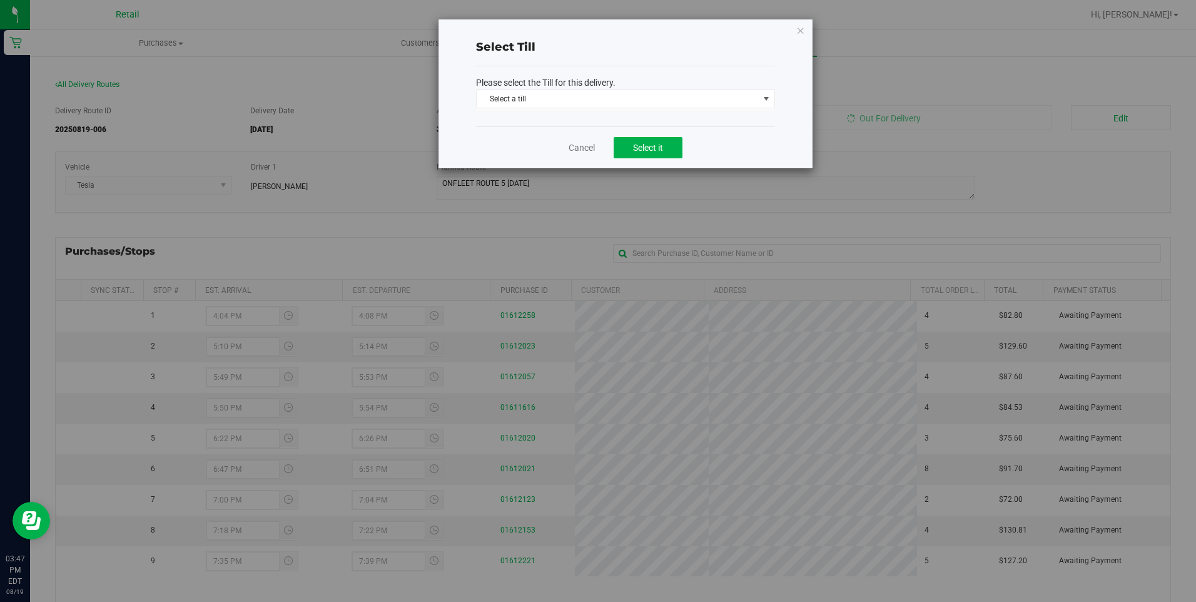
click at [908, 121] on div "Select Till Please select the Till for this delivery. Select a till Select a ti…" at bounding box center [603, 301] width 1206 height 602
click at [730, 99] on span "Select a till" at bounding box center [618, 99] width 282 height 18
click at [529, 96] on div "Delivery Route ID 20250819-006 Delivery Date [DATE] Approx Time of Departure 3:…" at bounding box center [613, 408] width 1116 height 624
